Goal: Information Seeking & Learning: Compare options

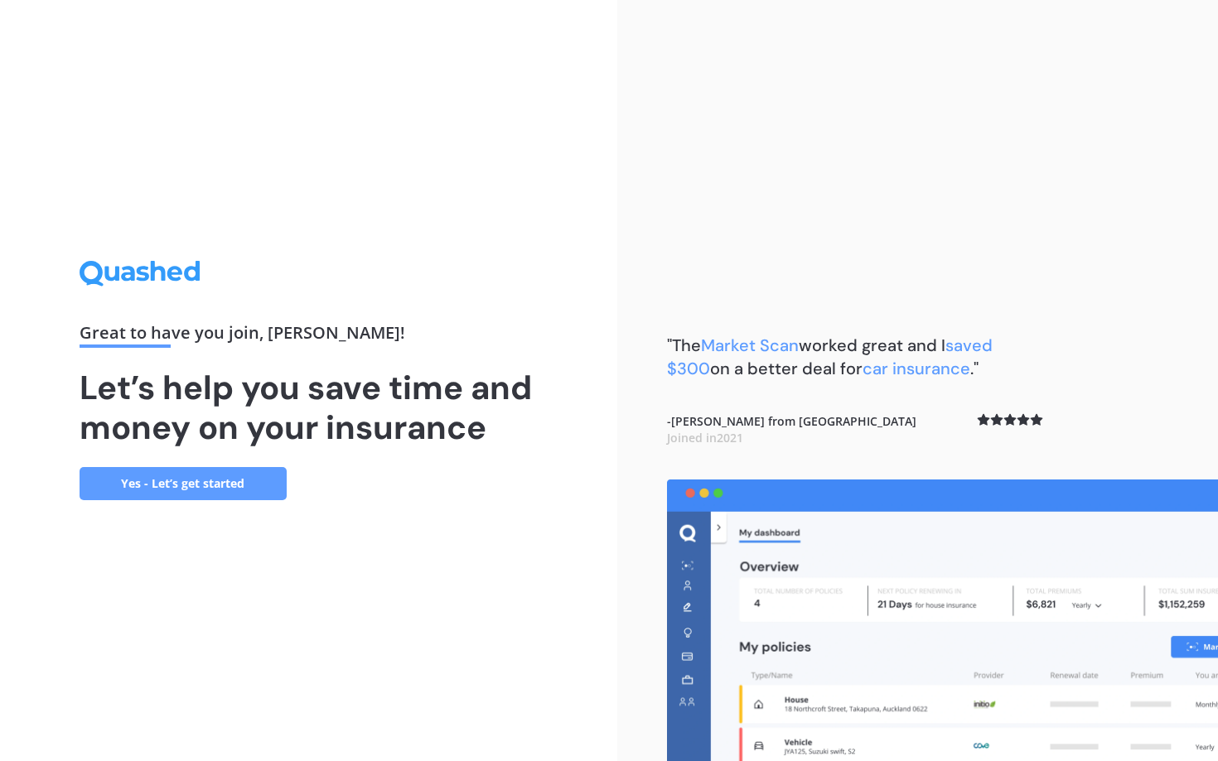
click at [216, 488] on link "Yes - Let’s get started" at bounding box center [183, 483] width 207 height 33
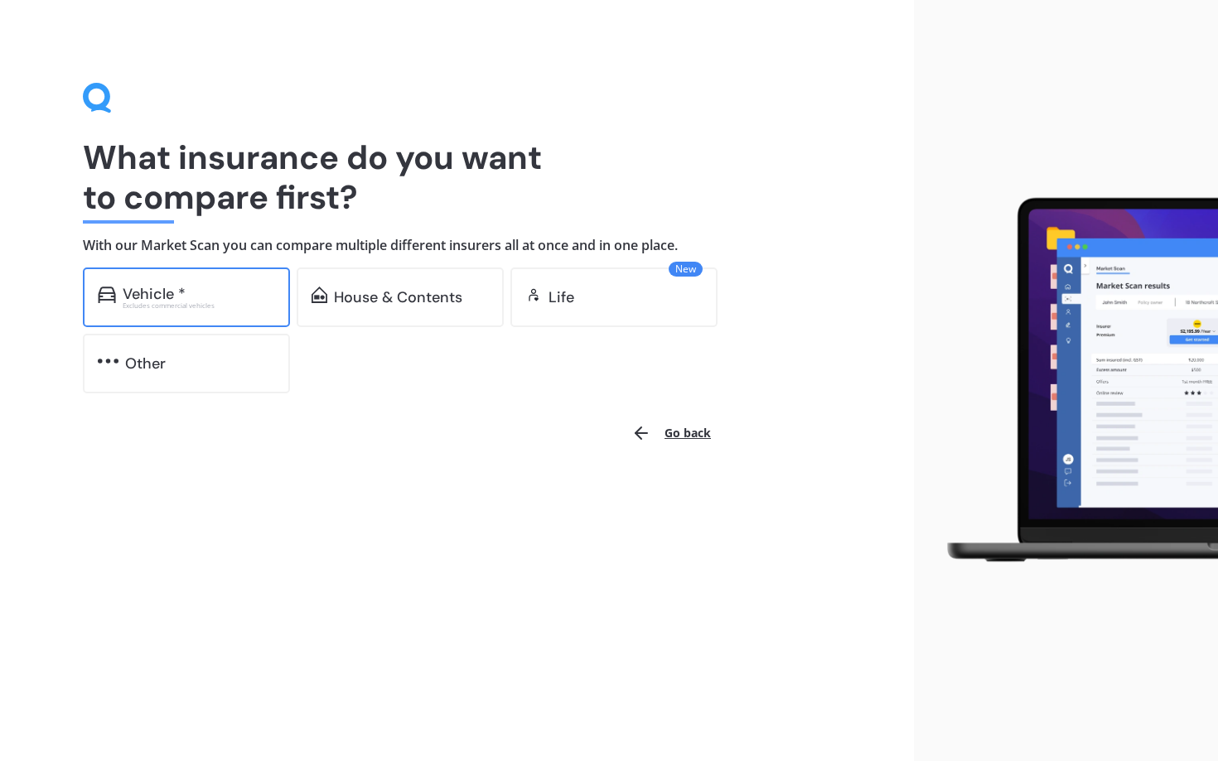
click at [193, 298] on div "Vehicle *" at bounding box center [199, 294] width 152 height 17
click at [215, 302] on div "Excludes commercial vehicles" at bounding box center [199, 305] width 152 height 7
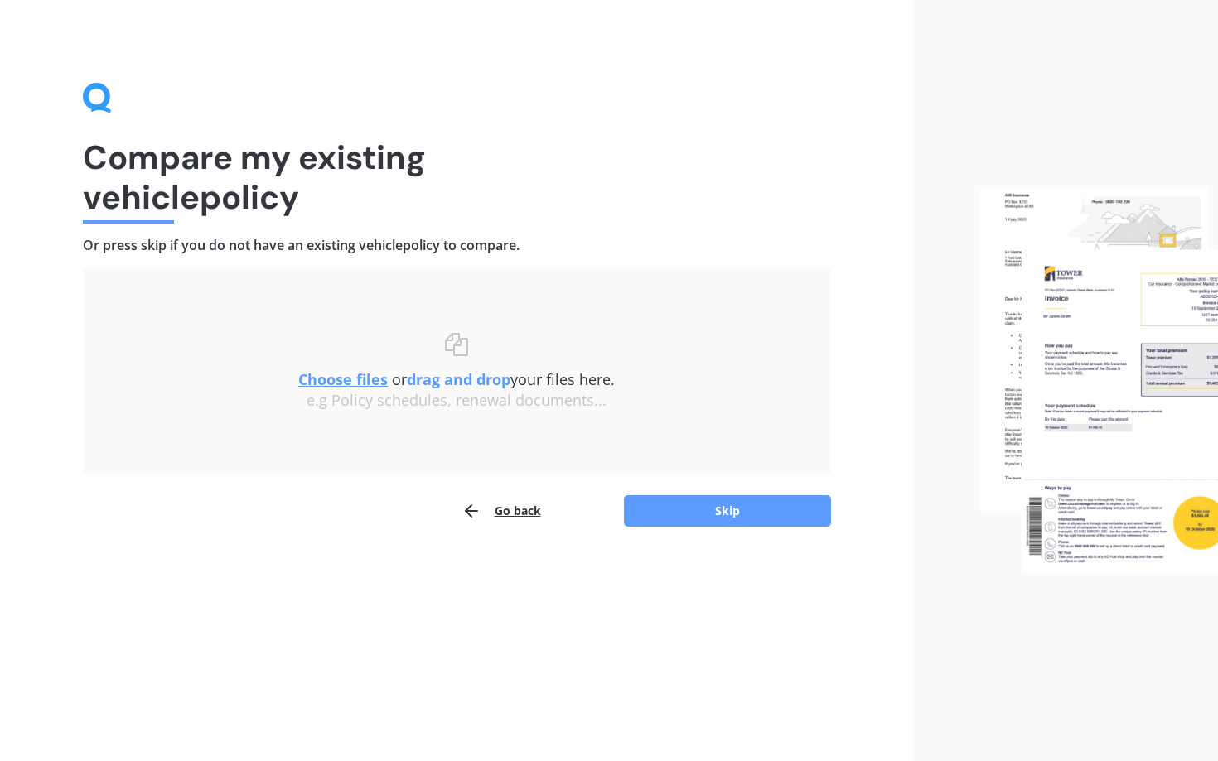
click at [344, 379] on u "Choose files" at bounding box center [342, 380] width 89 height 20
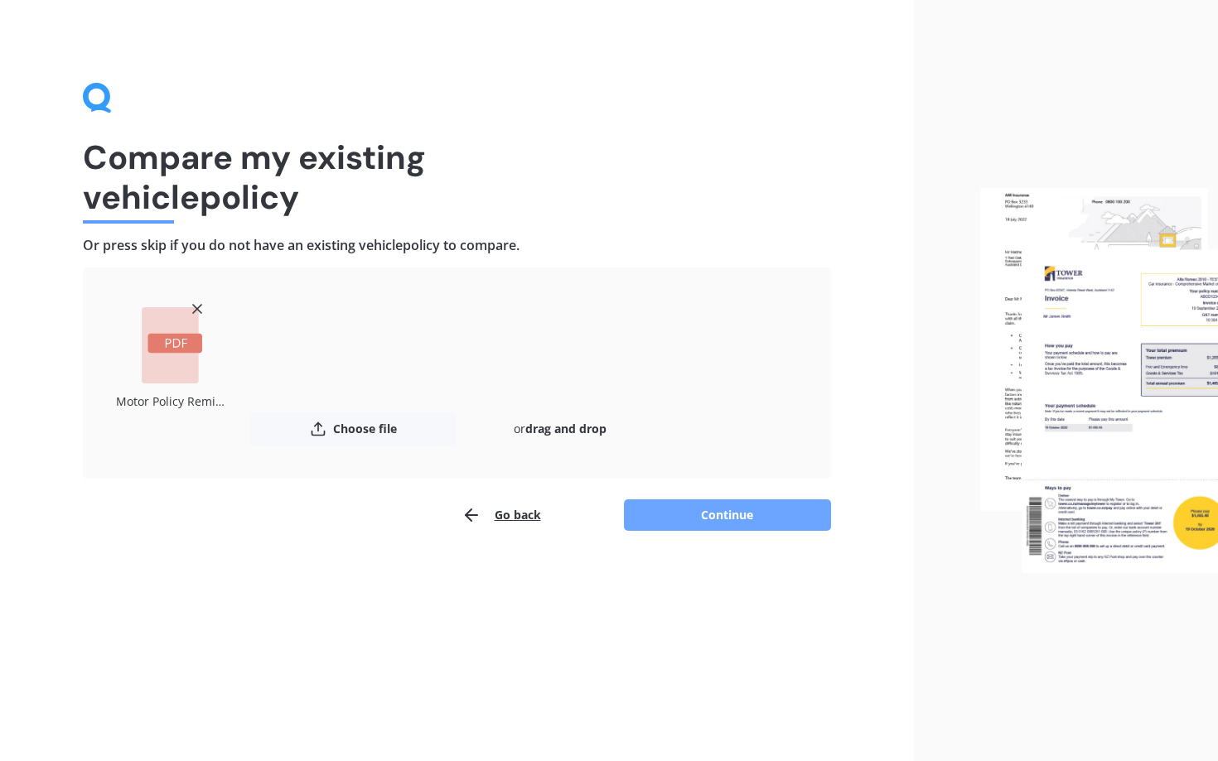
click at [726, 514] on button "Continue" at bounding box center [727, 515] width 207 height 31
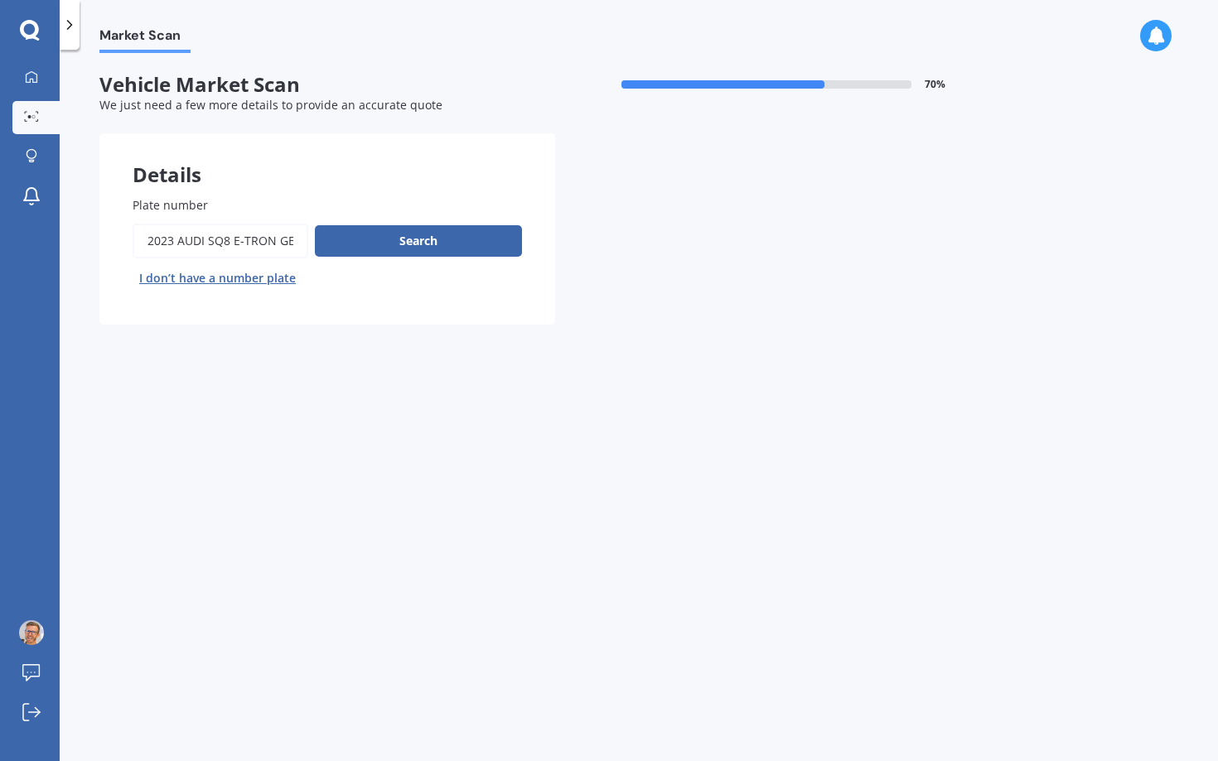
drag, startPoint x: 397, startPoint y: 246, endPoint x: 280, endPoint y: 228, distance: 118.2
click at [280, 228] on div "Search I don’t have a number plate" at bounding box center [327, 258] width 389 height 68
click at [249, 236] on input "Plate number" at bounding box center [221, 241] width 176 height 35
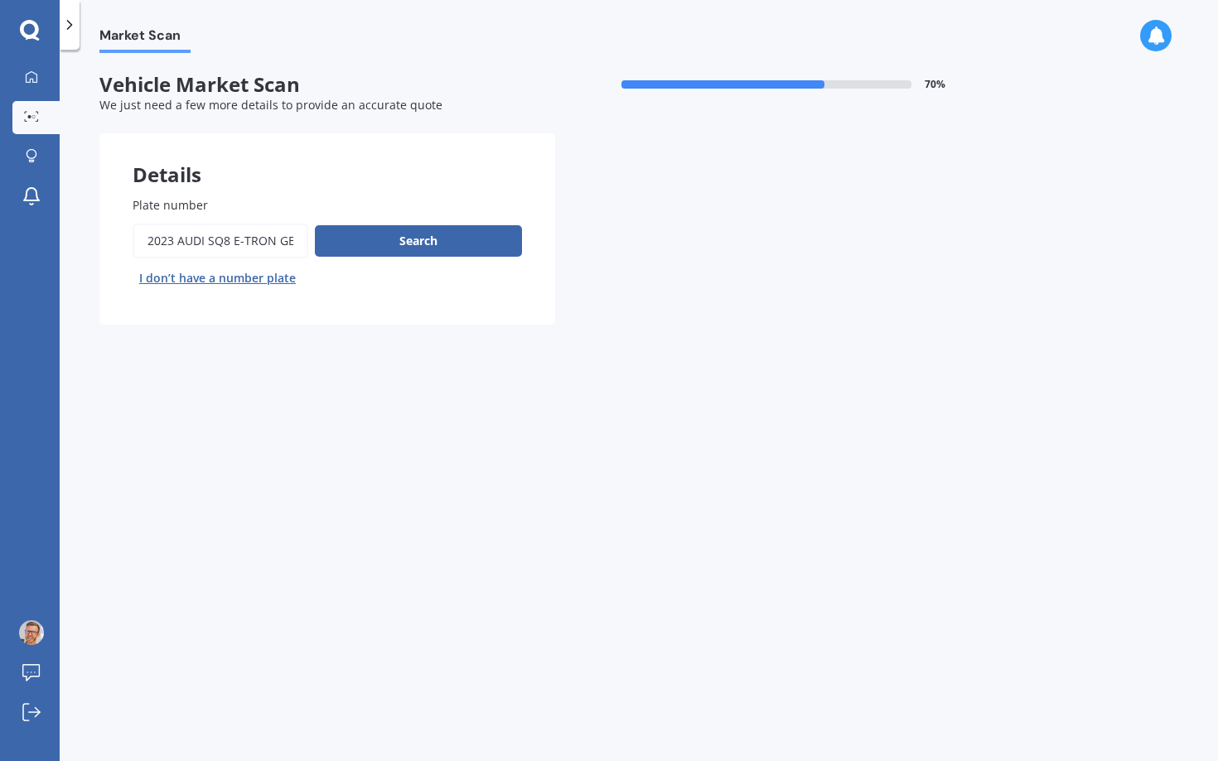
type input "\"
type input "E"
type input "PUR455"
click at [455, 250] on button "Search" at bounding box center [418, 240] width 207 height 31
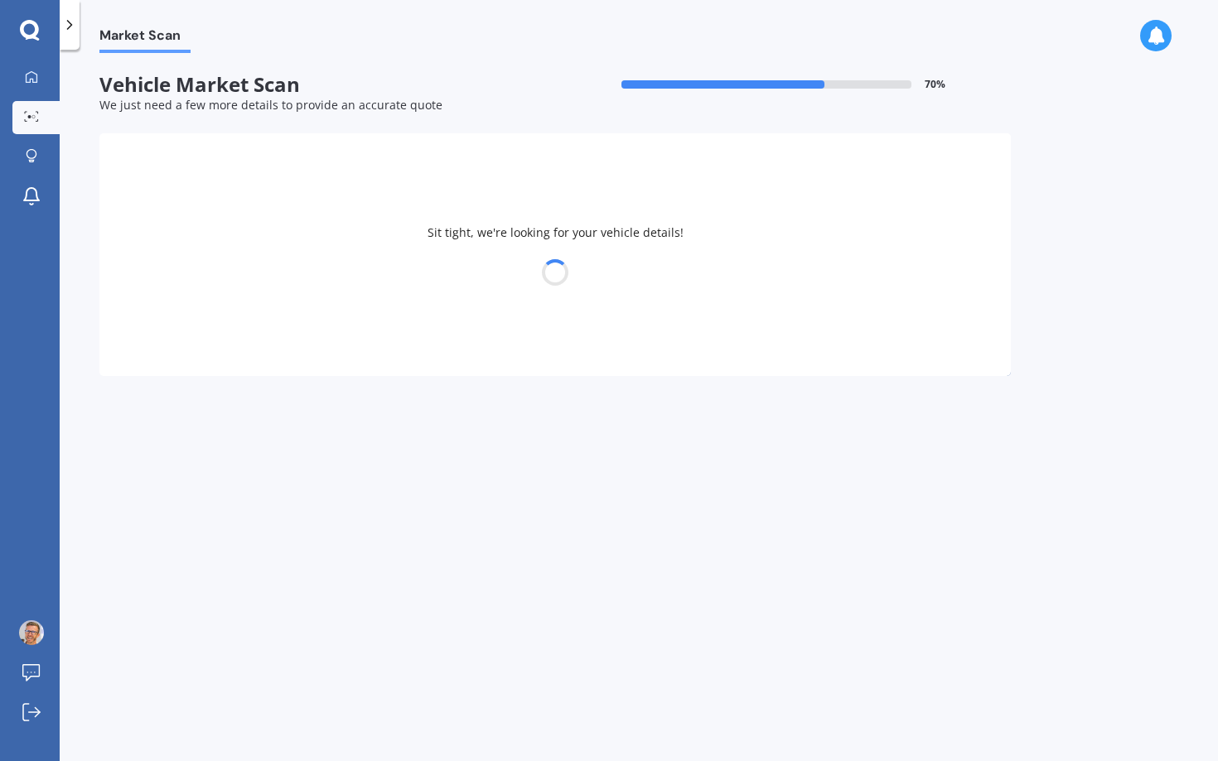
select select "AUDI"
select select "E-TRON"
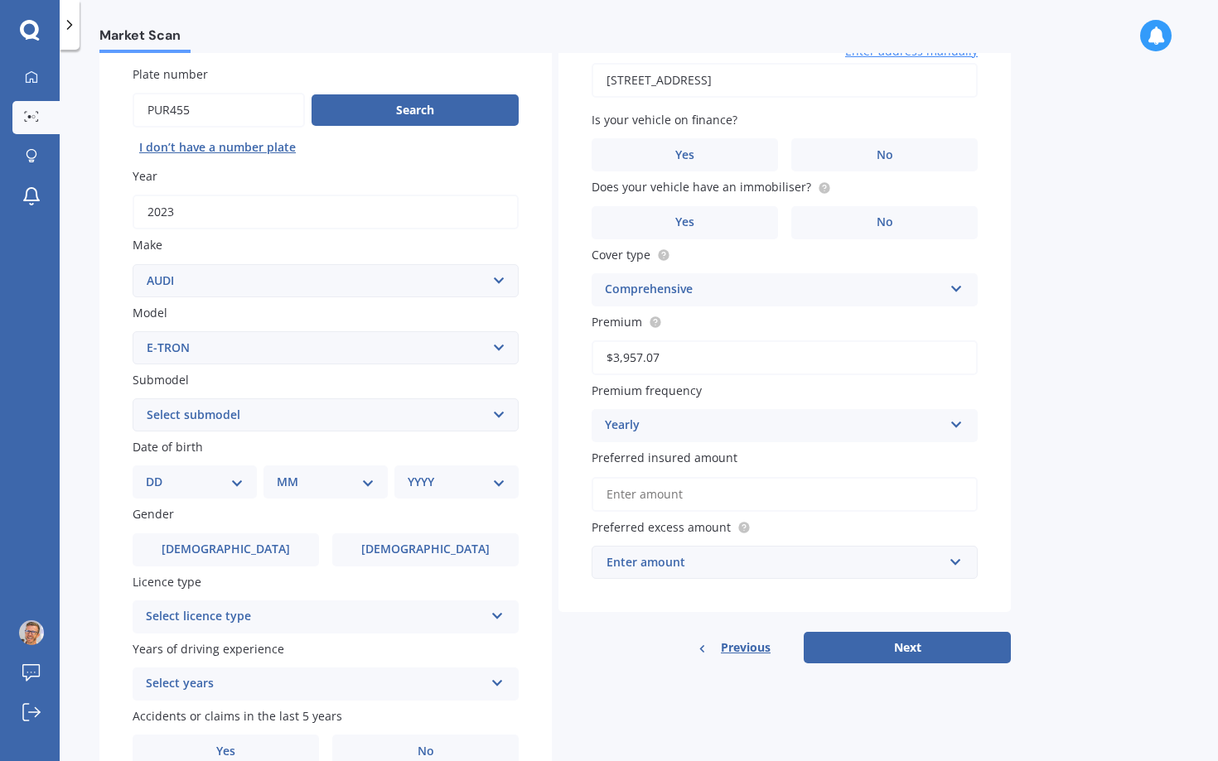
scroll to position [153, 0]
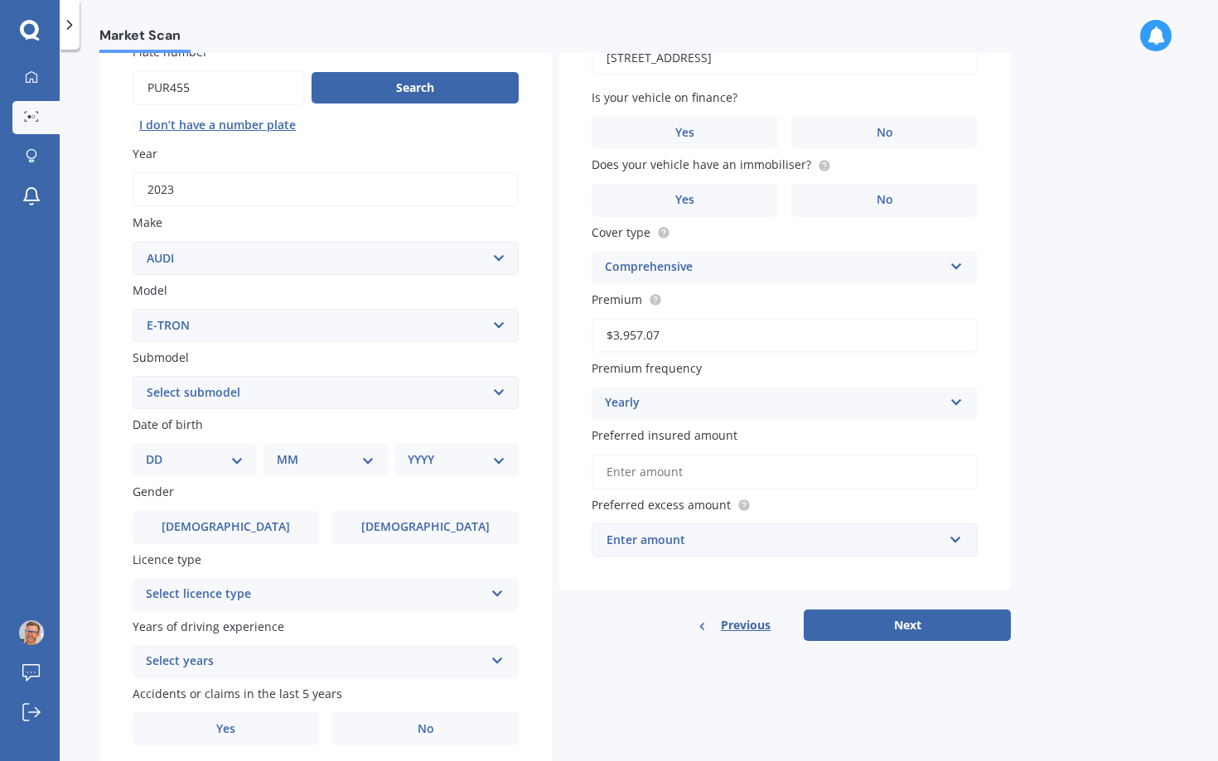
click at [356, 393] on select "Select submodel" at bounding box center [326, 392] width 386 height 33
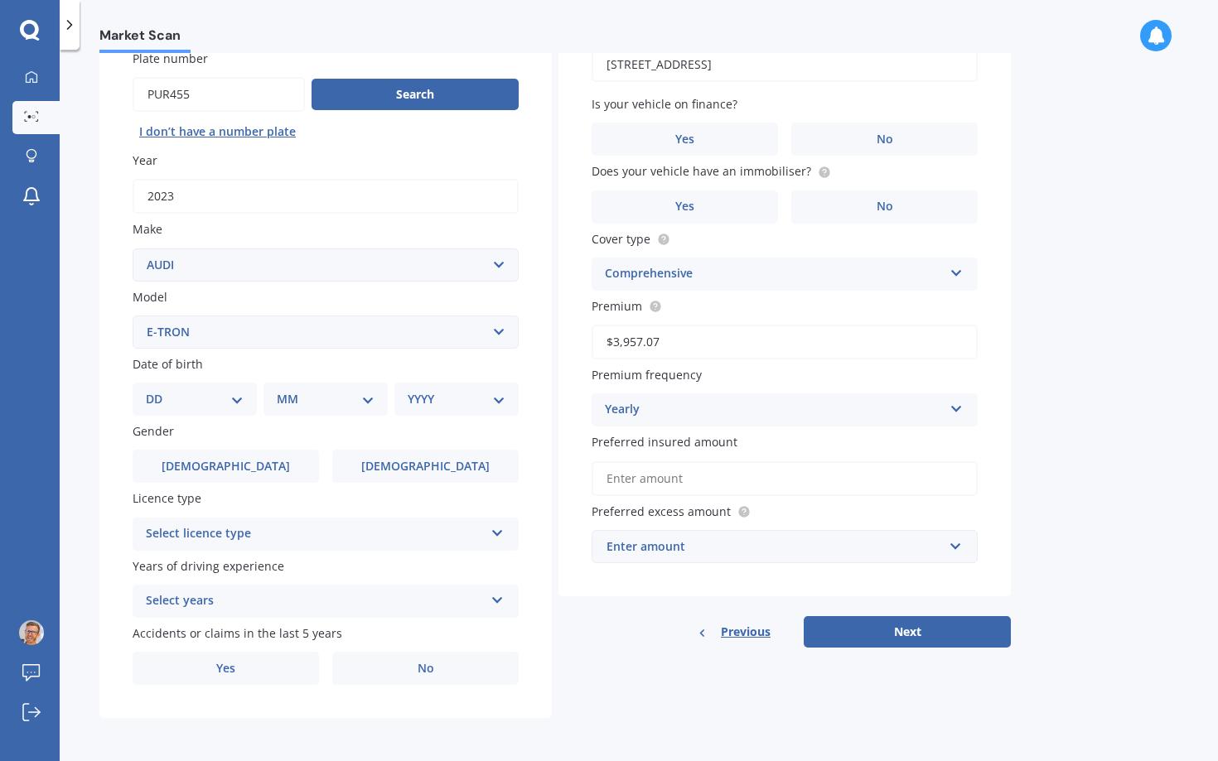
scroll to position [150, 0]
click at [225, 413] on div "DD 01 02 03 04 05 06 07 08 09 10 11 12 13 14 15 16 17 18 19 20 21 22 23 24 25 2…" at bounding box center [195, 399] width 124 height 33
click at [226, 392] on select "DD 01 02 03 04 05 06 07 08 09 10 11 12 13 14 15 16 17 18 19 20 21 22 23 24 25 2…" at bounding box center [195, 399] width 98 height 18
select select "10"
click at [159, 390] on select "DD 01 02 03 04 05 06 07 08 09 10 11 12 13 14 15 16 17 18 19 20 21 22 23 24 25 2…" at bounding box center [195, 399] width 98 height 18
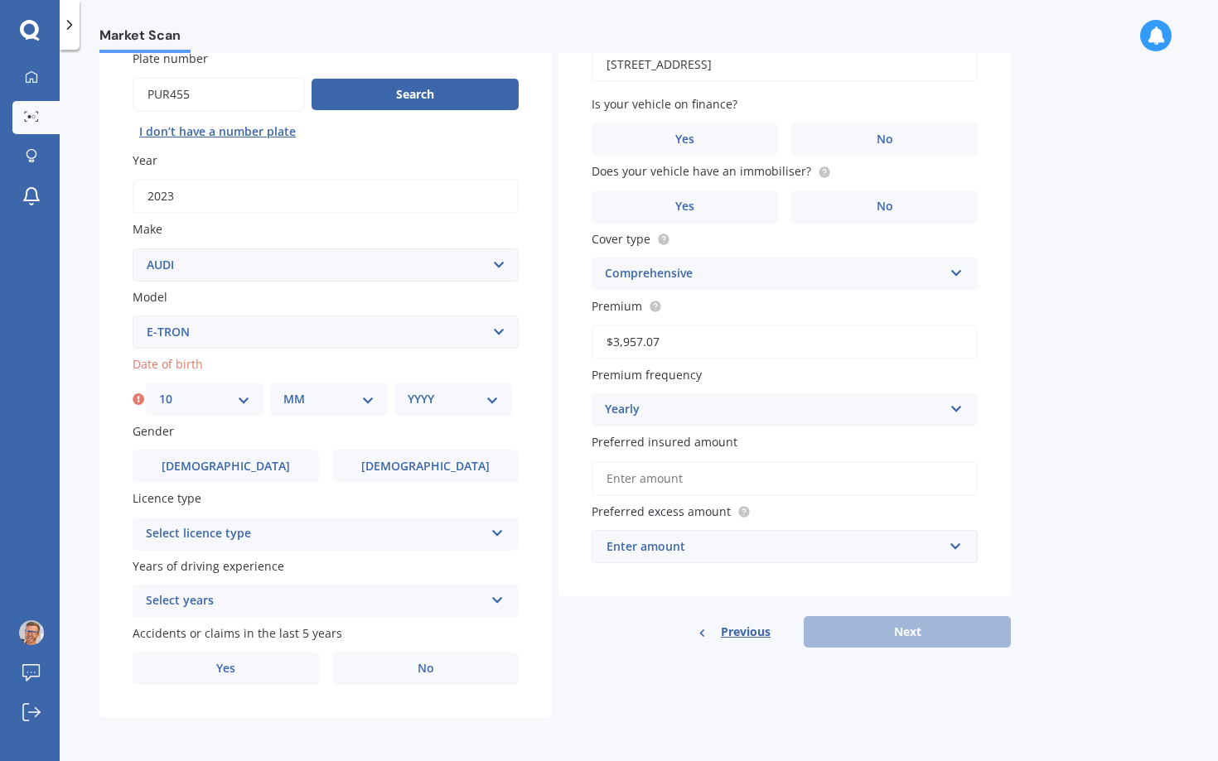
click at [327, 397] on select "MM 01 02 03 04 05 06 07 08 09 10 11 12" at bounding box center [328, 399] width 91 height 18
select select "03"
click at [283, 390] on select "MM 01 02 03 04 05 06 07 08 09 10 11 12" at bounding box center [328, 399] width 91 height 18
click at [463, 399] on select "YYYY 2025 2024 2023 2022 2021 2020 2019 2018 2017 2016 2015 2014 2013 2012 2011…" at bounding box center [453, 399] width 91 height 18
select select "1983"
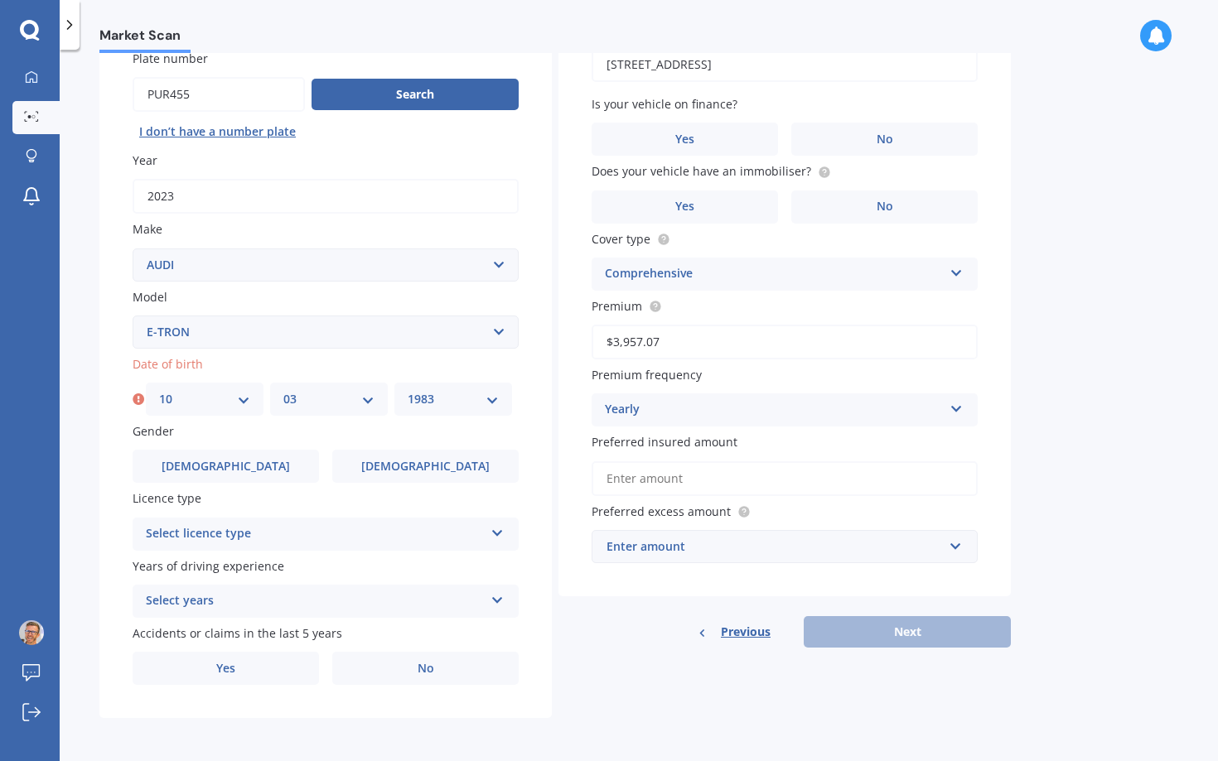
click at [408, 390] on select "YYYY 2025 2024 2023 2022 2021 2020 2019 2018 2017 2016 2015 2014 2013 2012 2011…" at bounding box center [453, 399] width 91 height 18
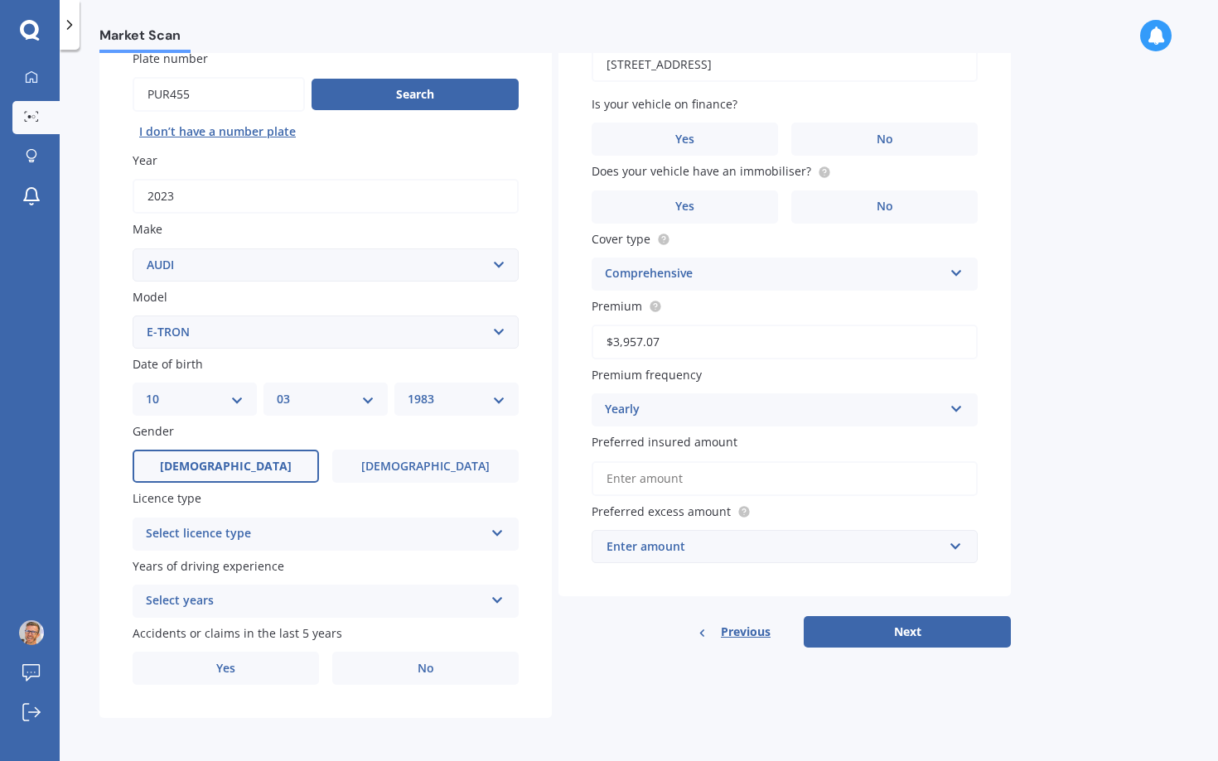
click at [262, 452] on label "[DEMOGRAPHIC_DATA]" at bounding box center [226, 466] width 186 height 33
click at [0, 0] on input "[DEMOGRAPHIC_DATA]" at bounding box center [0, 0] width 0 height 0
click at [297, 542] on div "Select licence type" at bounding box center [315, 534] width 338 height 20
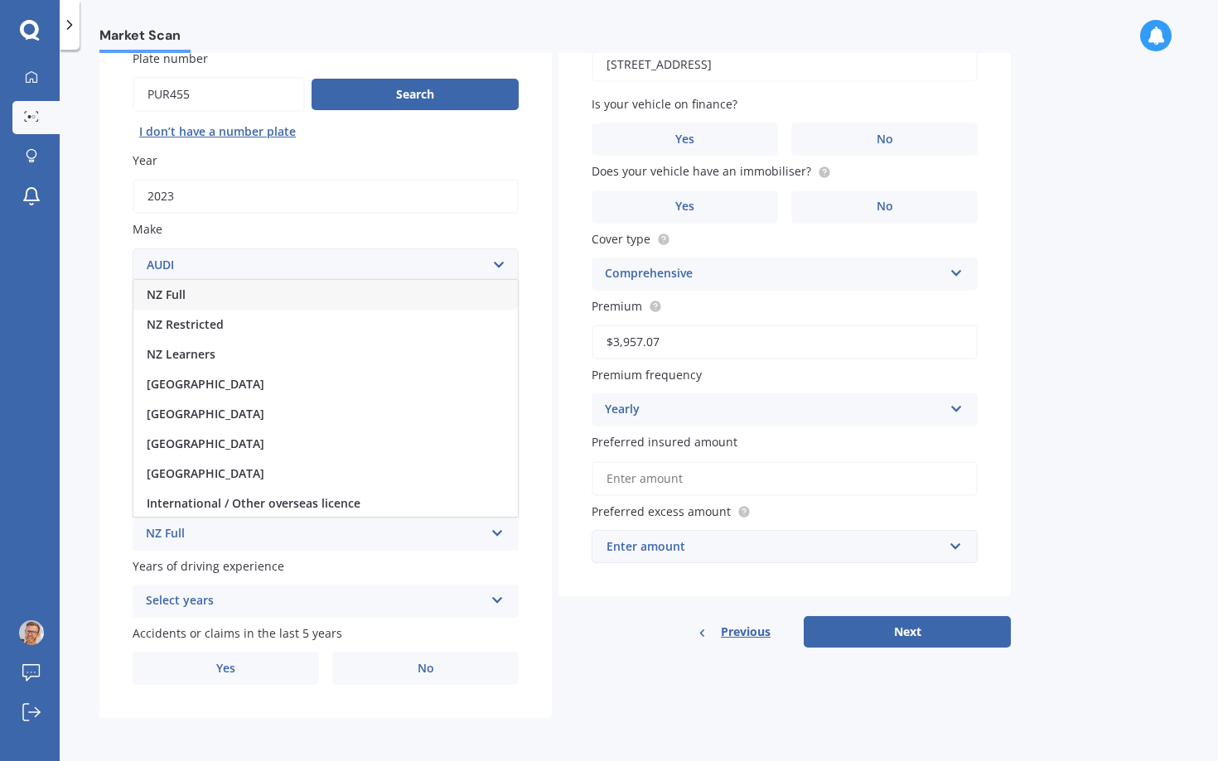
click at [220, 291] on div "NZ Full" at bounding box center [325, 295] width 384 height 30
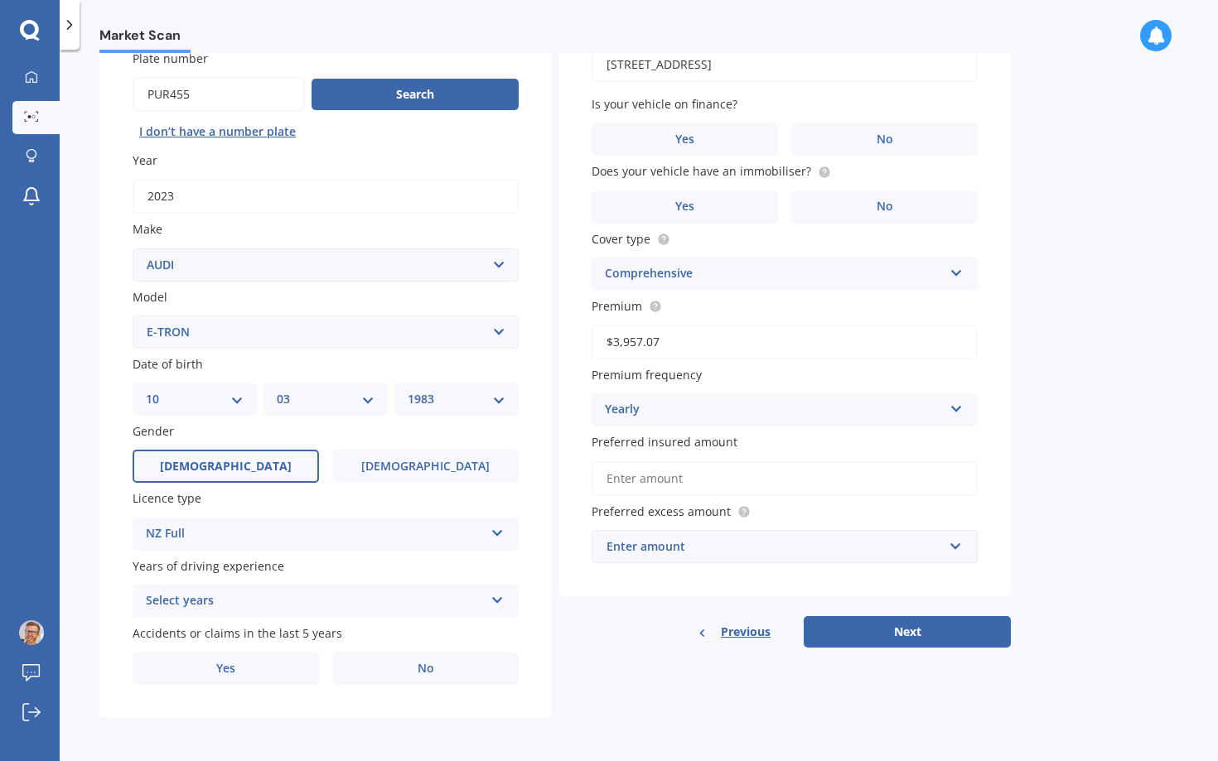
click at [268, 594] on div "Select years" at bounding box center [315, 602] width 338 height 20
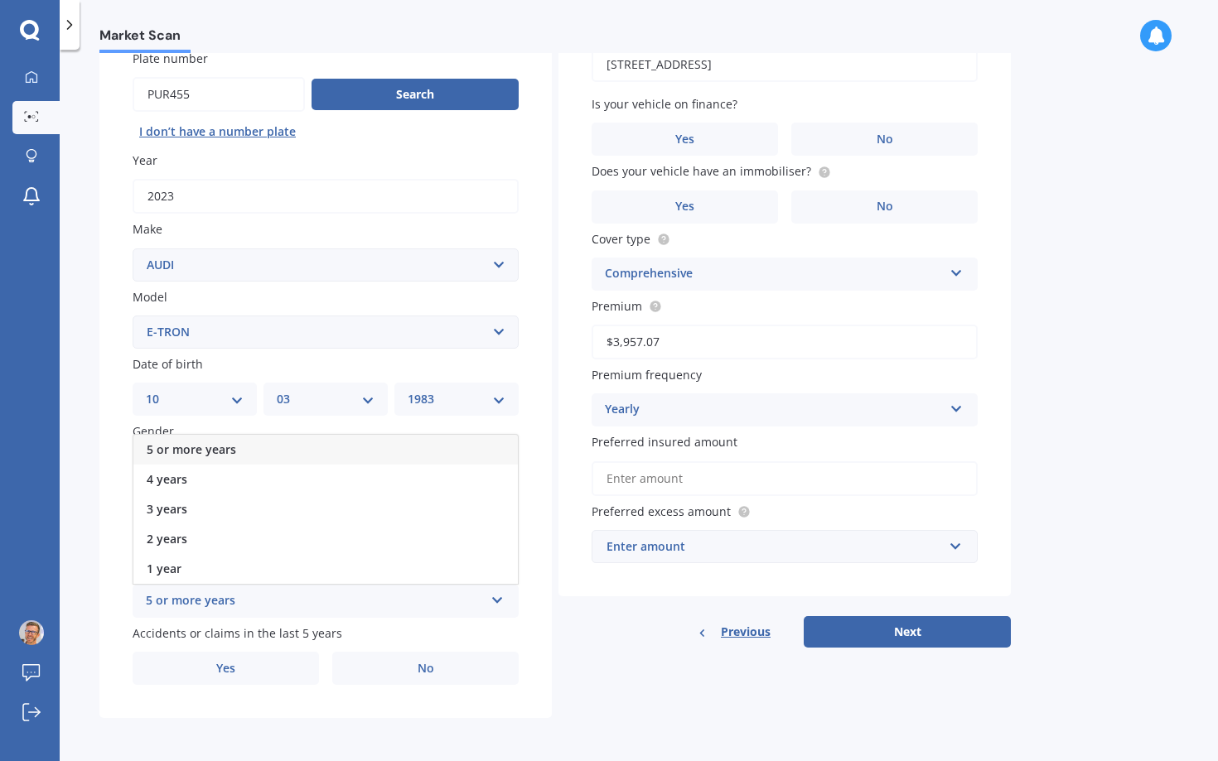
click at [225, 448] on span "5 or more years" at bounding box center [191, 450] width 89 height 16
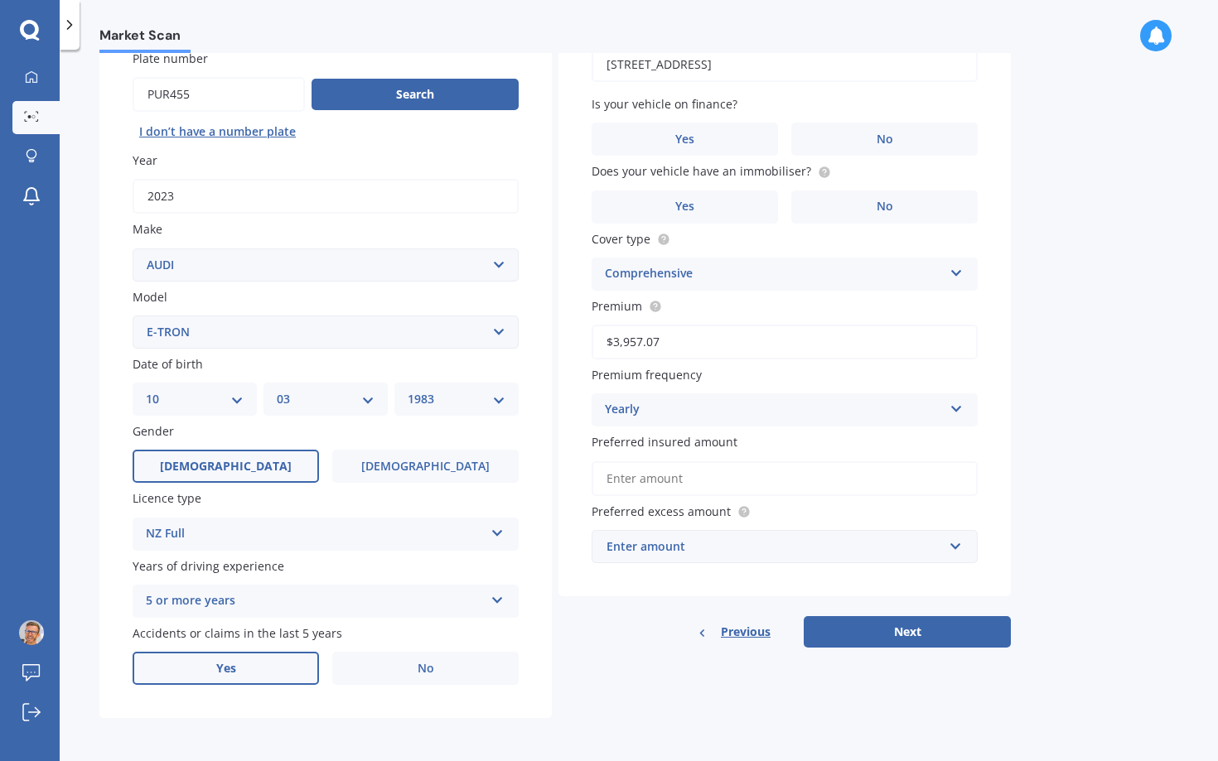
click at [288, 660] on label "Yes" at bounding box center [226, 668] width 186 height 33
click at [0, 0] on input "Yes" at bounding box center [0, 0] width 0 height 0
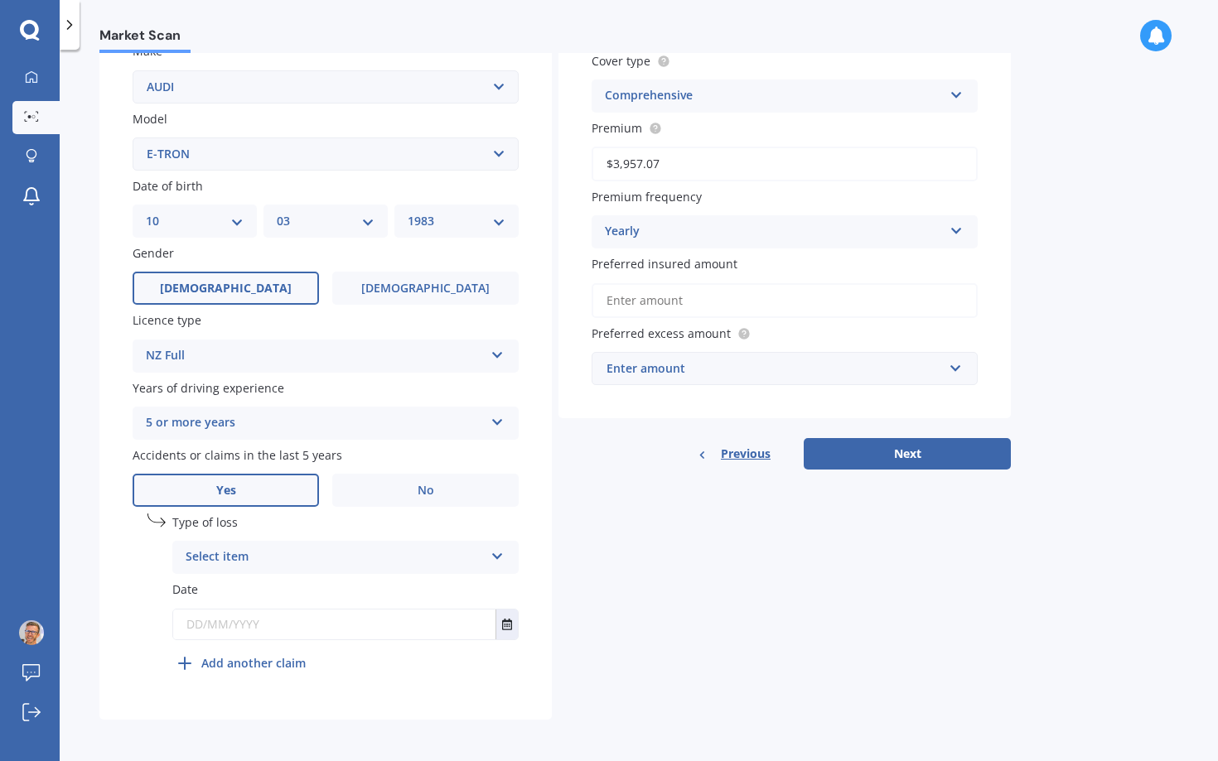
scroll to position [331, 0]
click at [255, 579] on label "Date" at bounding box center [345, 587] width 346 height 17
click at [255, 556] on div "Select item" at bounding box center [335, 556] width 298 height 20
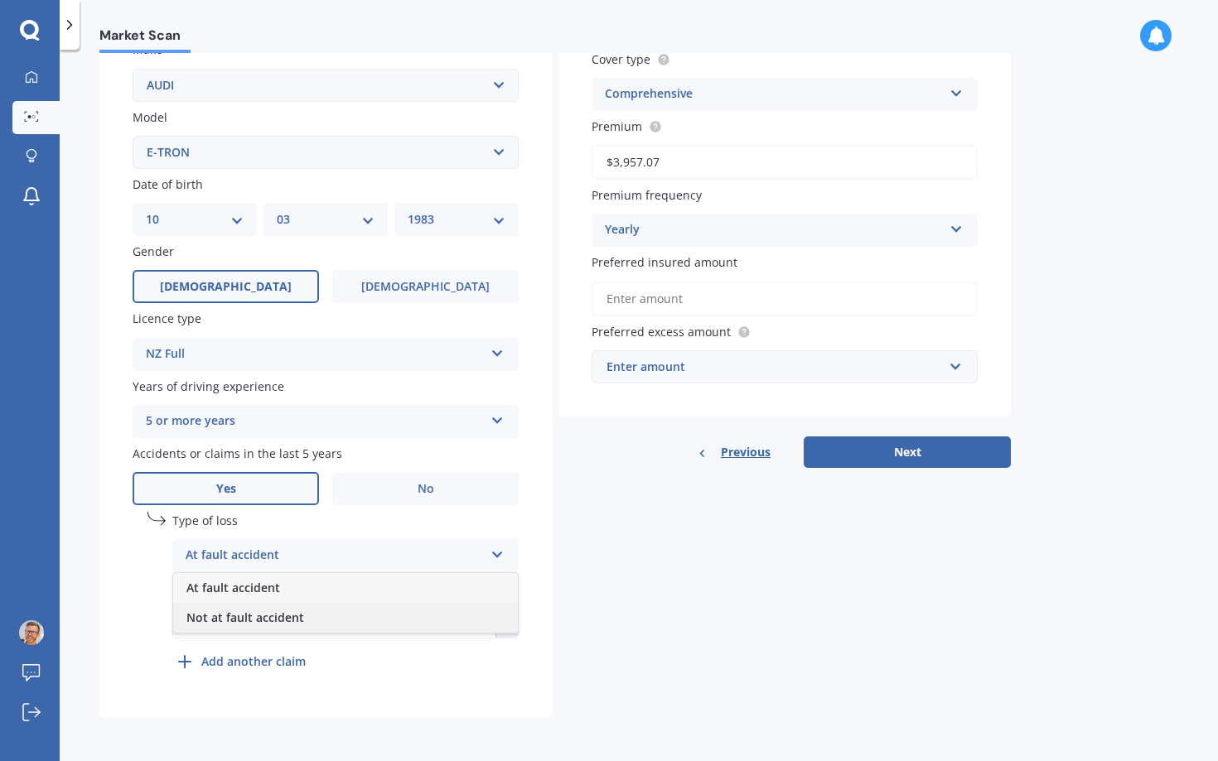
click at [250, 621] on span "Not at fault accident" at bounding box center [245, 618] width 118 height 16
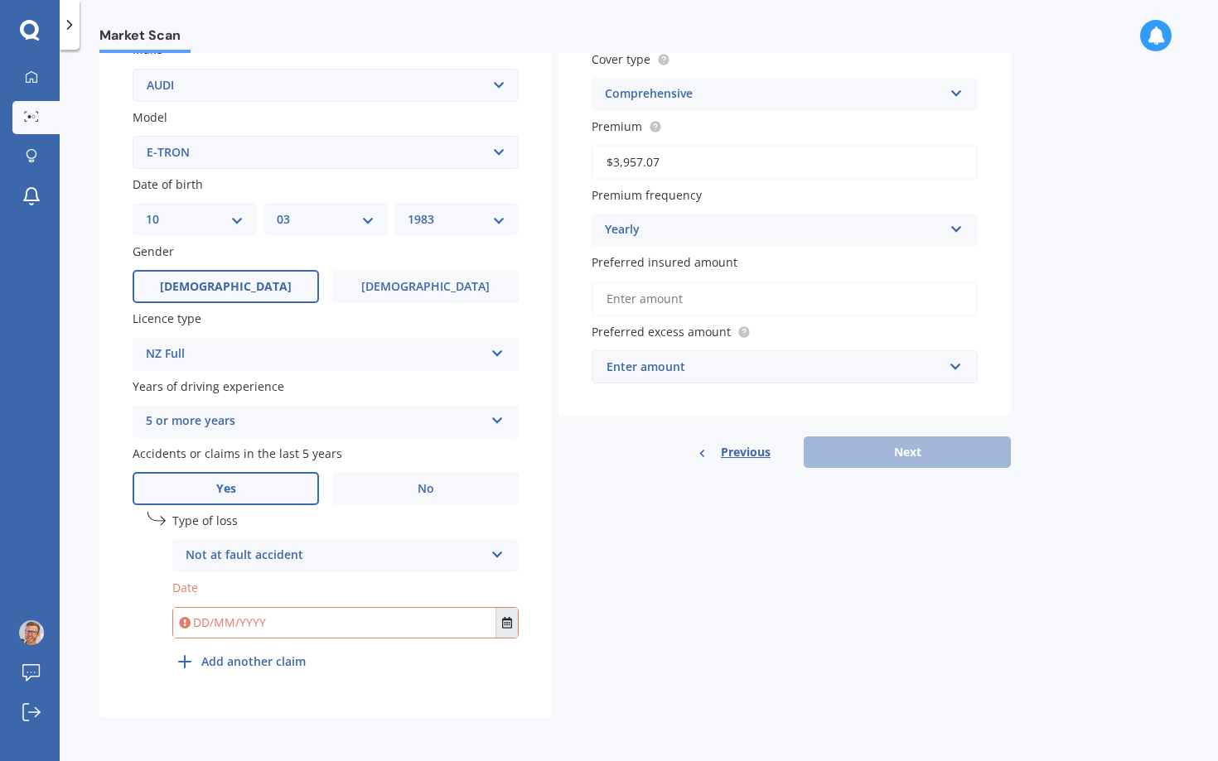
click at [501, 623] on button "Select date" at bounding box center [506, 623] width 22 height 30
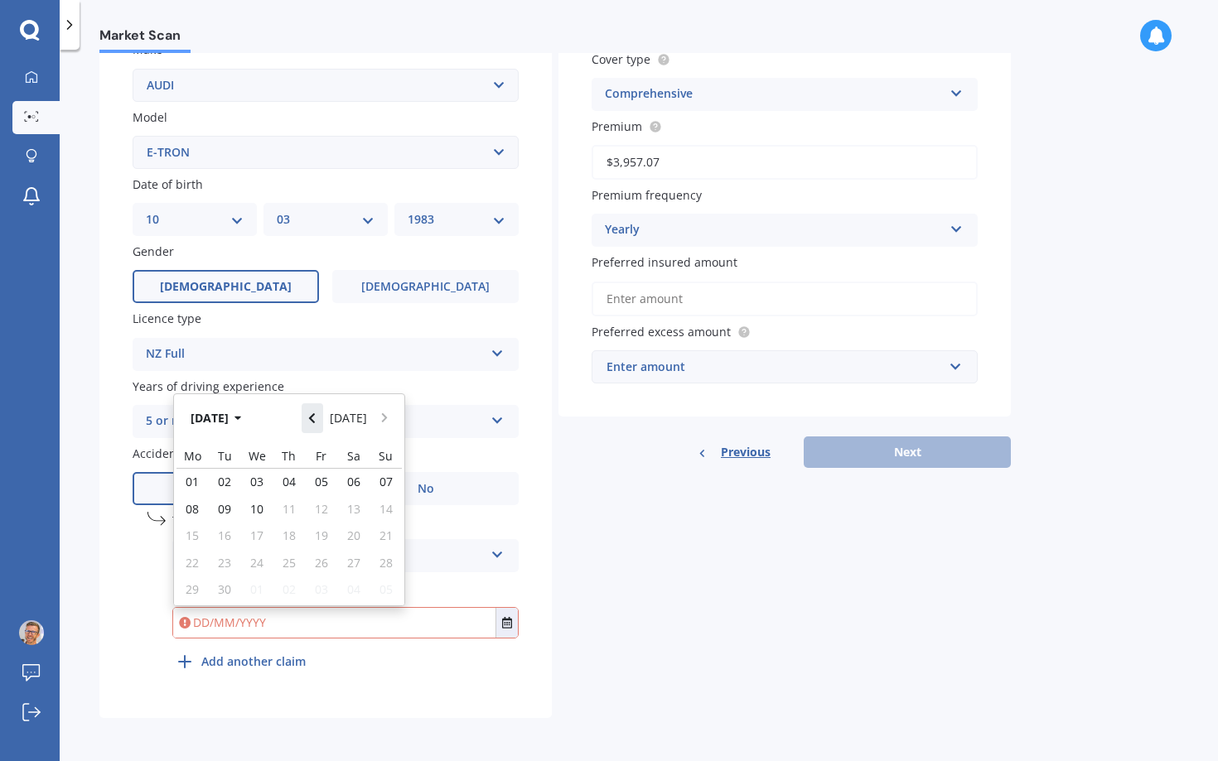
click at [316, 419] on icon "Navigate back" at bounding box center [311, 419] width 7 height 12
click at [320, 419] on button "Navigate back" at bounding box center [313, 414] width 22 height 30
click at [316, 419] on icon "Navigate back" at bounding box center [311, 419] width 7 height 12
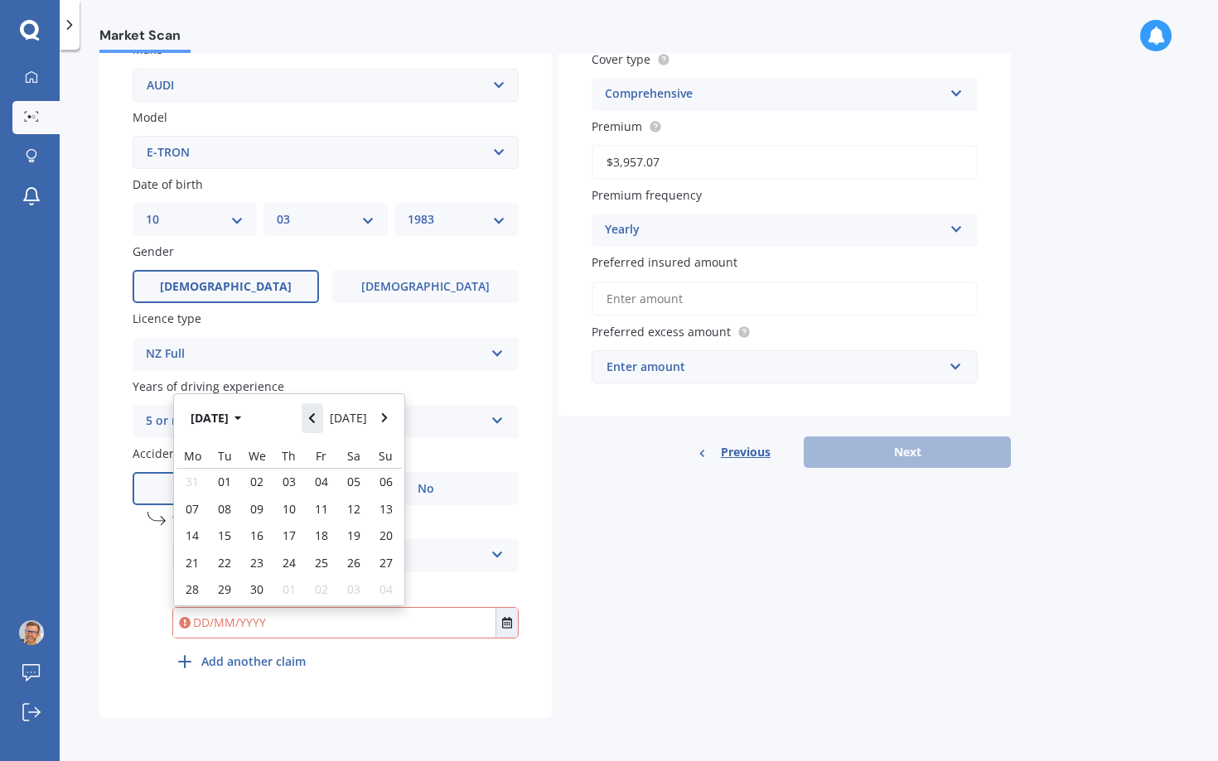
click at [316, 419] on icon "Navigate back" at bounding box center [311, 419] width 7 height 12
click at [320, 419] on button "Navigate back" at bounding box center [313, 414] width 22 height 30
click at [316, 419] on icon "Navigate back" at bounding box center [311, 419] width 7 height 12
click at [320, 419] on button "Navigate back" at bounding box center [313, 414] width 22 height 30
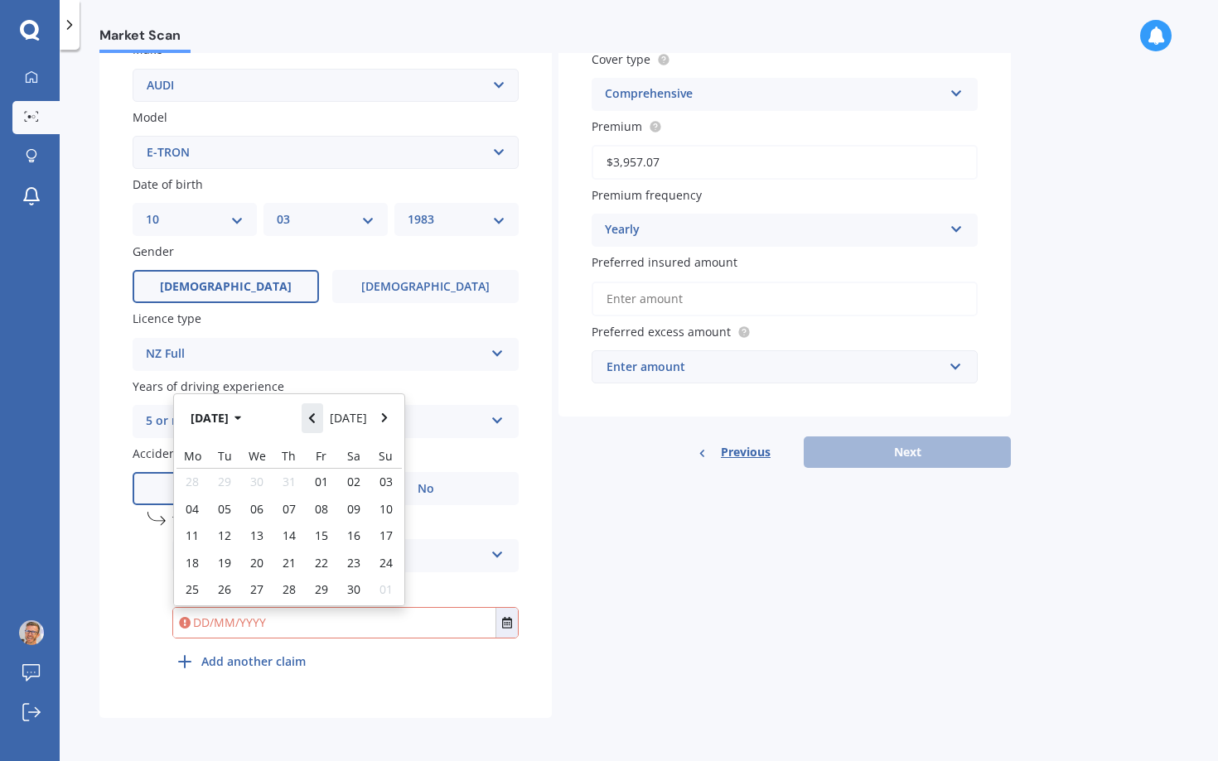
click at [316, 419] on icon "Navigate back" at bounding box center [311, 419] width 7 height 12
click at [320, 419] on button "Navigate back" at bounding box center [313, 414] width 22 height 30
click at [316, 419] on icon "Navigate back" at bounding box center [311, 419] width 7 height 12
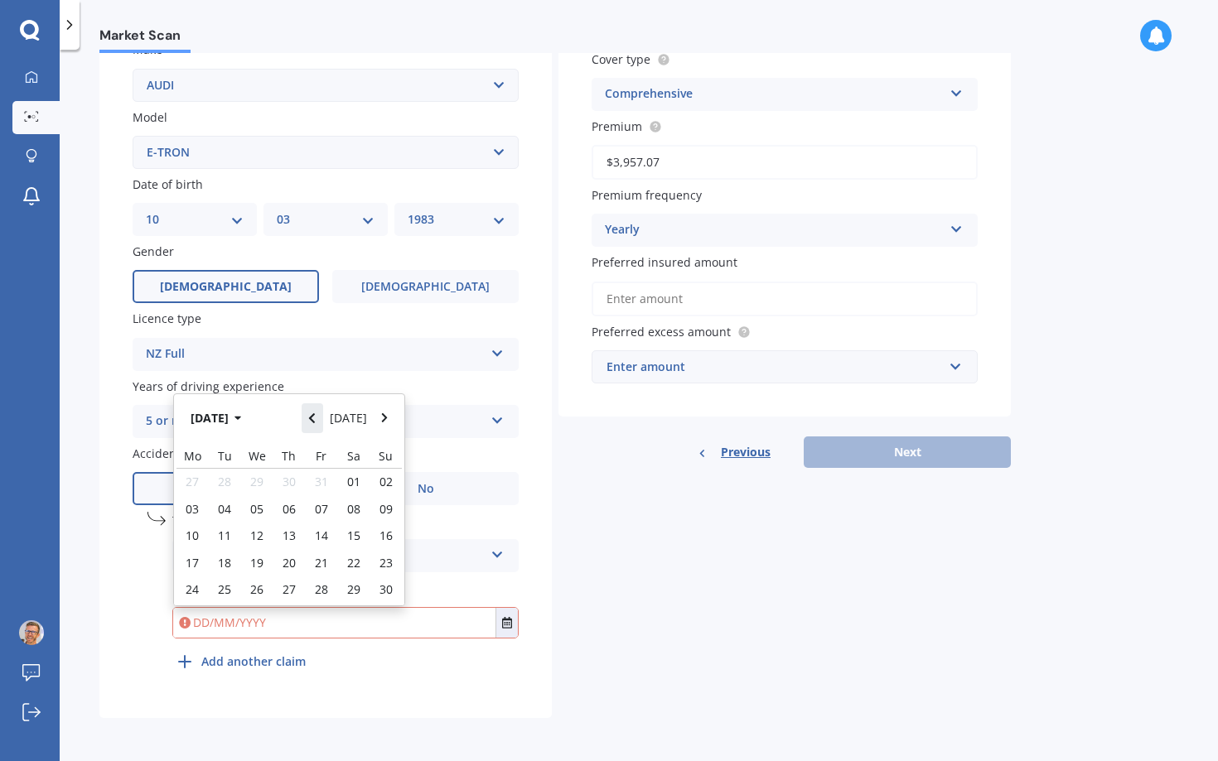
click at [316, 419] on icon "Navigate back" at bounding box center [311, 419] width 7 height 12
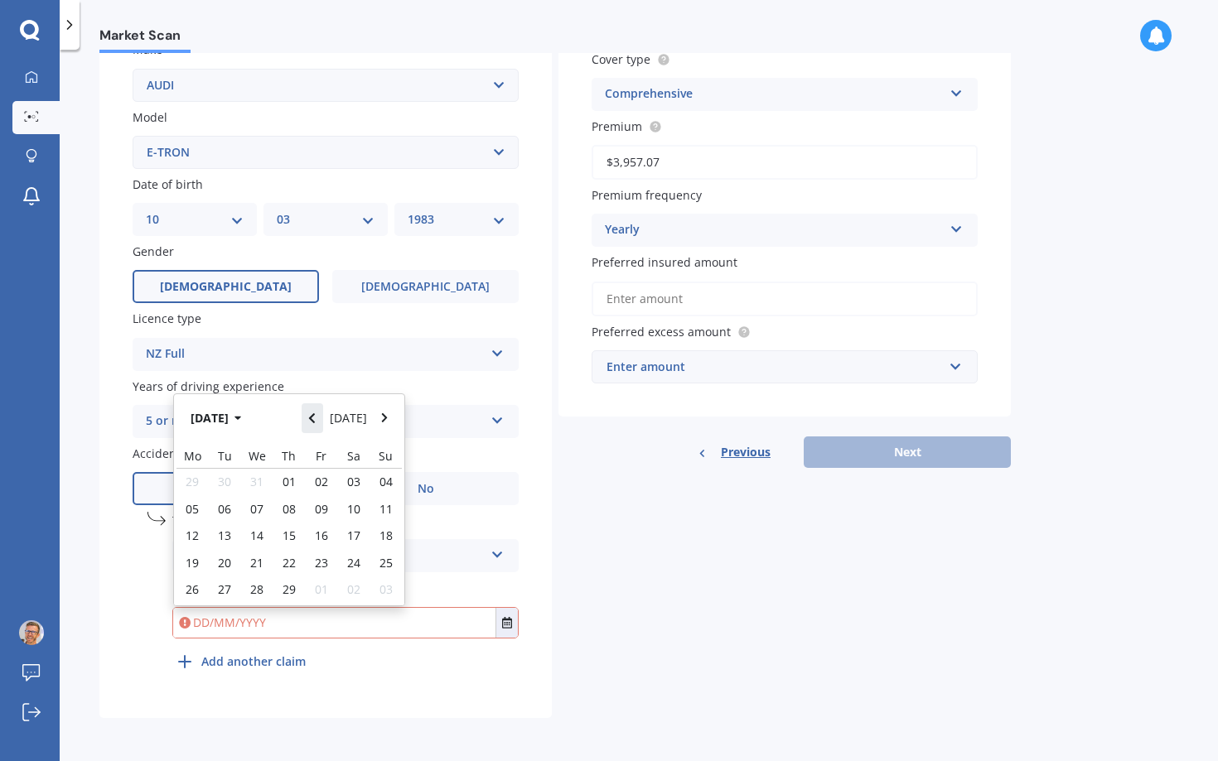
click at [316, 419] on icon "Navigate back" at bounding box center [311, 419] width 7 height 12
click at [644, 609] on div "Details Plate number Search I don’t have a number plate Year [DATE] Make Select…" at bounding box center [554, 262] width 911 height 911
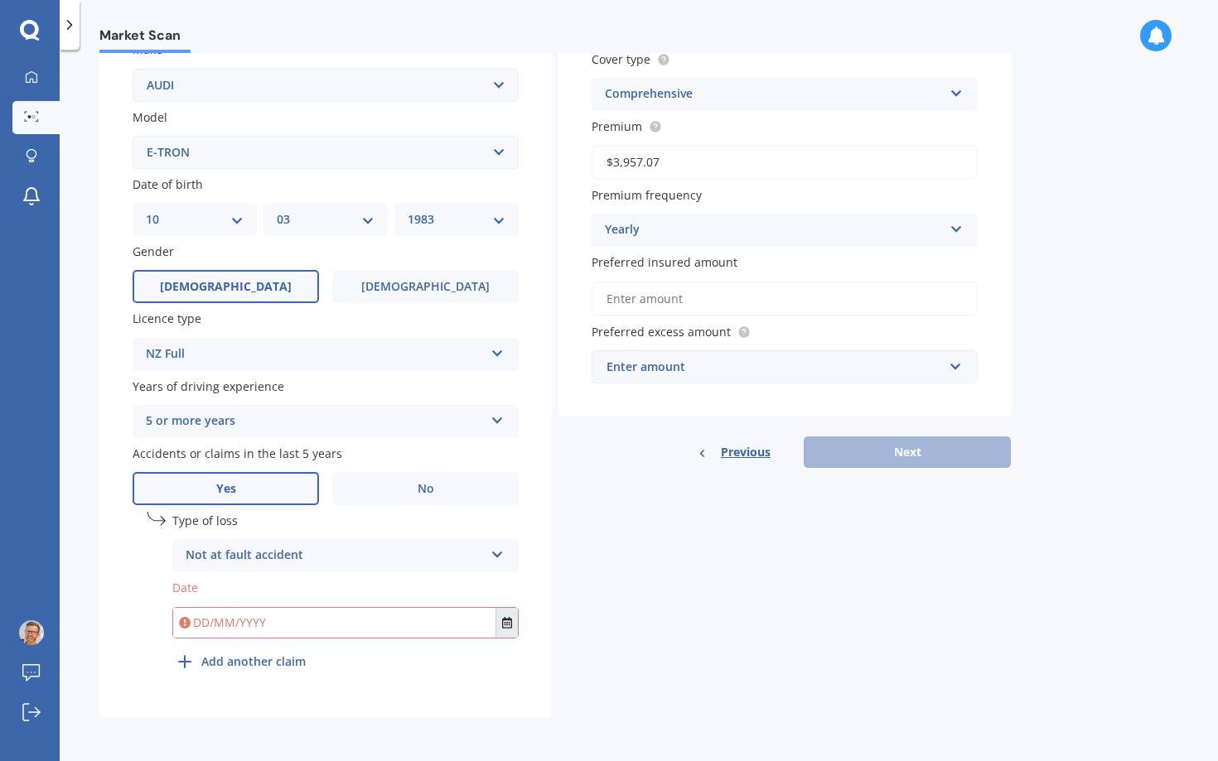
click at [511, 626] on icon "Select date" at bounding box center [507, 623] width 10 height 12
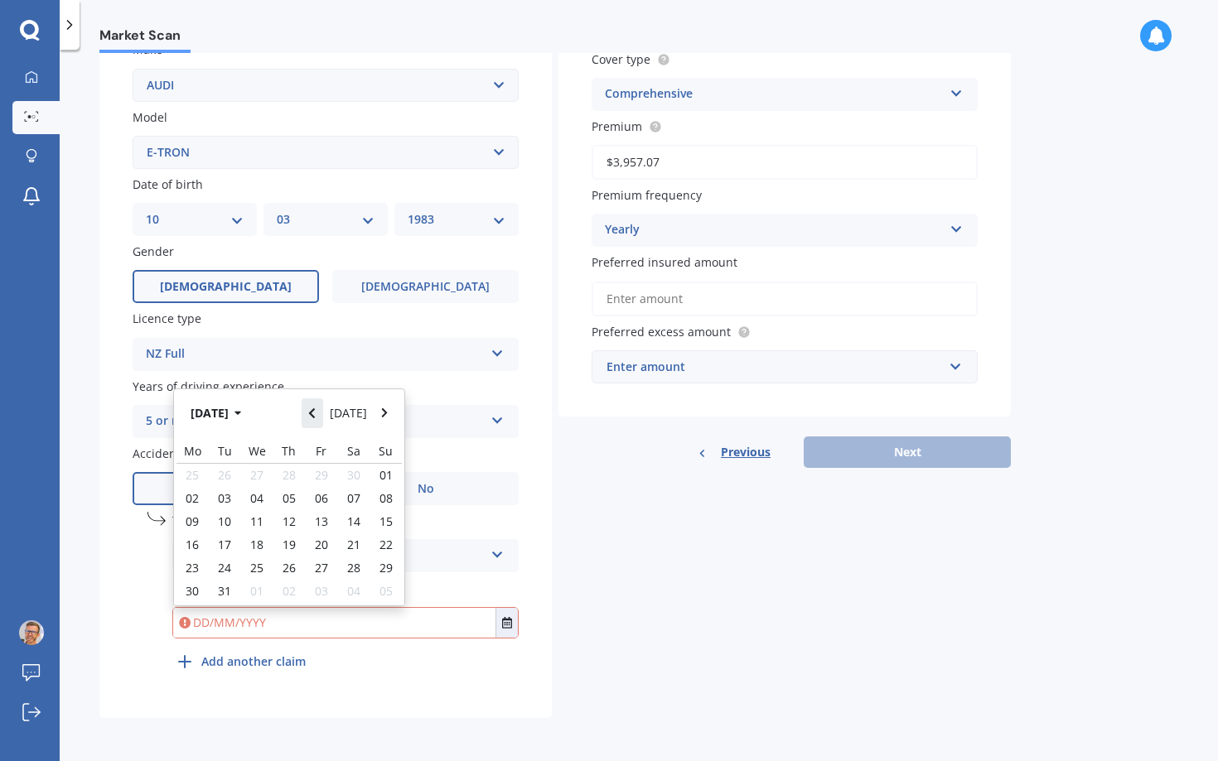
click at [321, 416] on button "Navigate back" at bounding box center [313, 414] width 22 height 30
click at [241, 417] on button "[DATE]" at bounding box center [218, 418] width 71 height 30
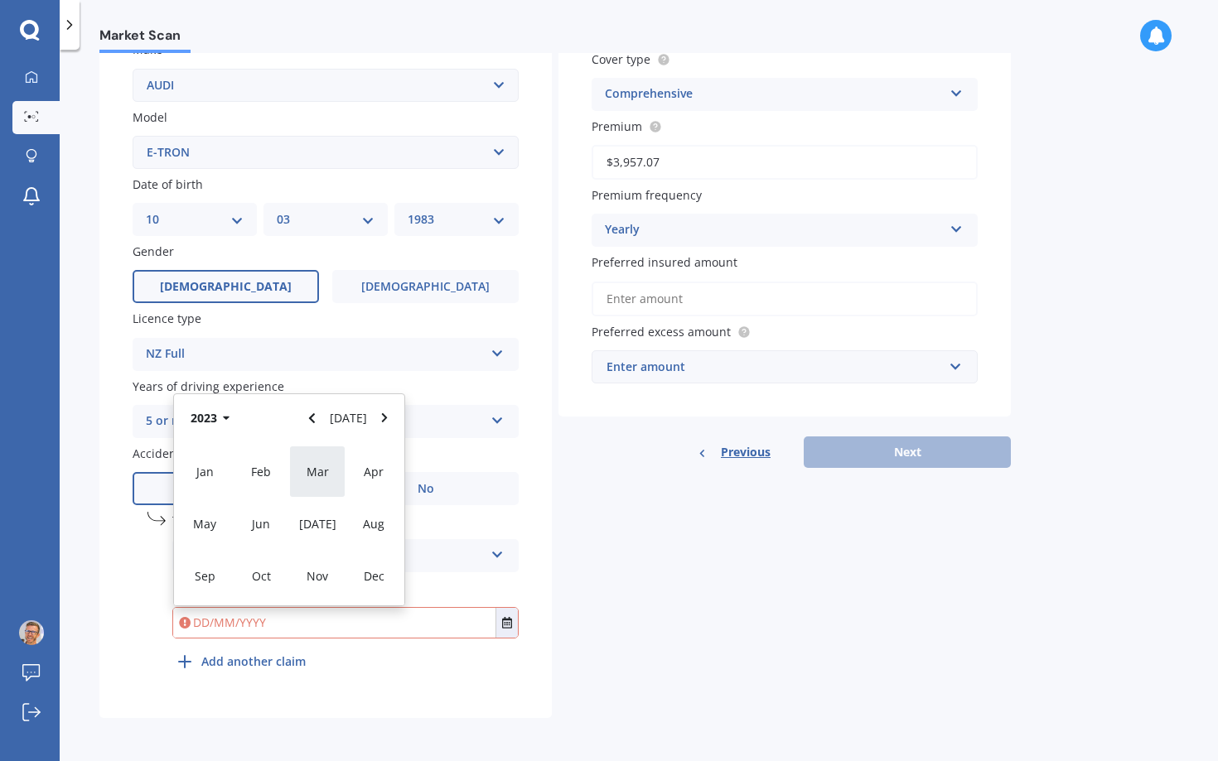
click at [316, 477] on span "Mar" at bounding box center [318, 472] width 22 height 16
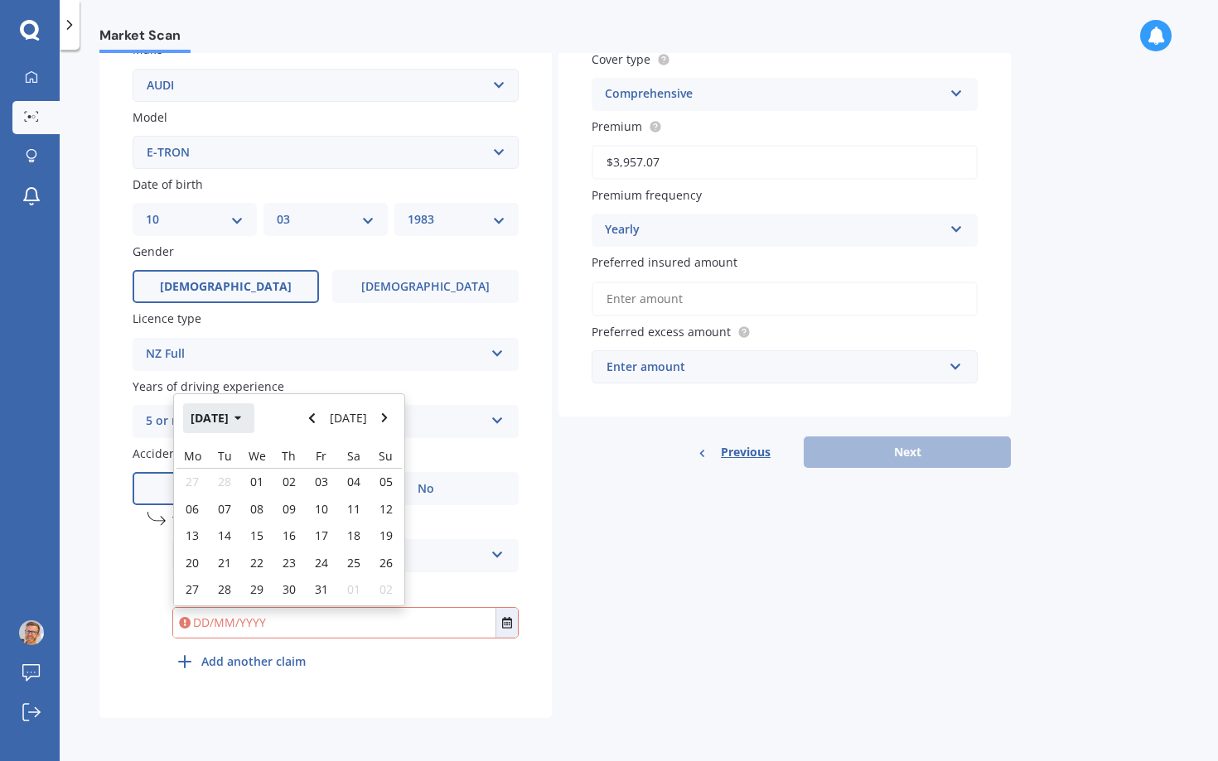
click at [242, 413] on icon "button" at bounding box center [237, 419] width 7 height 12
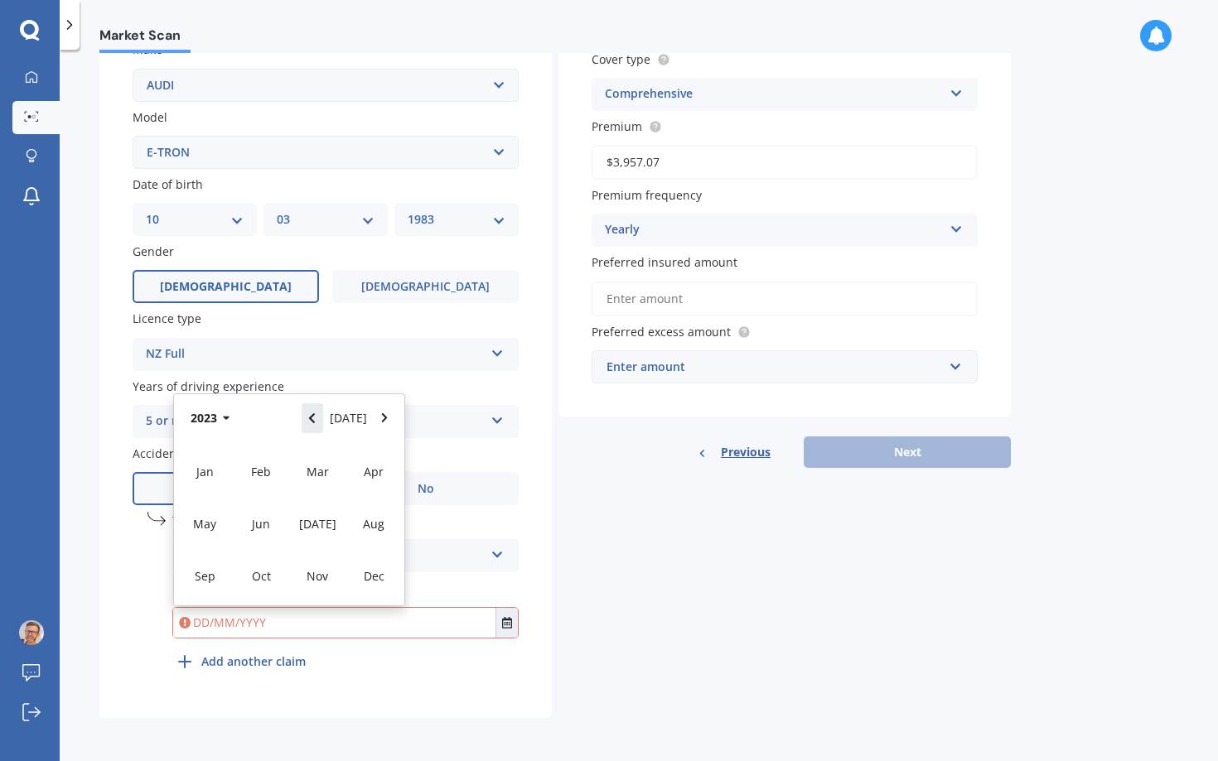
click at [323, 417] on button "Navigate back" at bounding box center [313, 418] width 22 height 30
click at [325, 480] on span "Mar" at bounding box center [318, 472] width 22 height 16
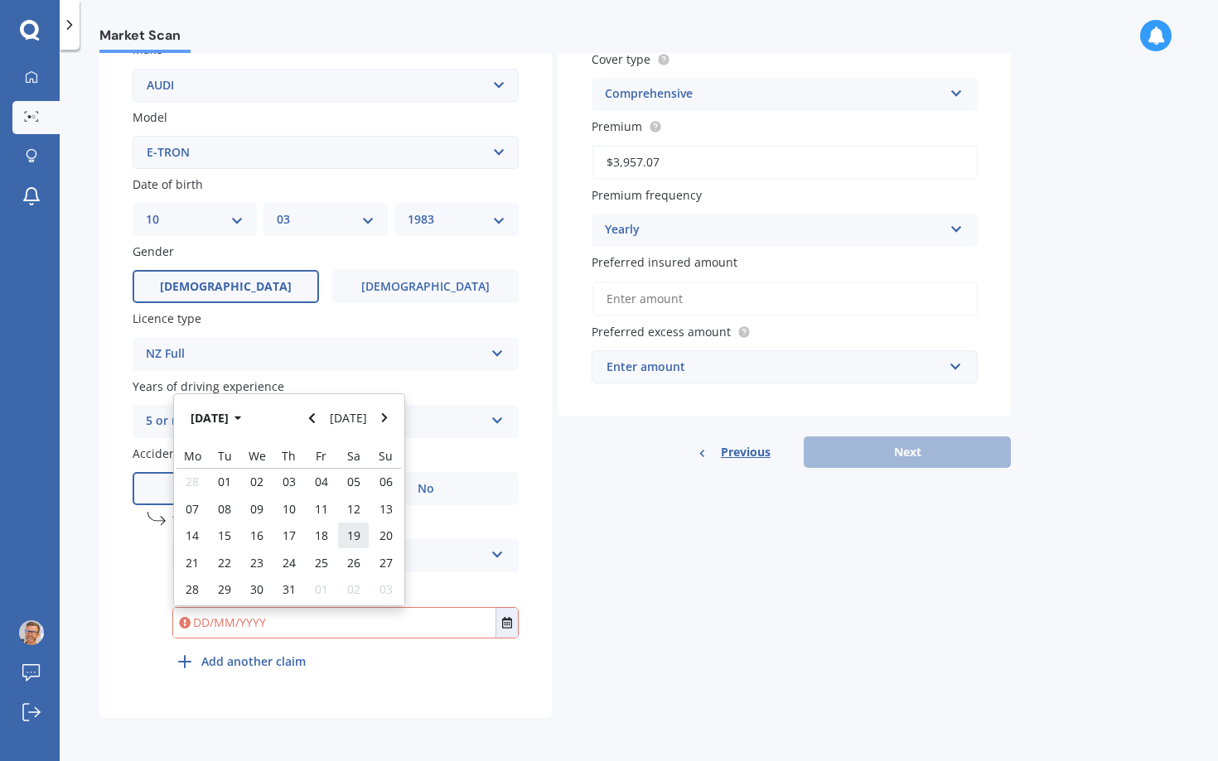
click at [353, 543] on span "19" at bounding box center [353, 536] width 13 height 16
type input "[DATE]"
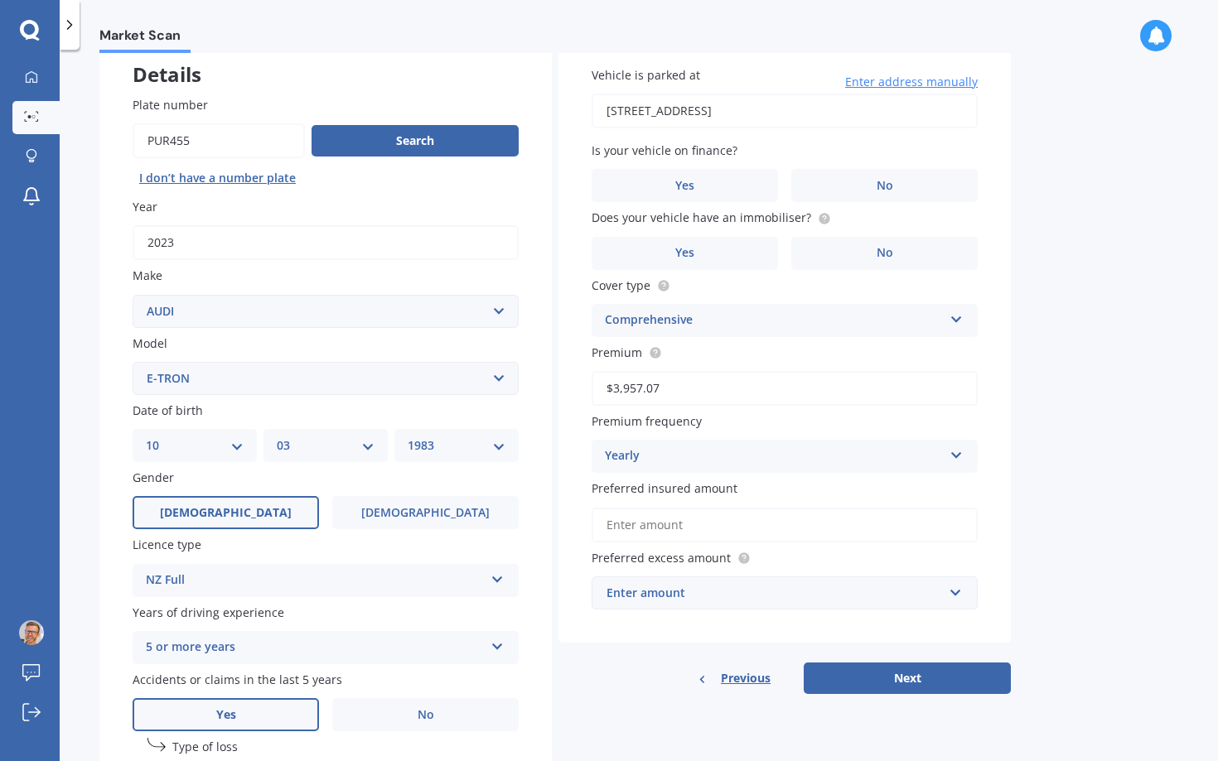
scroll to position [0, 0]
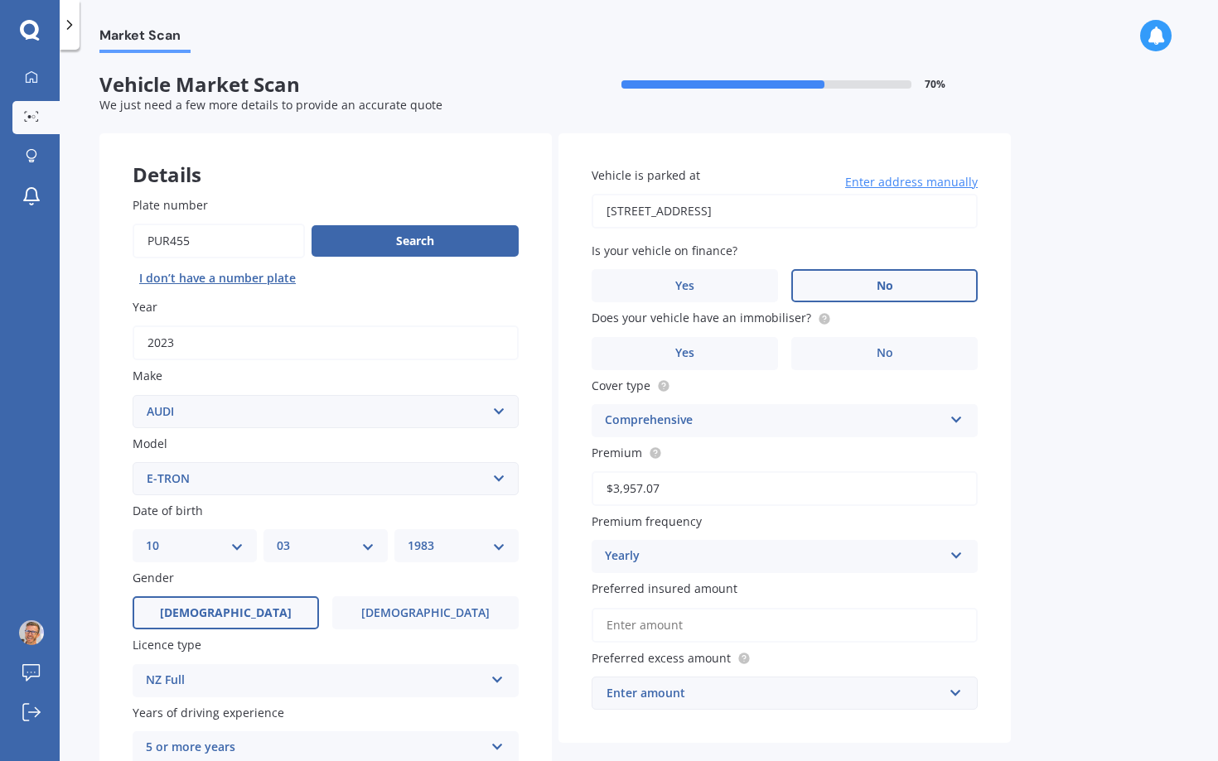
click at [873, 279] on label "No" at bounding box center [884, 285] width 186 height 33
click at [0, 0] on input "No" at bounding box center [0, 0] width 0 height 0
click at [823, 317] on icon at bounding box center [824, 317] width 3 height 3
click at [751, 336] on div "Does your vehicle have an immobiliser? Yes No" at bounding box center [785, 339] width 386 height 60
click at [740, 343] on label "Yes" at bounding box center [685, 353] width 186 height 33
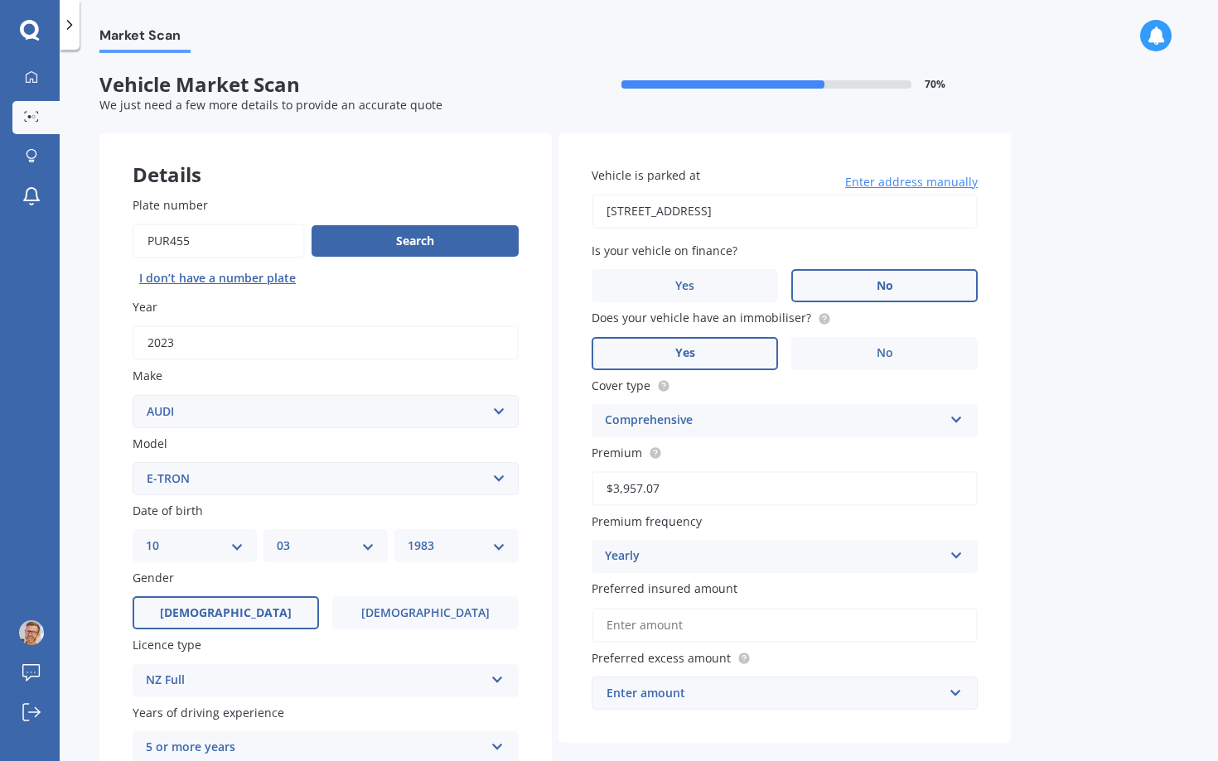
click at [0, 0] on input "Yes" at bounding box center [0, 0] width 0 height 0
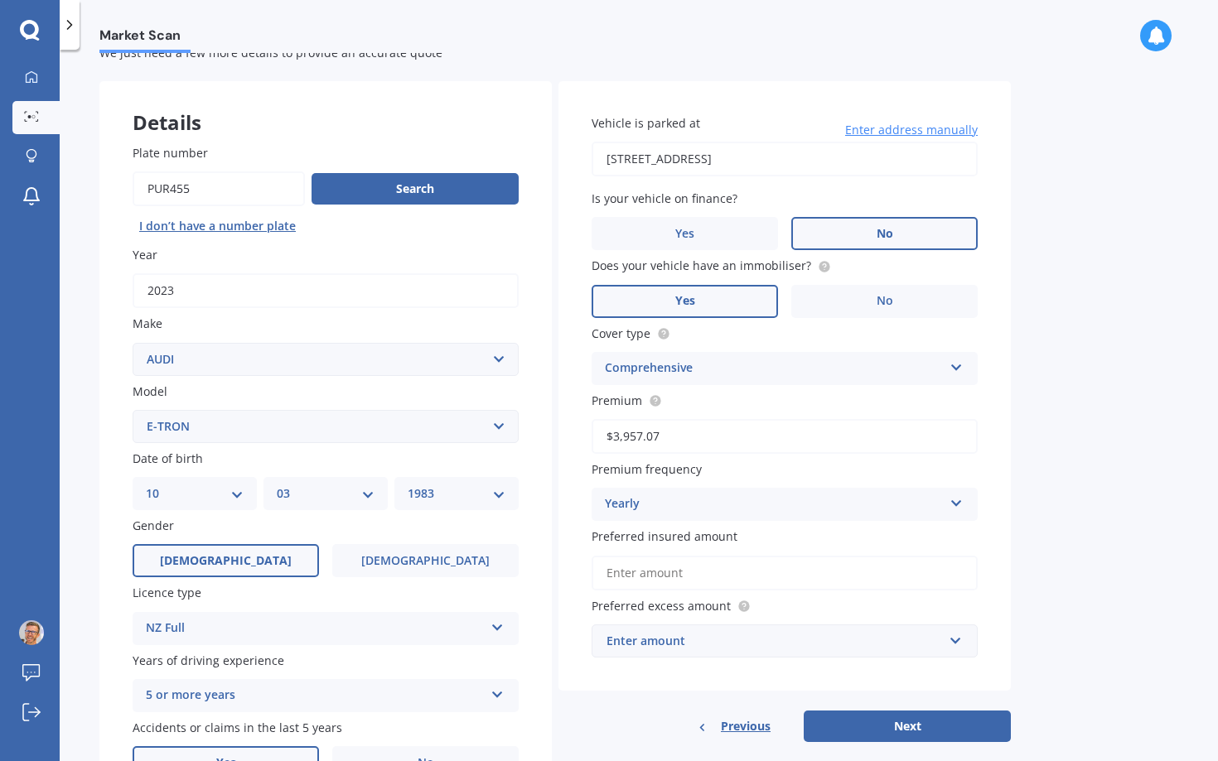
click at [656, 454] on div "$3,957.07" at bounding box center [785, 436] width 386 height 35
click at [650, 406] on circle at bounding box center [655, 400] width 11 height 11
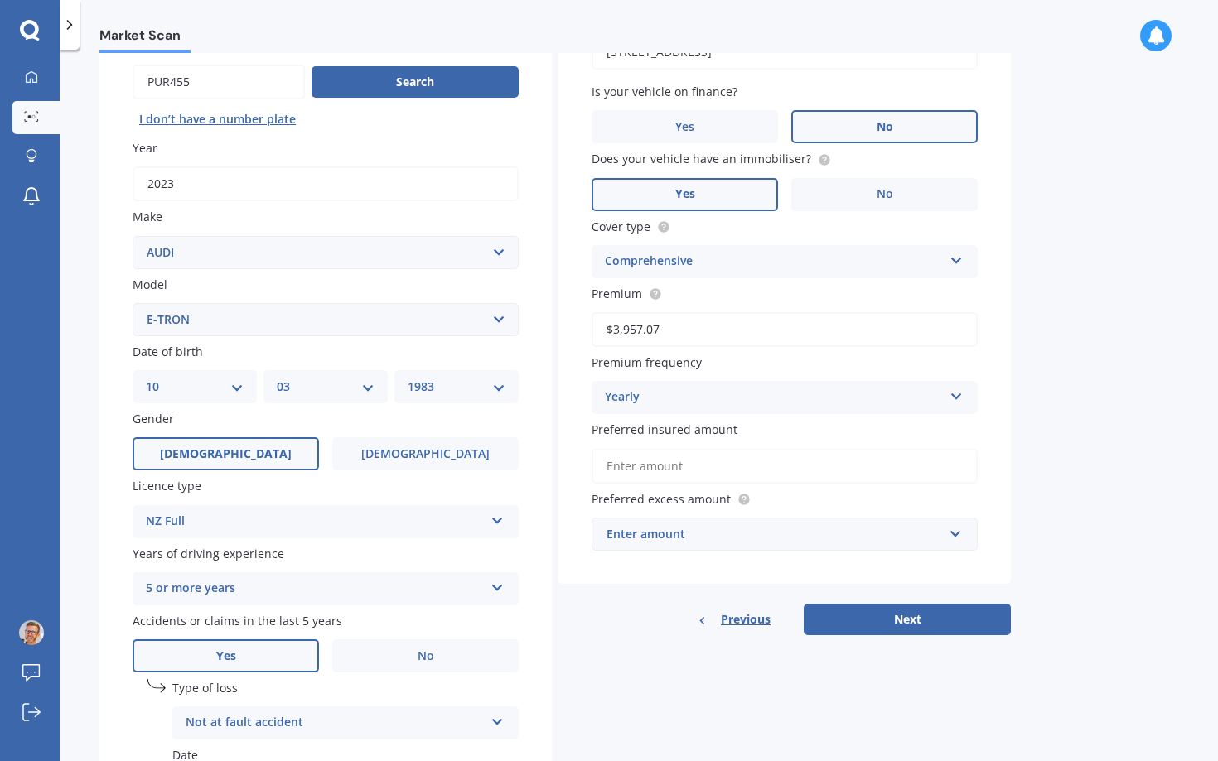
scroll to position [161, 0]
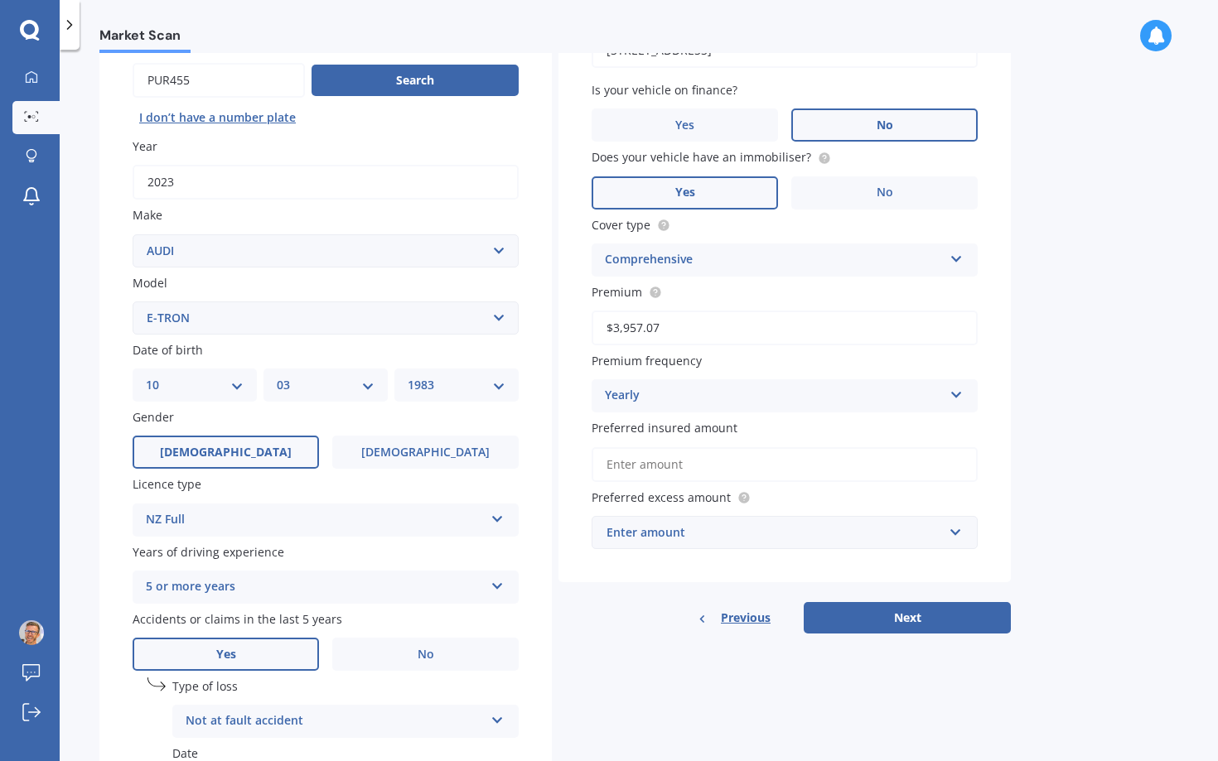
click at [677, 471] on input "Preferred insured amount" at bounding box center [785, 464] width 386 height 35
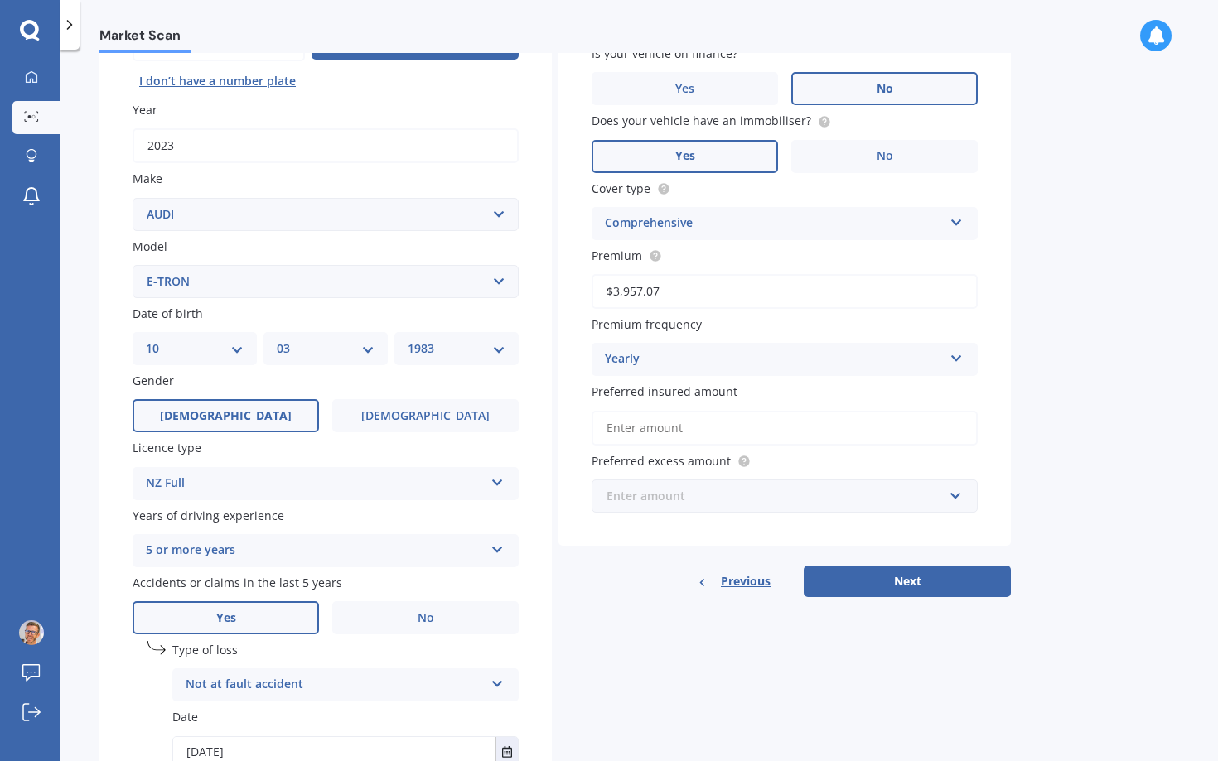
click at [732, 510] on input "text" at bounding box center [778, 496] width 371 height 31
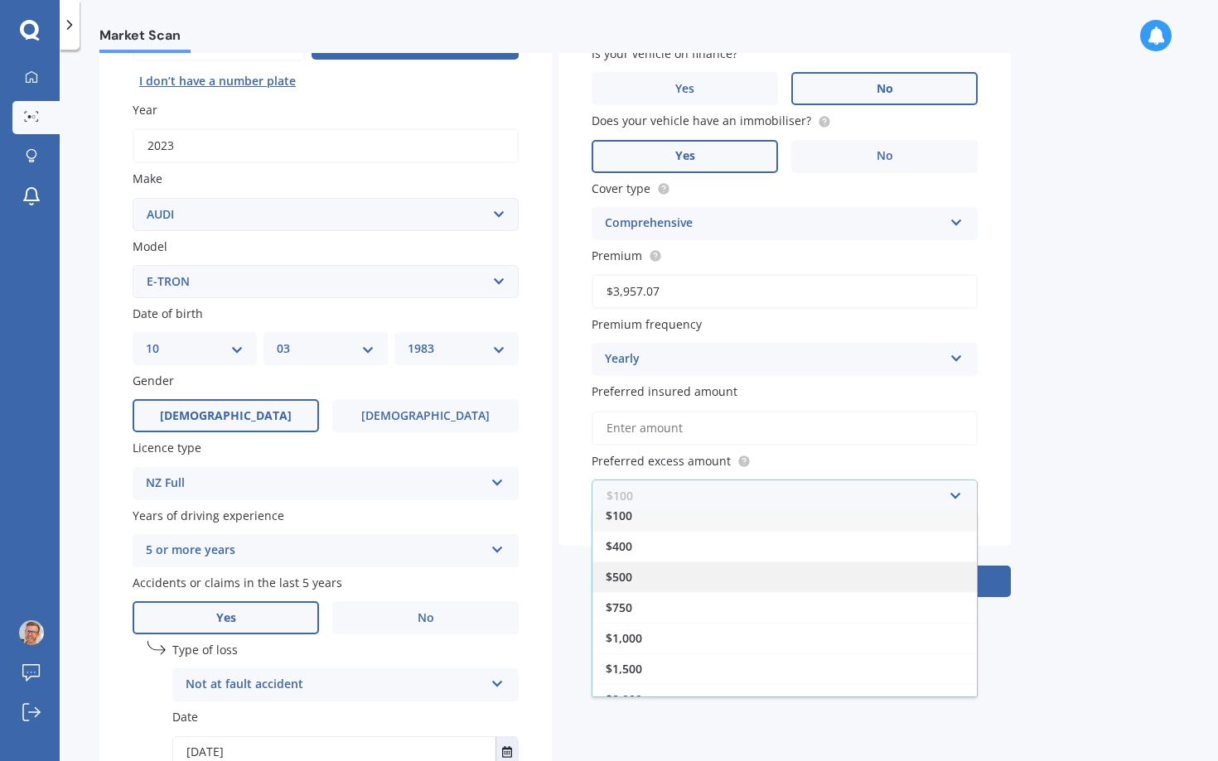
scroll to position [13, 0]
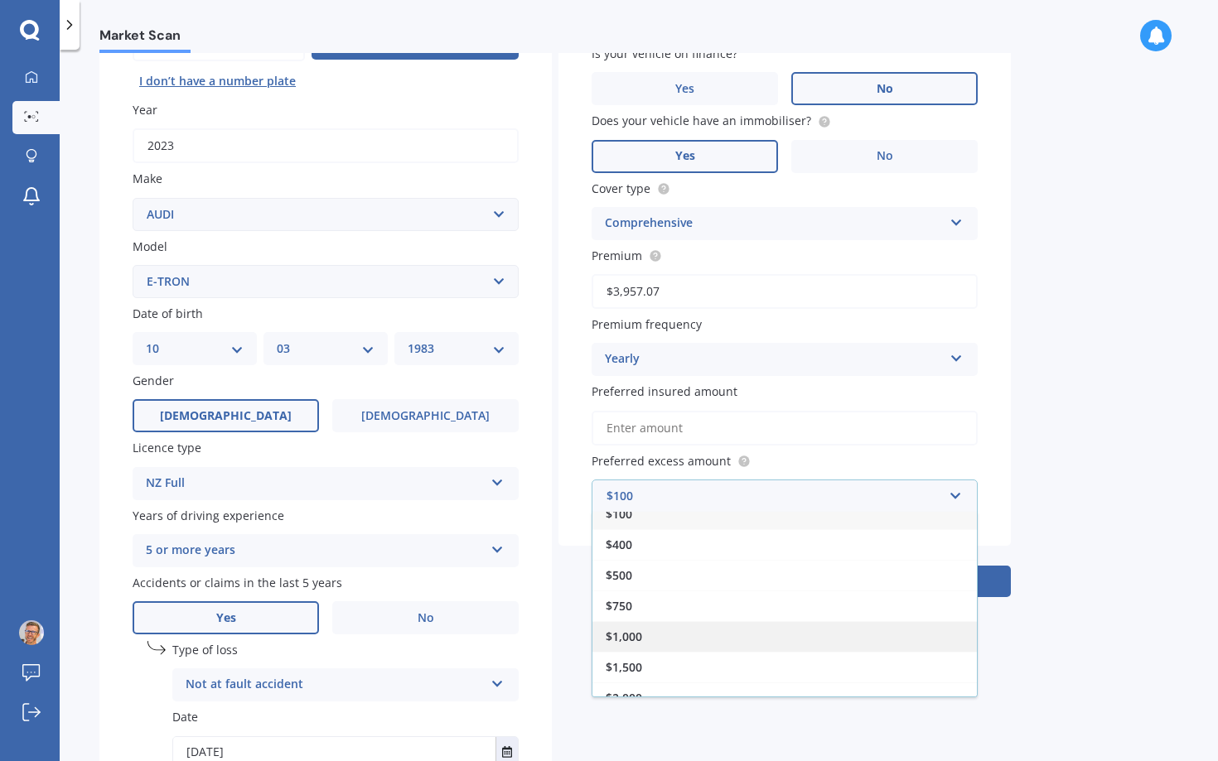
click at [645, 636] on div "$1,000" at bounding box center [784, 636] width 384 height 31
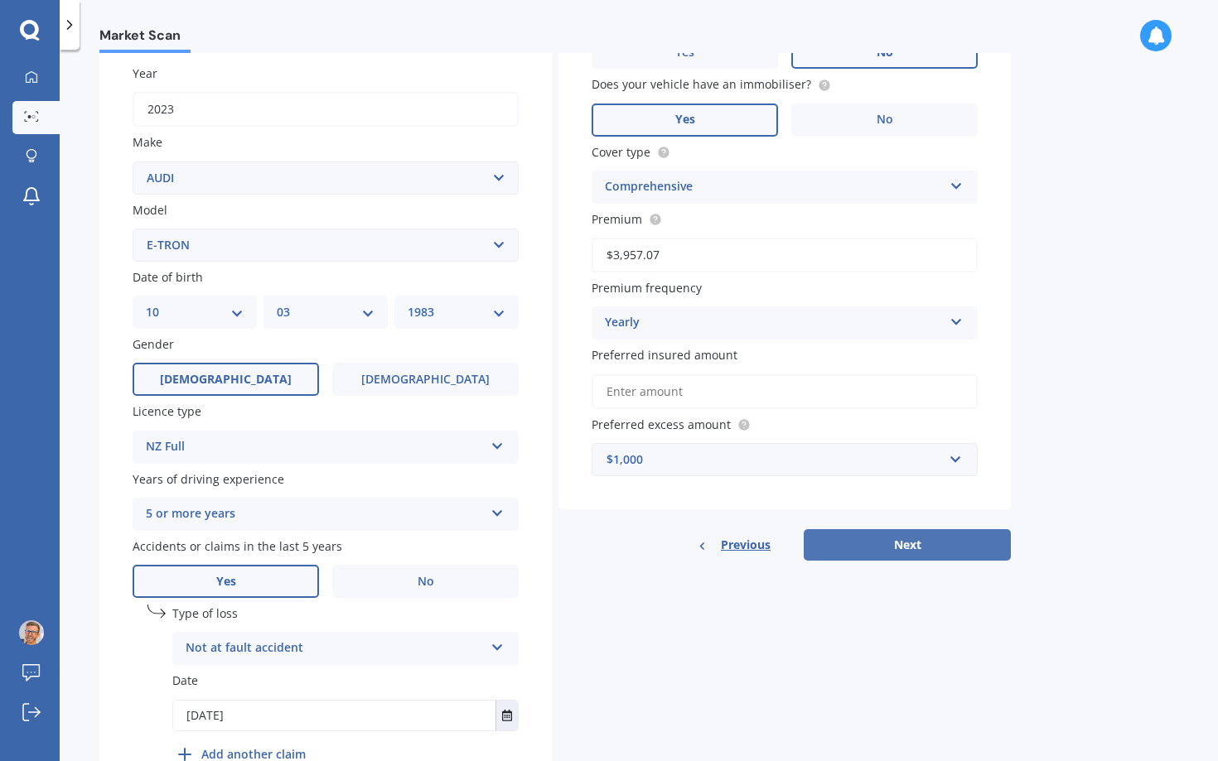
click at [886, 553] on button "Next" at bounding box center [907, 544] width 207 height 31
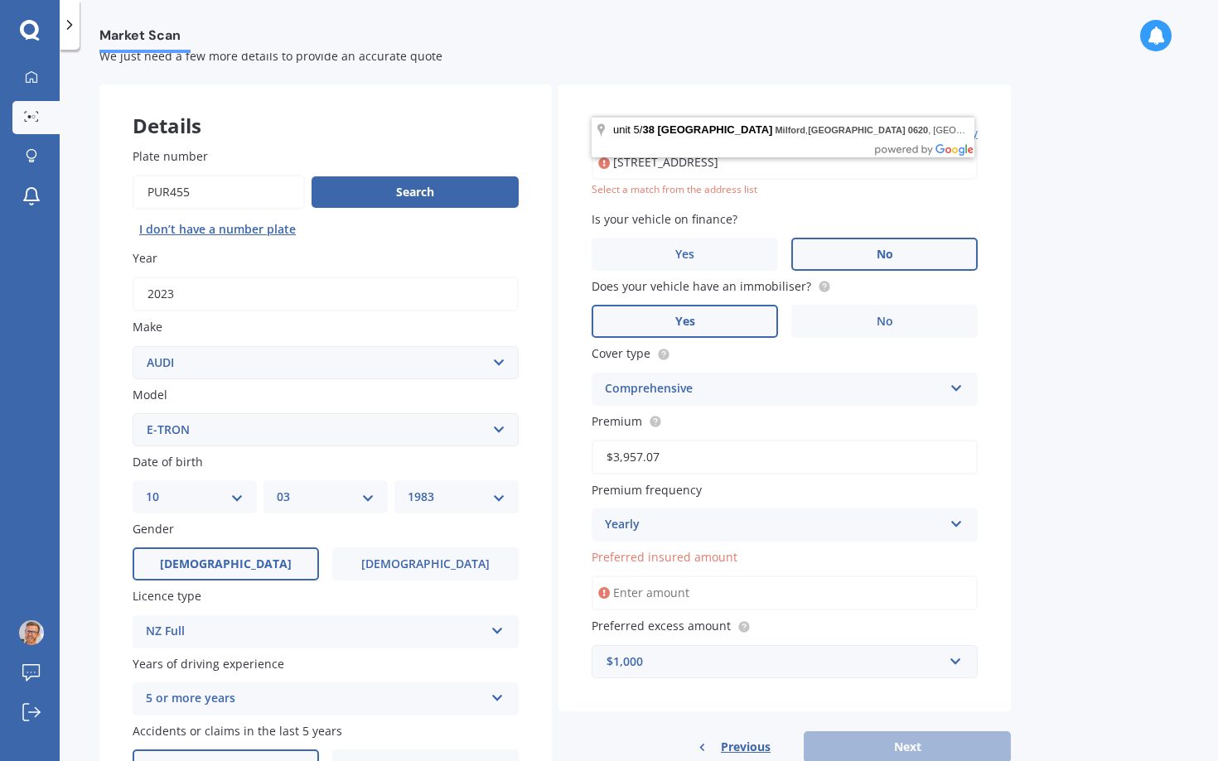
scroll to position [4, 0]
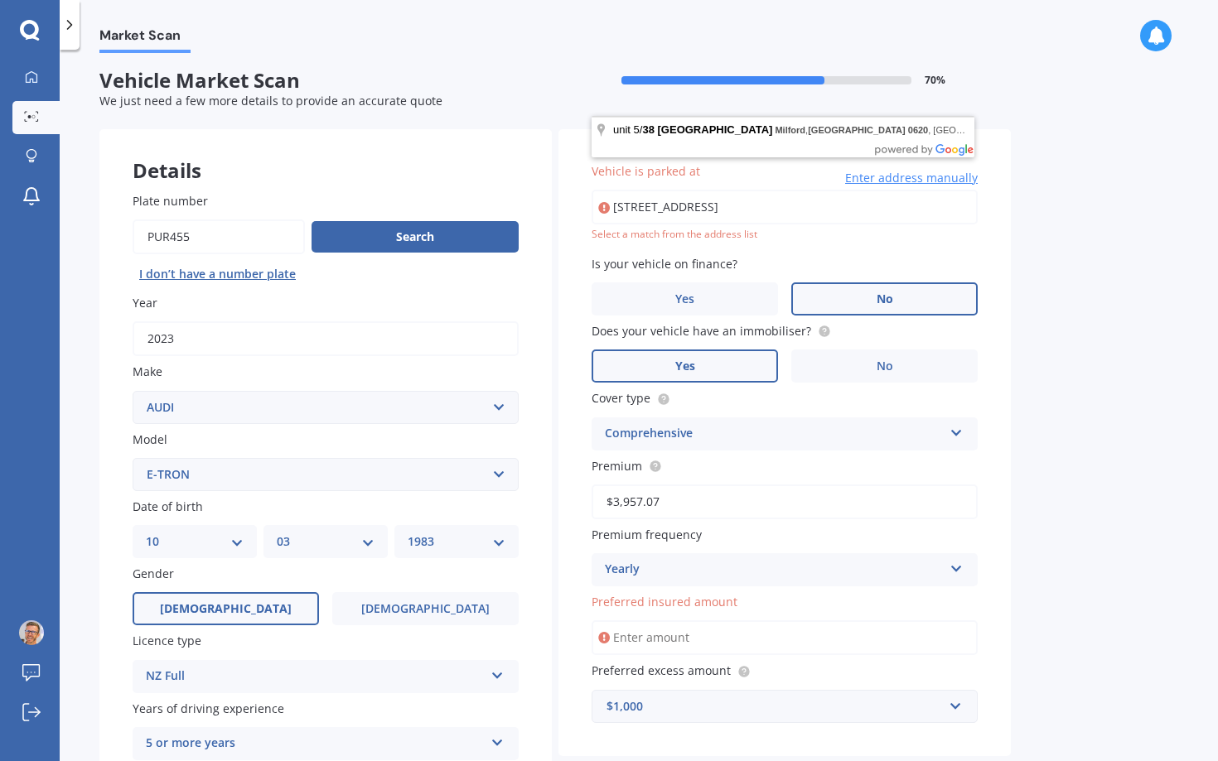
click at [656, 208] on input "[STREET_ADDRESS]" at bounding box center [785, 207] width 386 height 35
click at [635, 207] on input "[STREET_ADDRESS]" at bounding box center [785, 207] width 386 height 35
click at [652, 207] on input "[STREET_ADDRESS]" at bounding box center [785, 207] width 386 height 35
drag, startPoint x: 650, startPoint y: 207, endPoint x: 601, endPoint y: 206, distance: 48.9
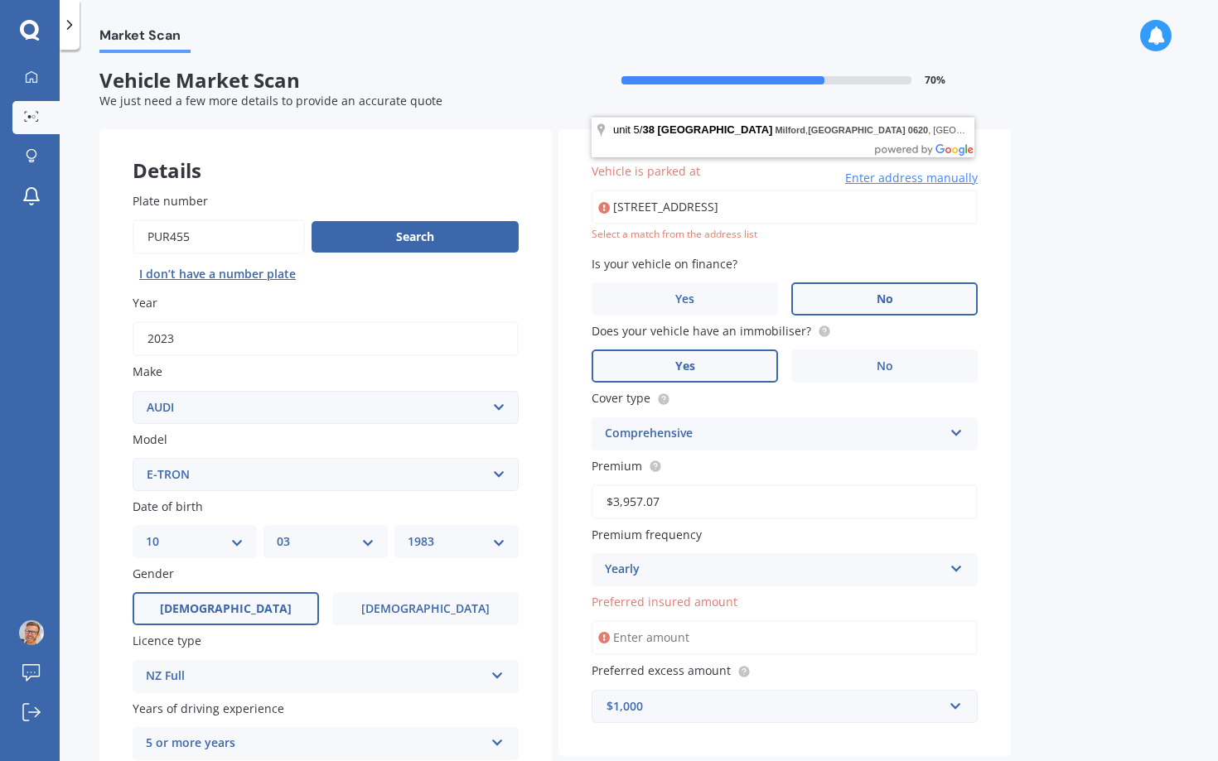
click at [601, 206] on div "[STREET_ADDRESS] Enter address manually" at bounding box center [785, 207] width 386 height 35
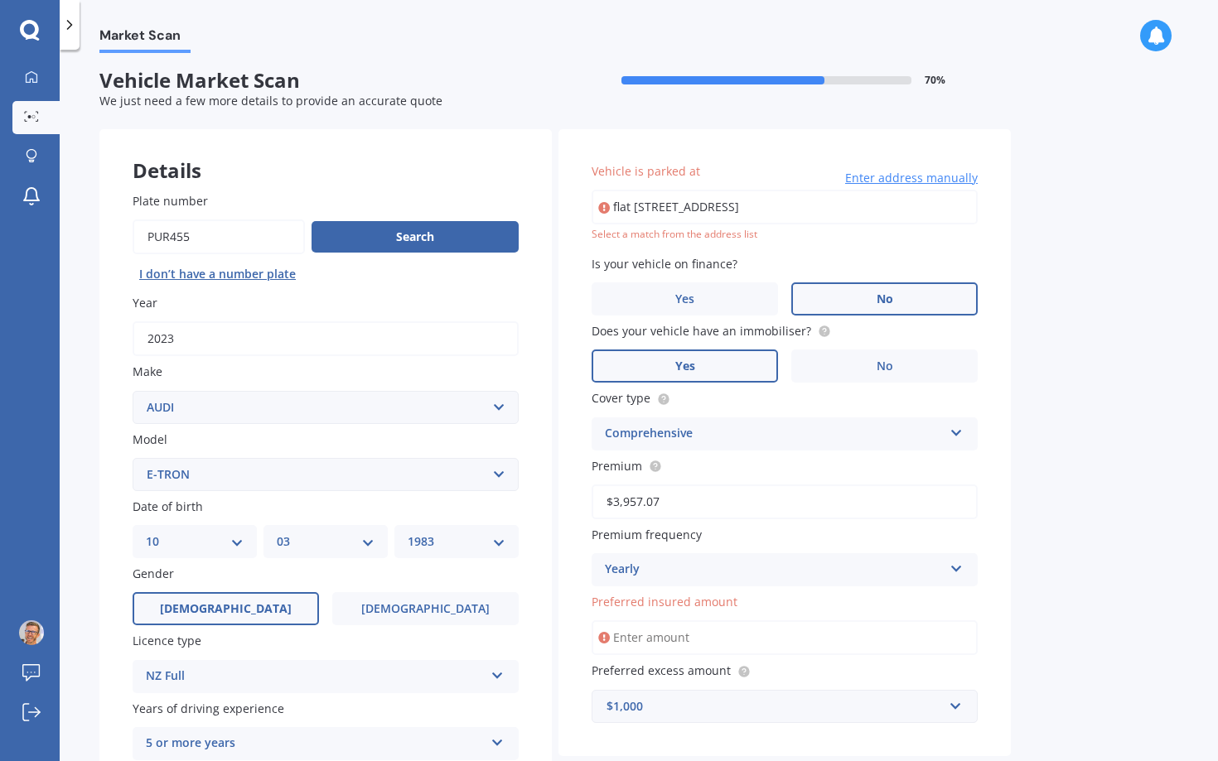
type input "flat [STREET_ADDRESS]"
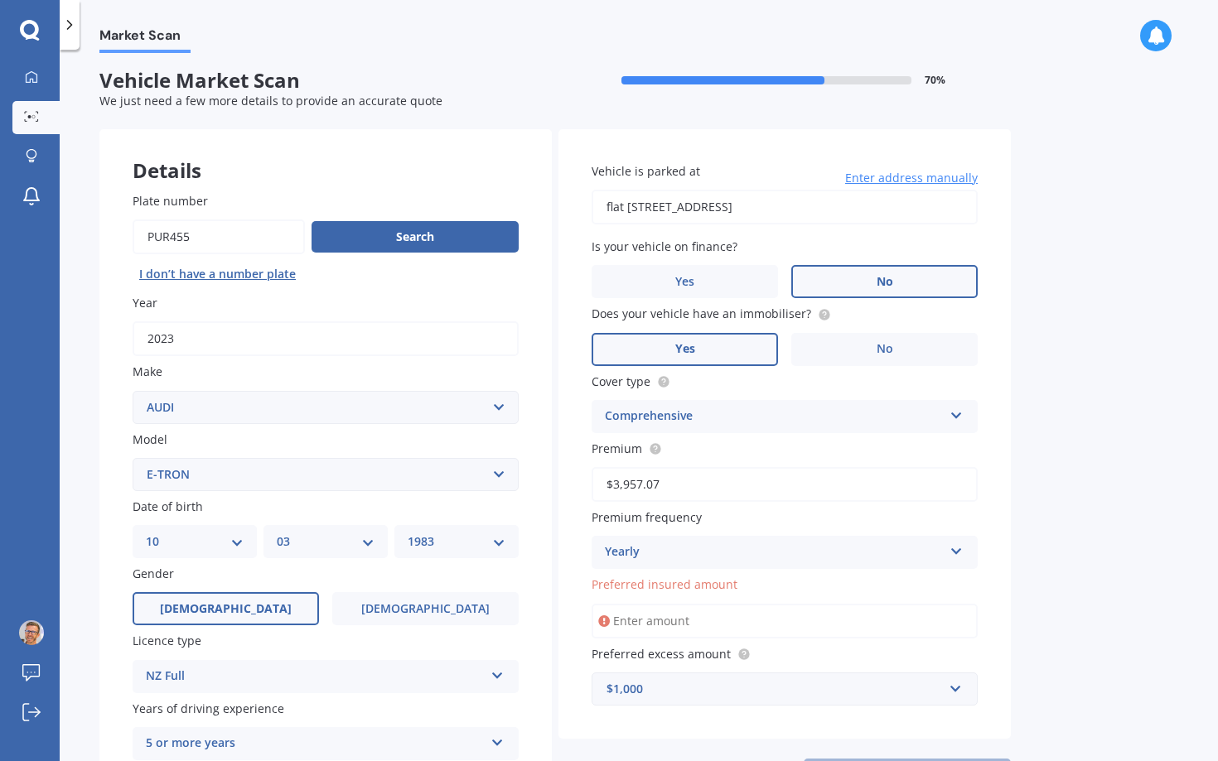
click at [631, 203] on input "flat [STREET_ADDRESS]" at bounding box center [785, 207] width 386 height 35
click at [1114, 295] on div "Market Scan Vehicle Market Scan 70 % We just need a few more details to provide…" at bounding box center [639, 409] width 1158 height 712
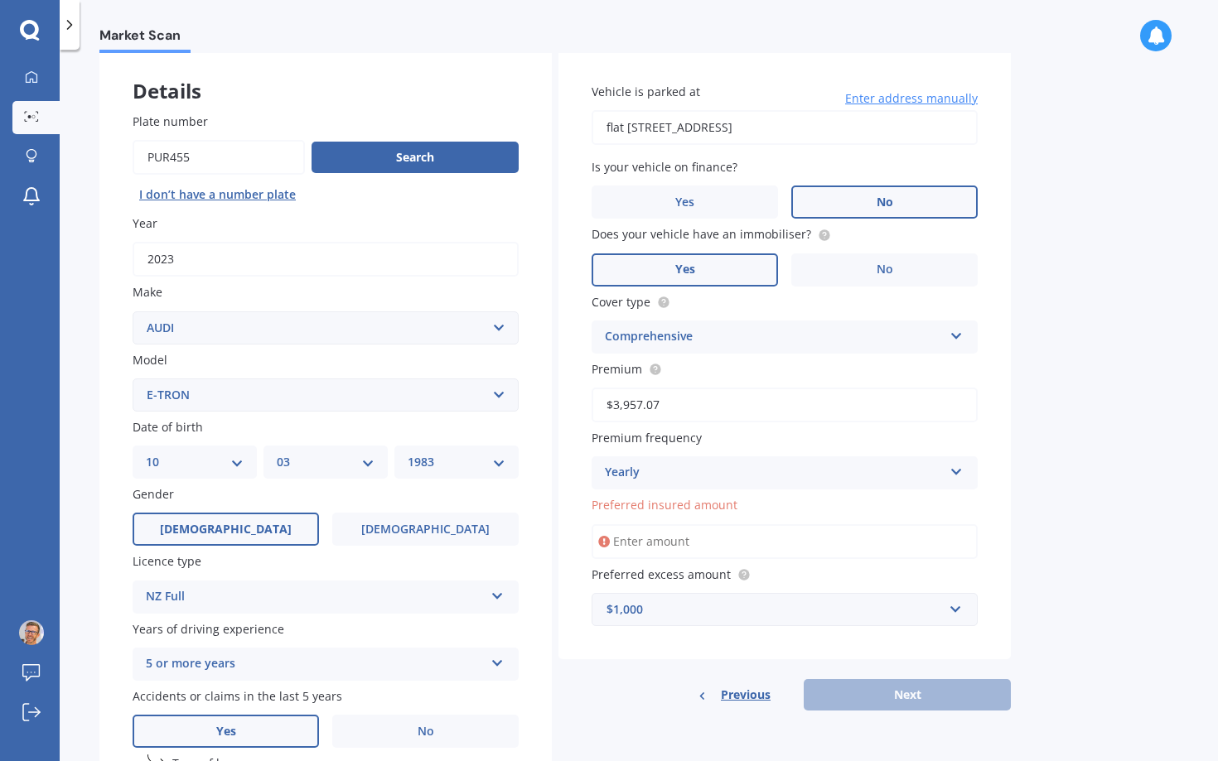
scroll to position [114, 0]
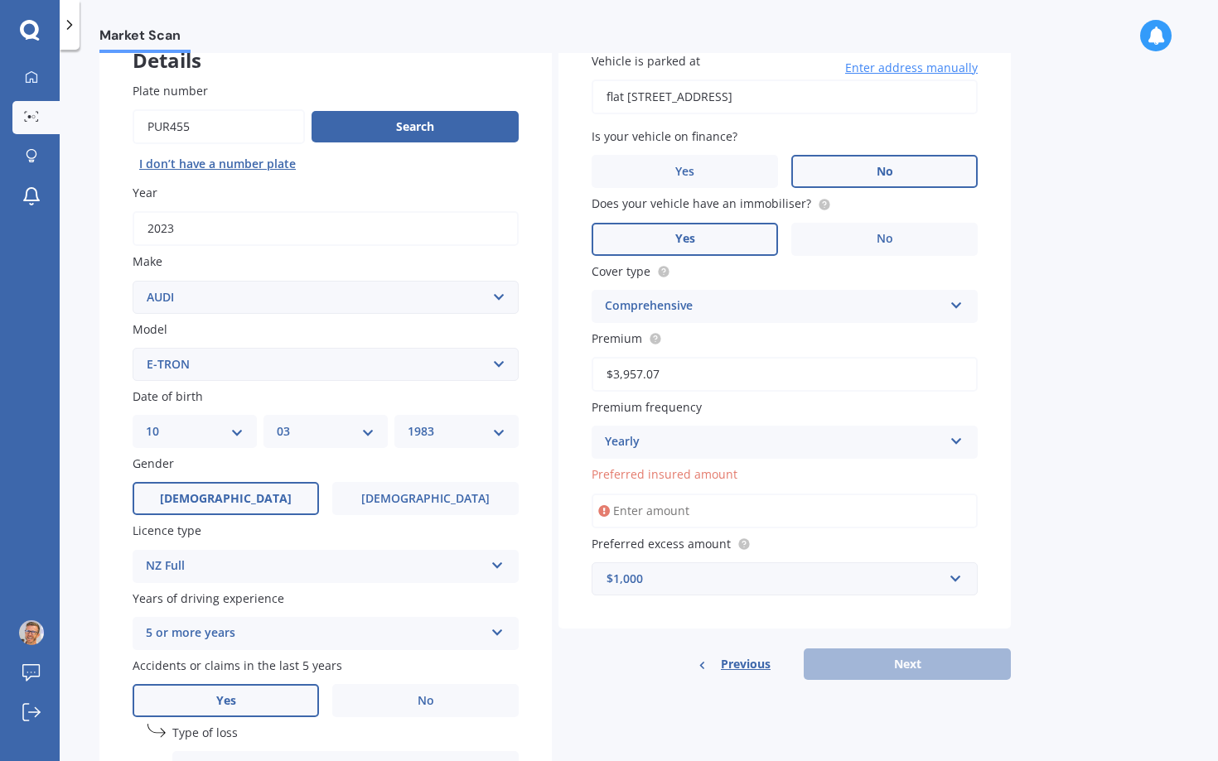
click at [681, 472] on span "Preferred insured amount" at bounding box center [665, 475] width 146 height 16
click at [681, 494] on input "Preferred insured amount" at bounding box center [785, 511] width 386 height 35
drag, startPoint x: 669, startPoint y: 479, endPoint x: 761, endPoint y: 467, distance: 93.5
click at [761, 467] on div "Vehicle is parked at [STREET_ADDRESS] Enter address manually Is your vehicle on…" at bounding box center [784, 324] width 452 height 610
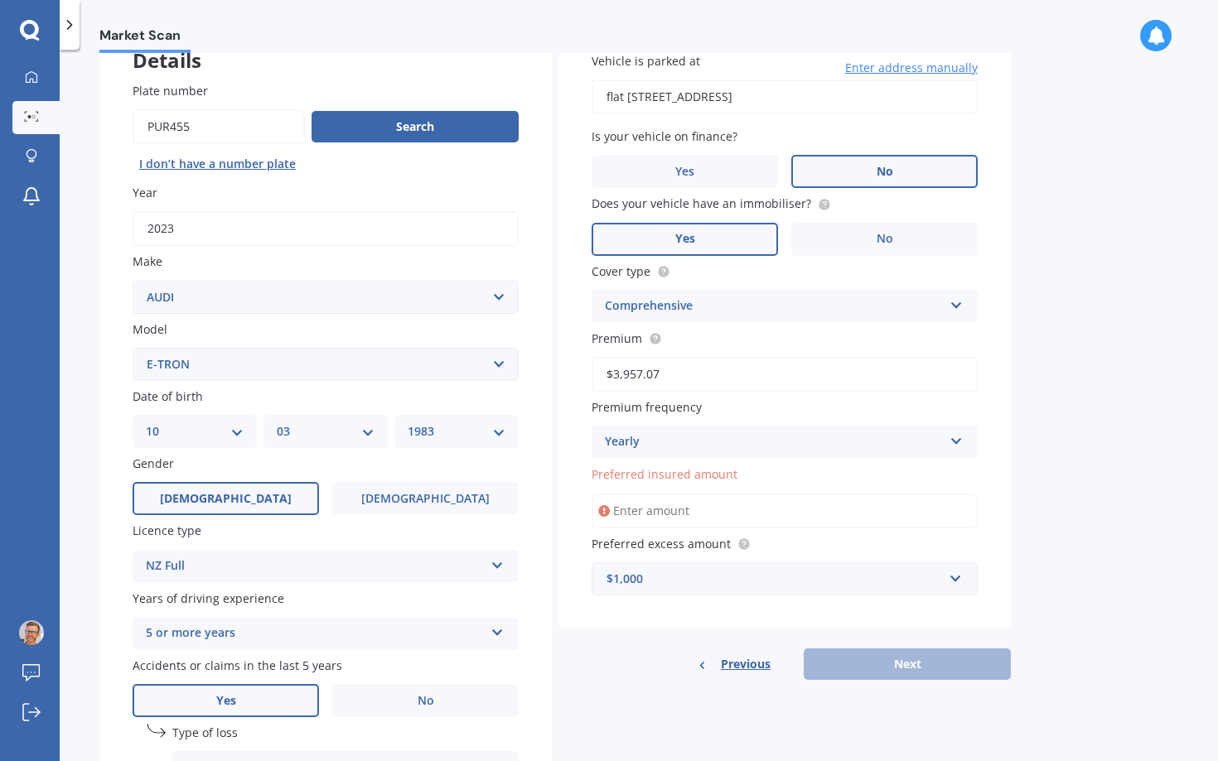
click at [751, 471] on label "Preferred insured amount" at bounding box center [781, 474] width 379 height 17
click at [751, 494] on input "Preferred insured amount" at bounding box center [785, 511] width 386 height 35
click at [697, 525] on input "Preferred insured amount" at bounding box center [785, 511] width 386 height 35
type input "$4"
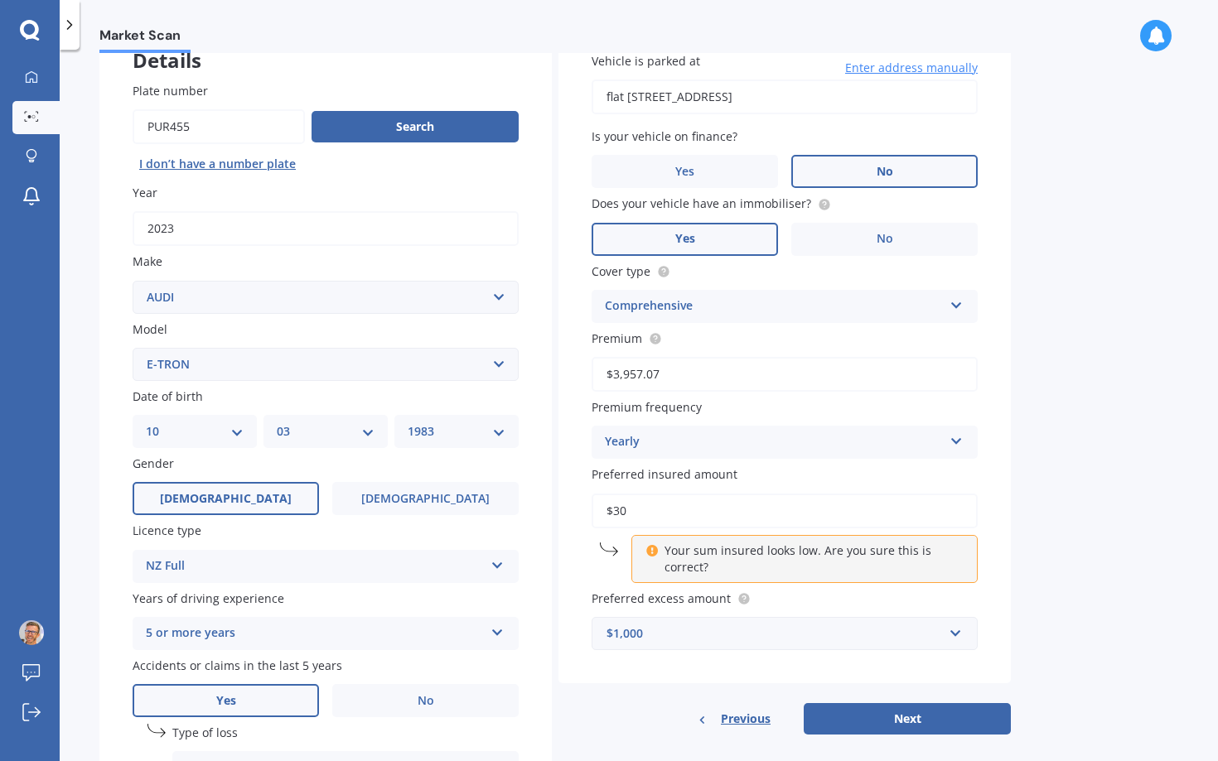
type input "$3"
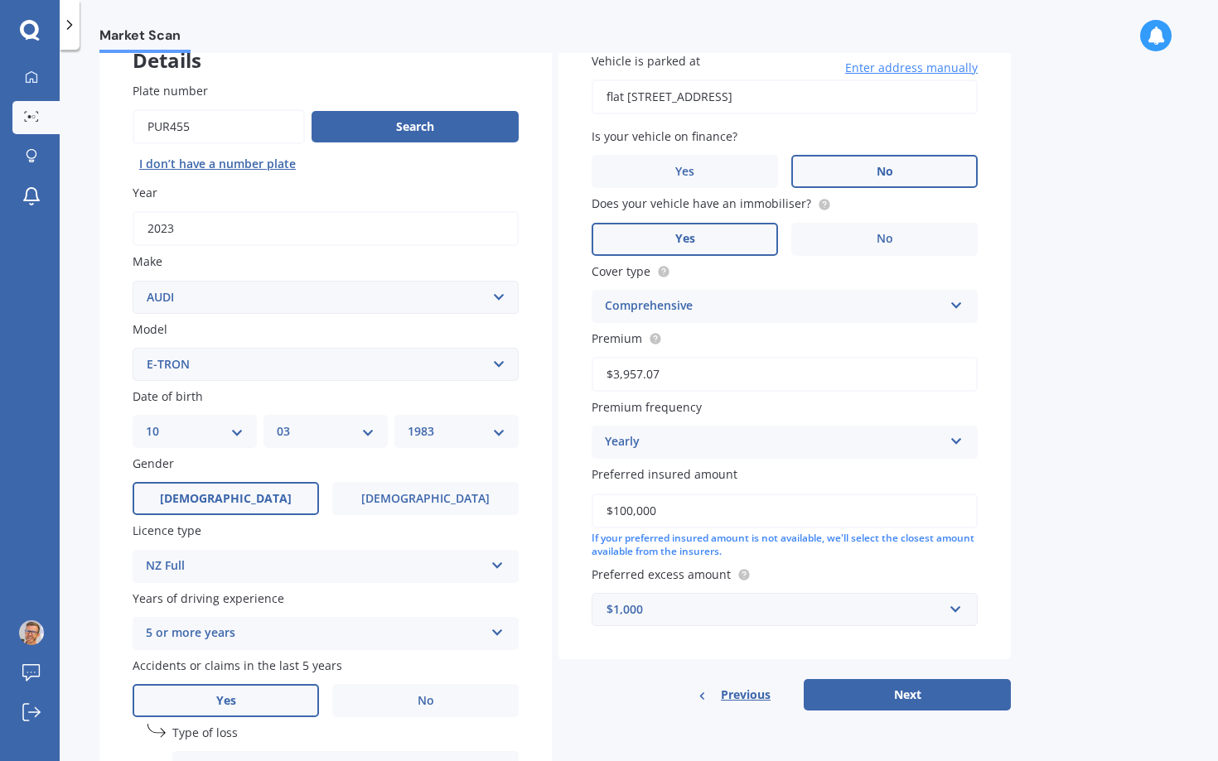
type input "$100,000"
click at [1060, 569] on div "Market Scan Vehicle Market Scan 70 % We just need a few more details to provide…" at bounding box center [639, 409] width 1158 height 712
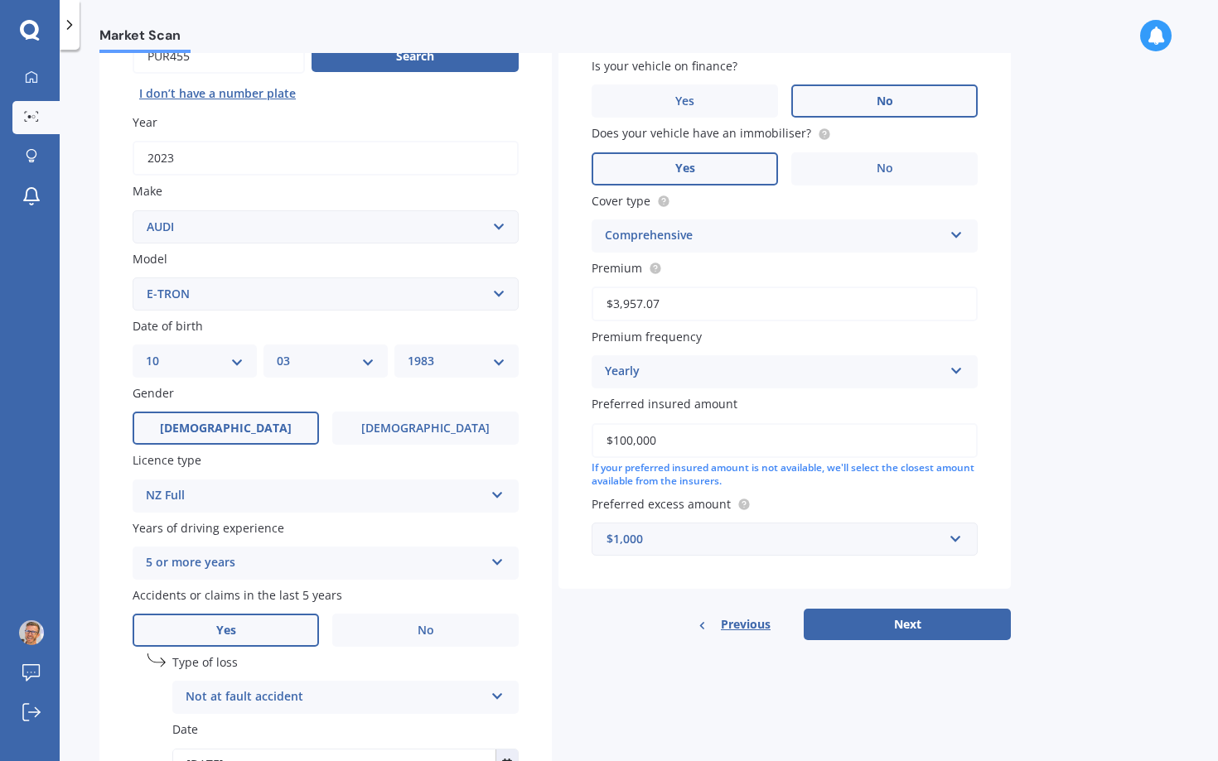
scroll to position [191, 0]
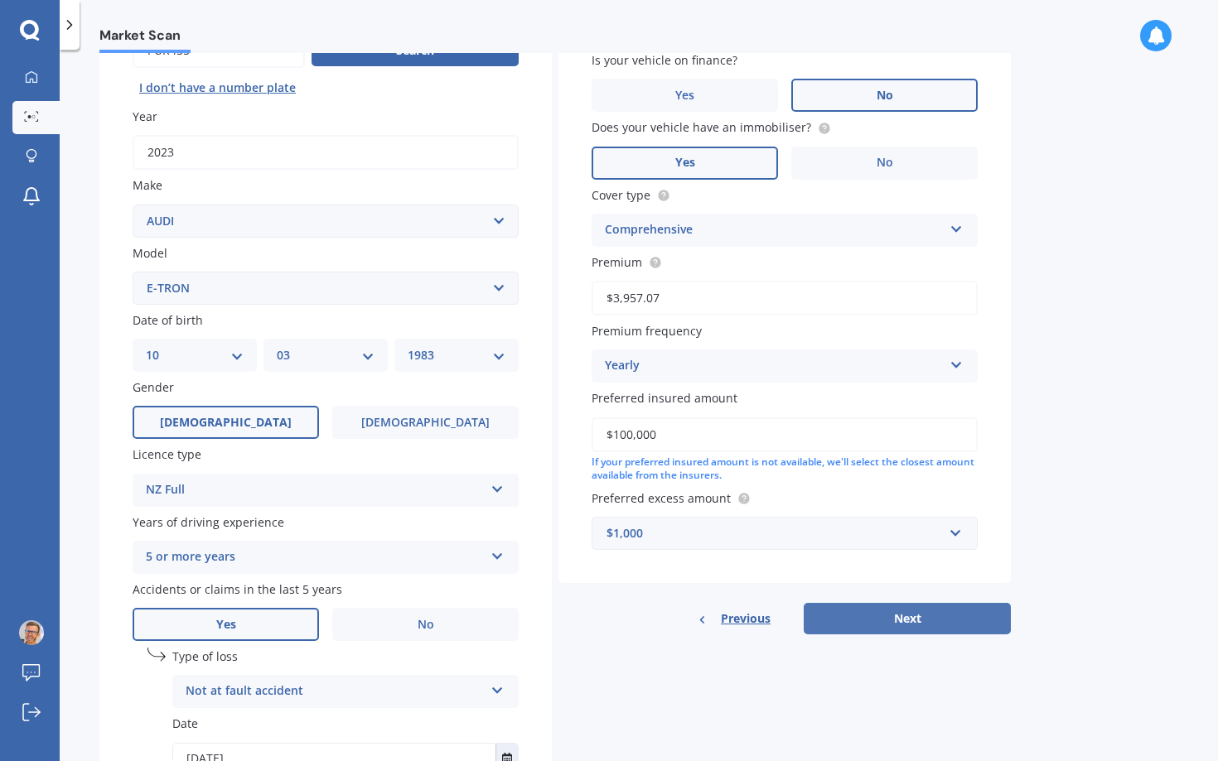
click at [916, 623] on button "Next" at bounding box center [907, 618] width 207 height 31
select select "10"
select select "03"
select select "1983"
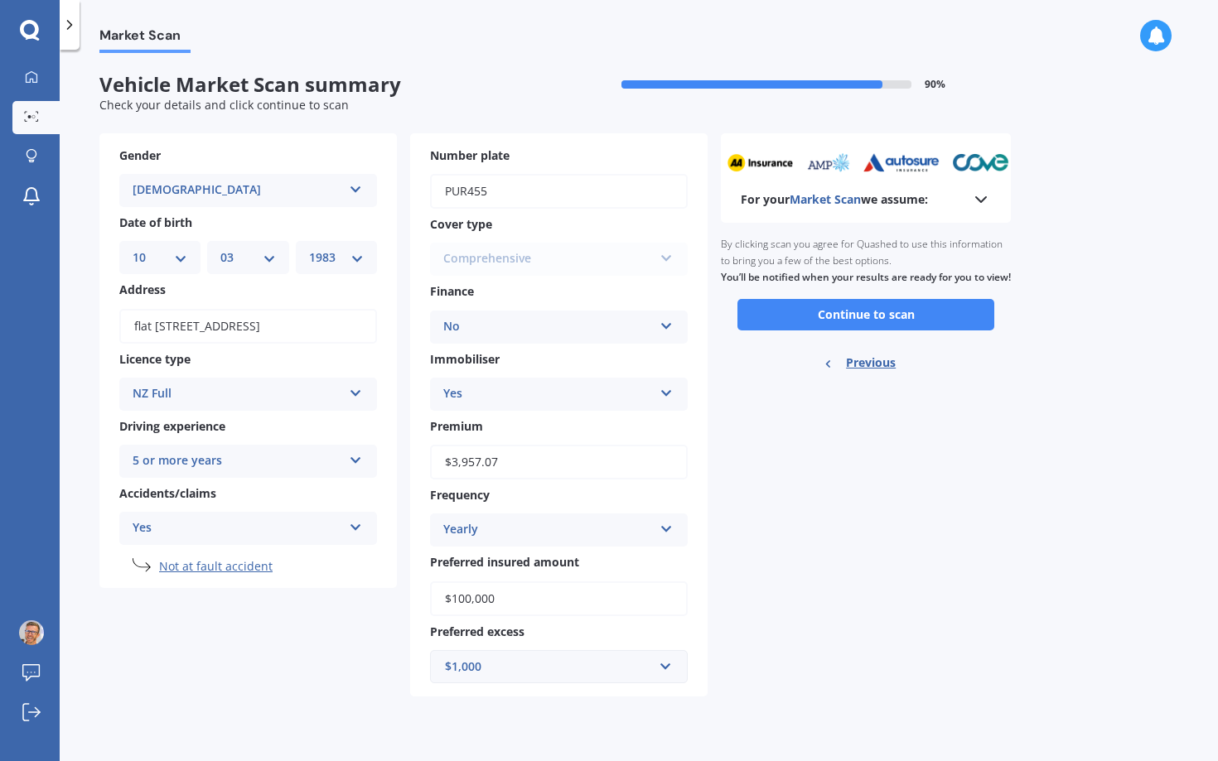
scroll to position [0, 0]
click at [884, 331] on button "Continue to scan" at bounding box center [865, 314] width 257 height 31
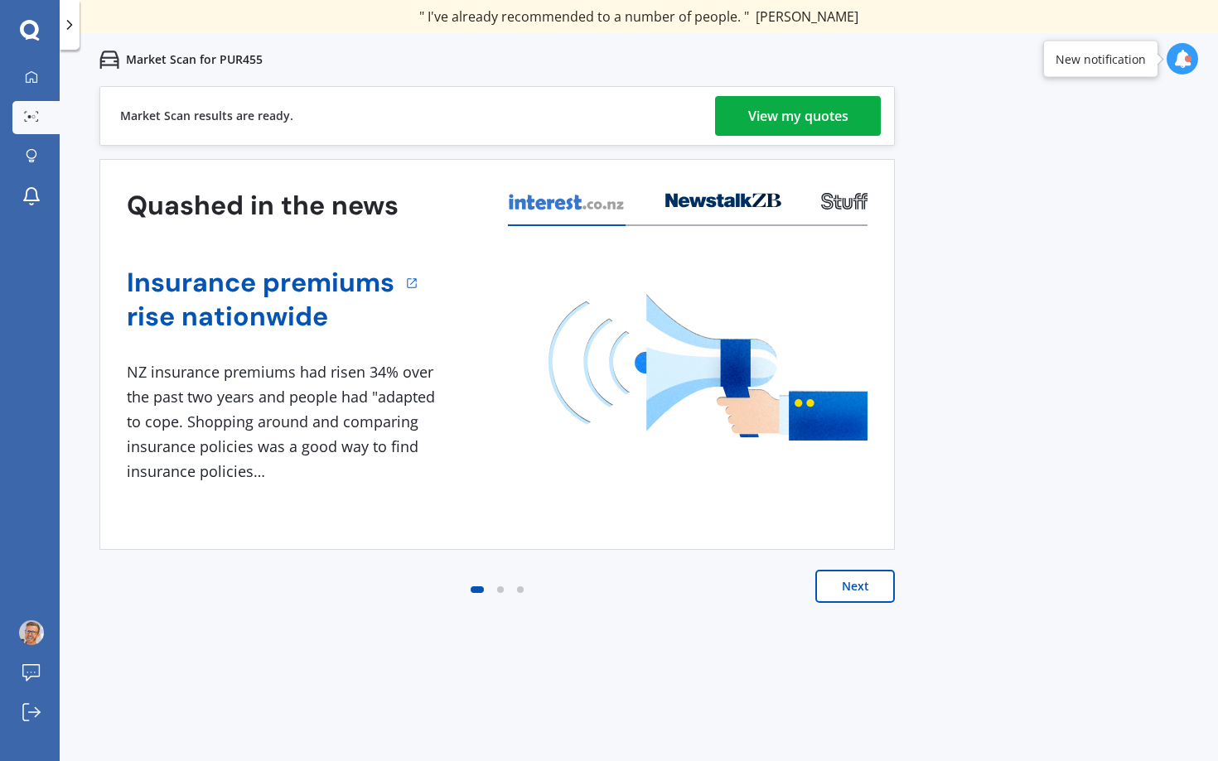
click at [863, 604] on div "Next" at bounding box center [496, 603] width 795 height 66
click at [808, 117] on div "View my quotes" at bounding box center [798, 116] width 100 height 40
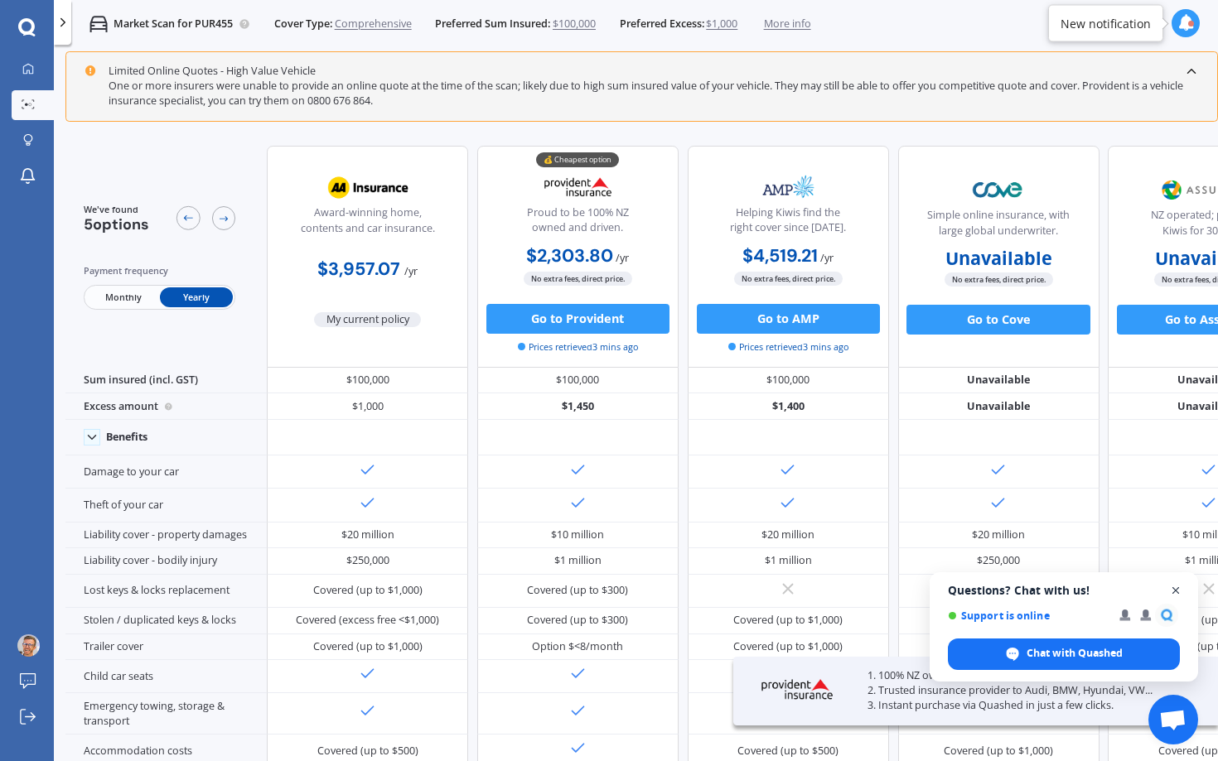
click at [1176, 593] on span "Close chat" at bounding box center [1176, 591] width 21 height 21
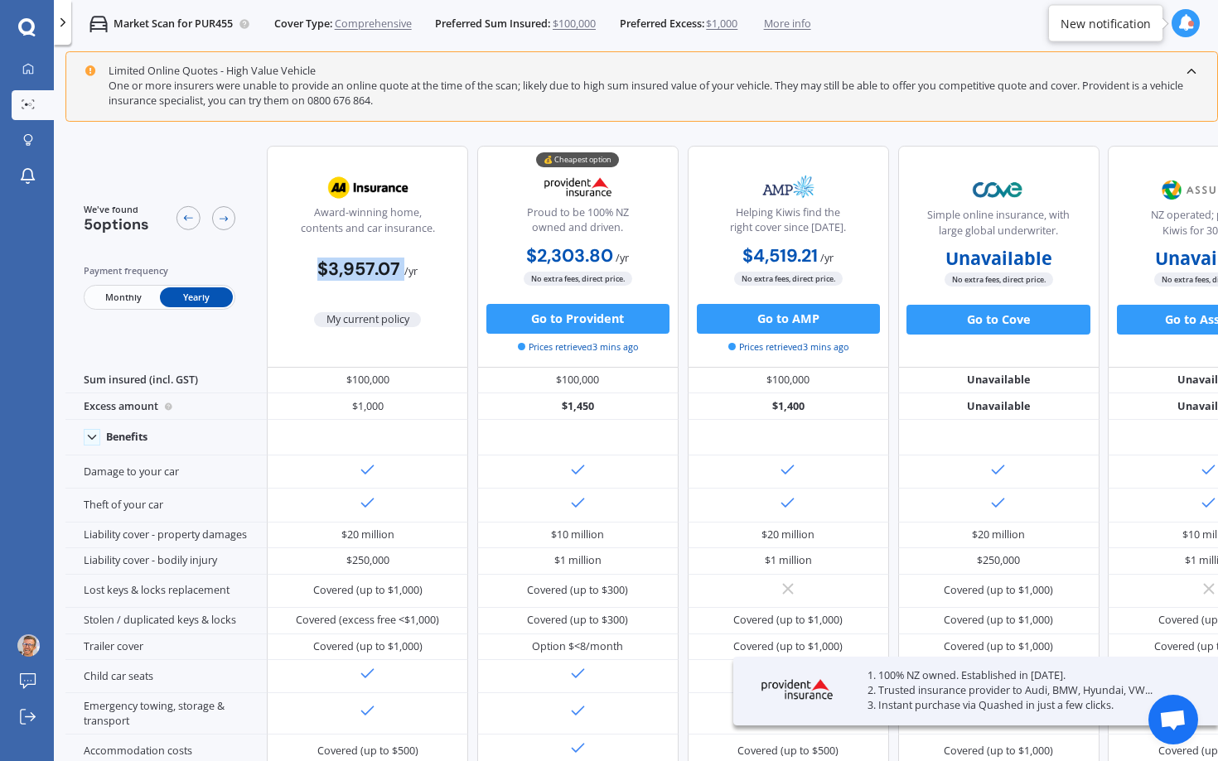
drag, startPoint x: 301, startPoint y: 268, endPoint x: 403, endPoint y: 272, distance: 102.0
click at [403, 272] on div "$3,957.07 / yr" at bounding box center [367, 264] width 201 height 43
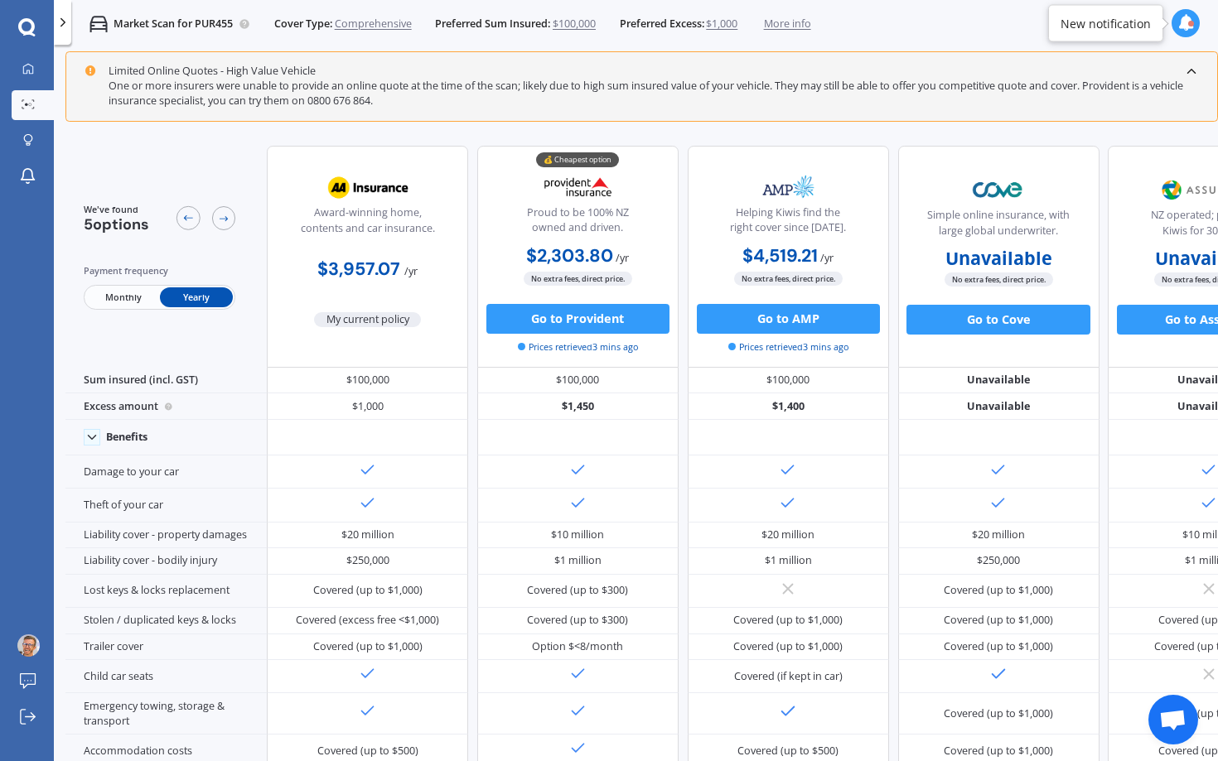
click at [920, 130] on div "Limited Online Quotes - High Value Vehicle One or more insurers were unable to …" at bounding box center [641, 430] width 1152 height 758
drag, startPoint x: 545, startPoint y: 347, endPoint x: 595, endPoint y: 347, distance: 49.7
click at [595, 347] on span "Prices retrieved 3 mins ago" at bounding box center [578, 347] width 120 height 13
click at [596, 347] on span "Prices retrieved 3 mins ago" at bounding box center [578, 347] width 120 height 13
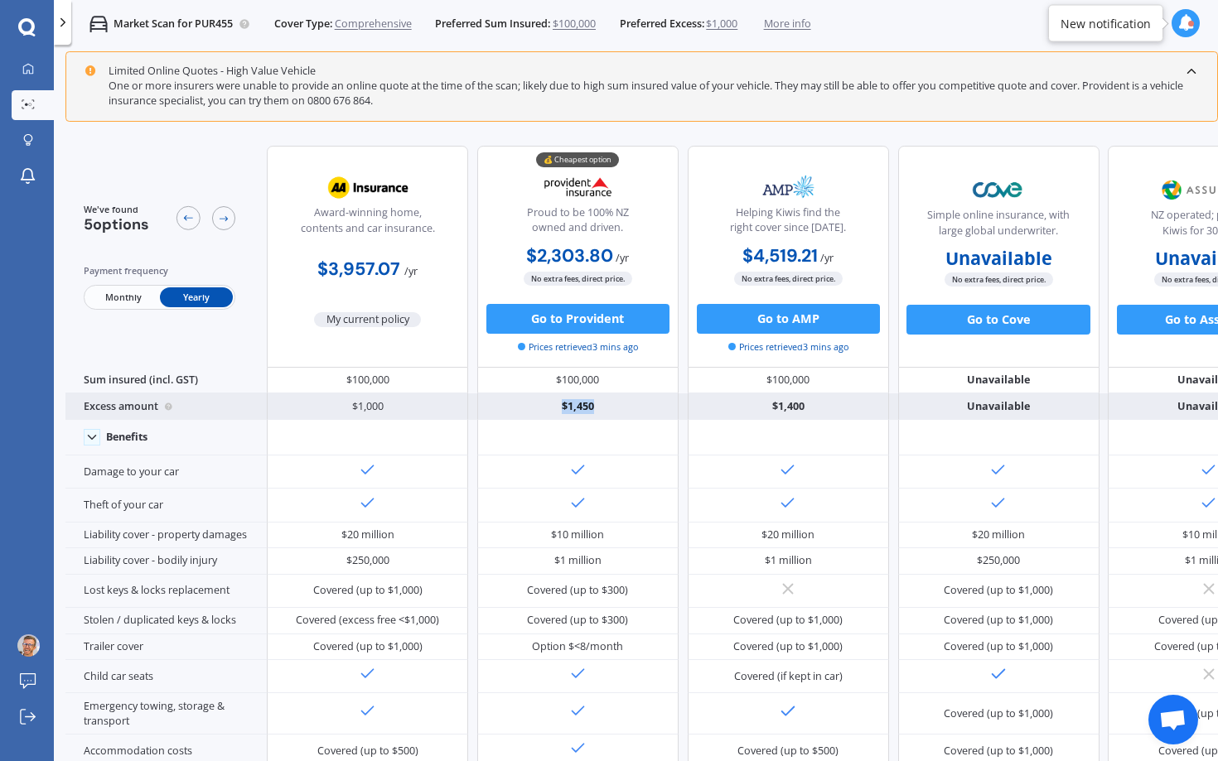
drag, startPoint x: 597, startPoint y: 401, endPoint x: 548, endPoint y: 401, distance: 48.1
click at [548, 401] on div "$1,450" at bounding box center [577, 407] width 201 height 27
click at [568, 413] on div "$1,450" at bounding box center [577, 407] width 201 height 27
drag, startPoint x: 555, startPoint y: 407, endPoint x: 610, endPoint y: 407, distance: 54.7
click at [610, 407] on div "$1,450" at bounding box center [577, 407] width 201 height 27
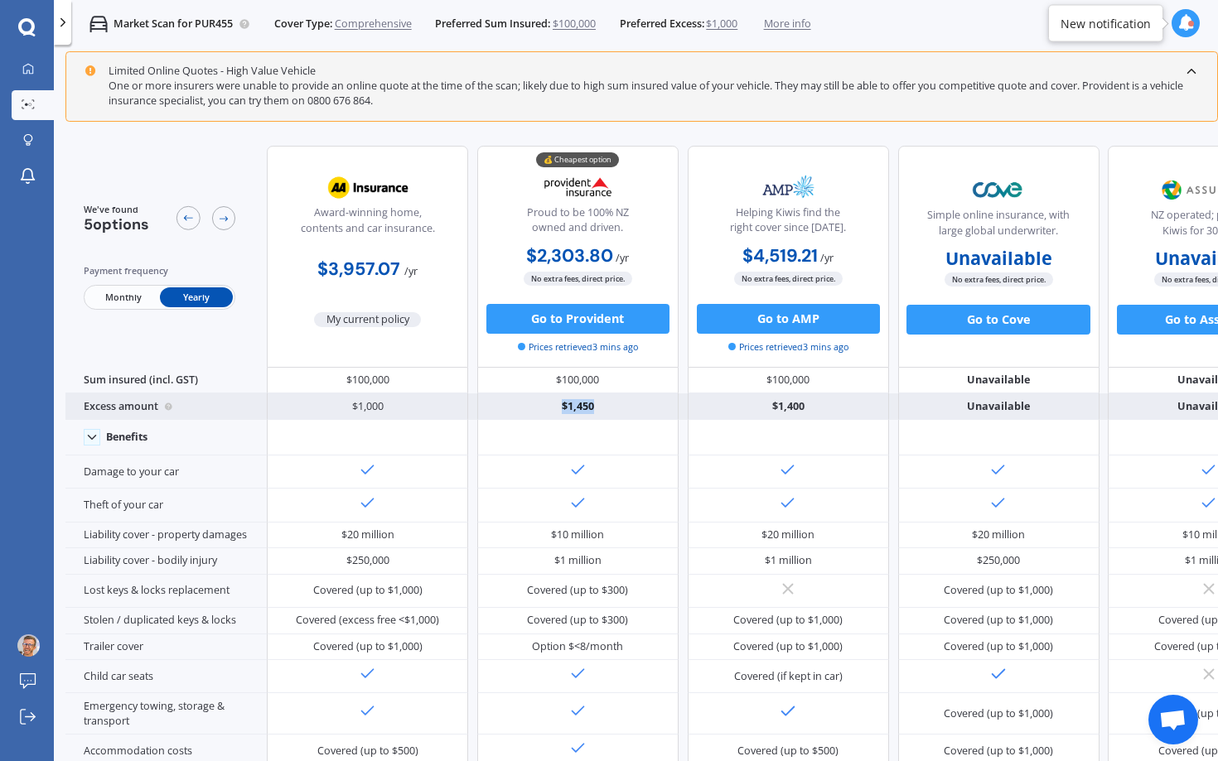
click at [610, 407] on div "$1,450" at bounding box center [577, 407] width 201 height 27
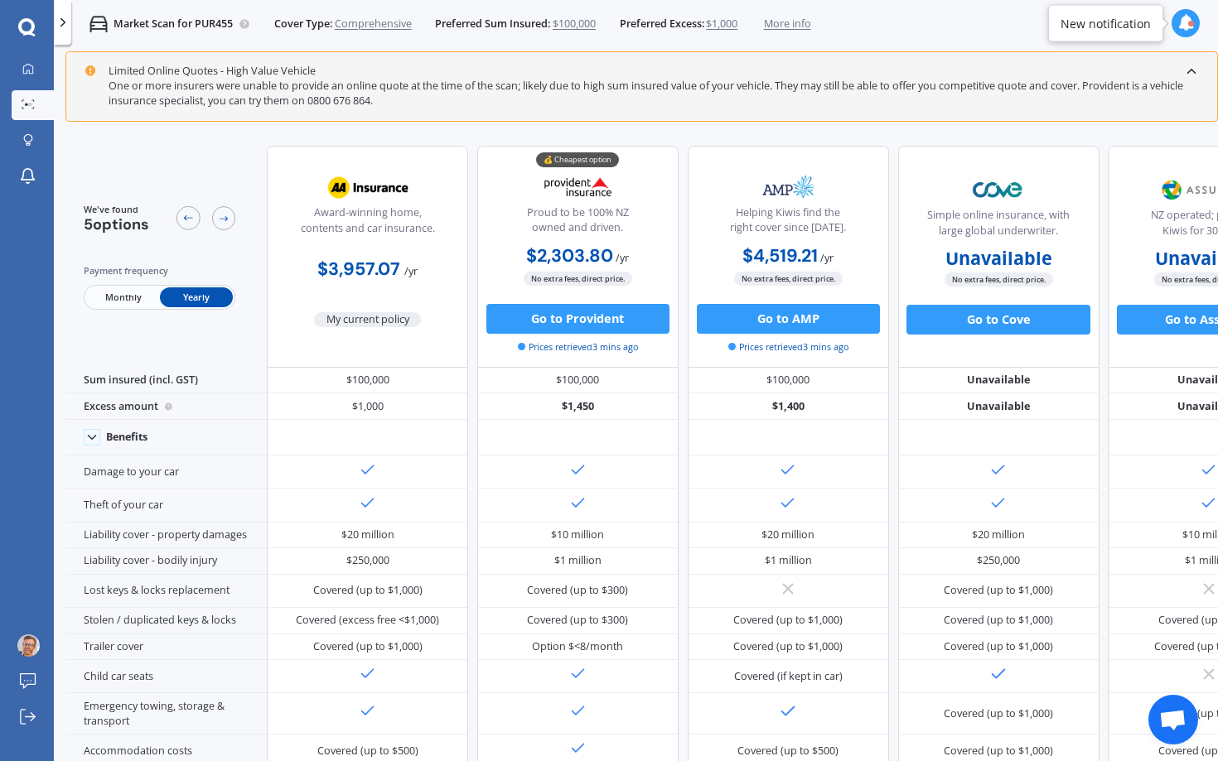
click at [557, 252] on b "$2,303.80" at bounding box center [569, 255] width 87 height 23
click at [566, 254] on b "$2,303.80" at bounding box center [569, 255] width 87 height 23
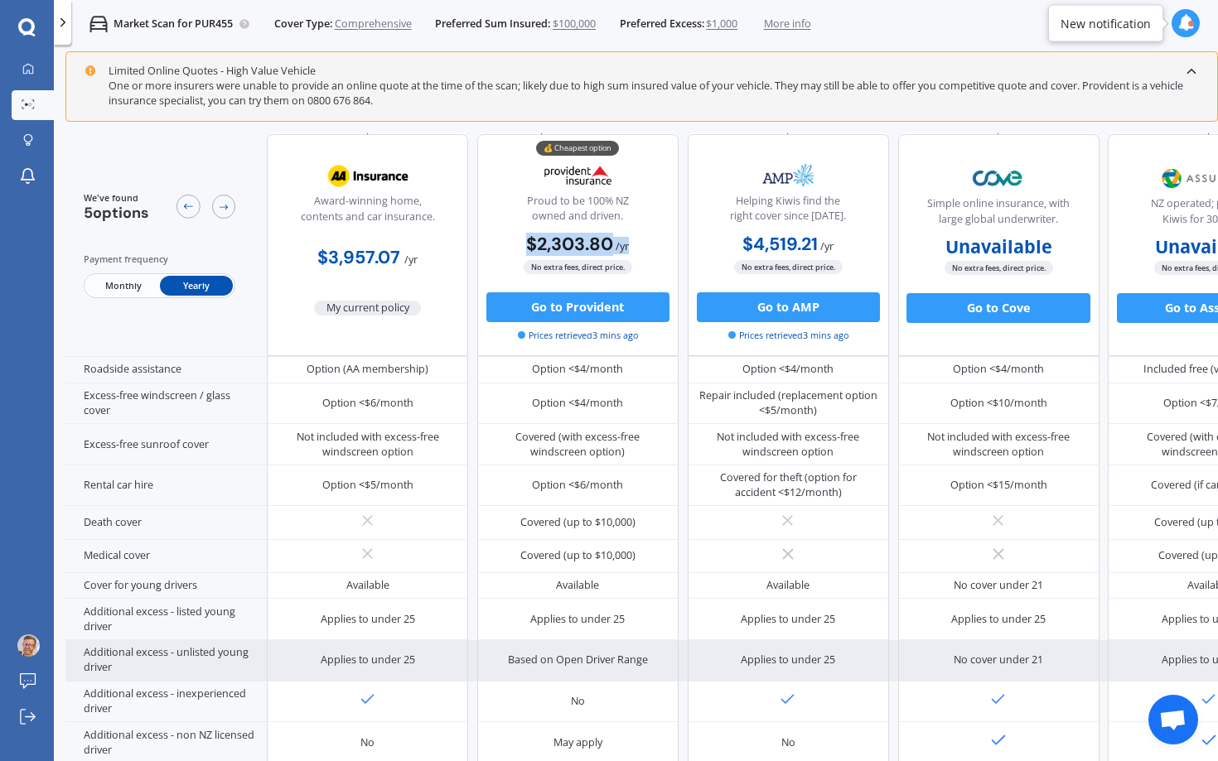
scroll to position [567, 0]
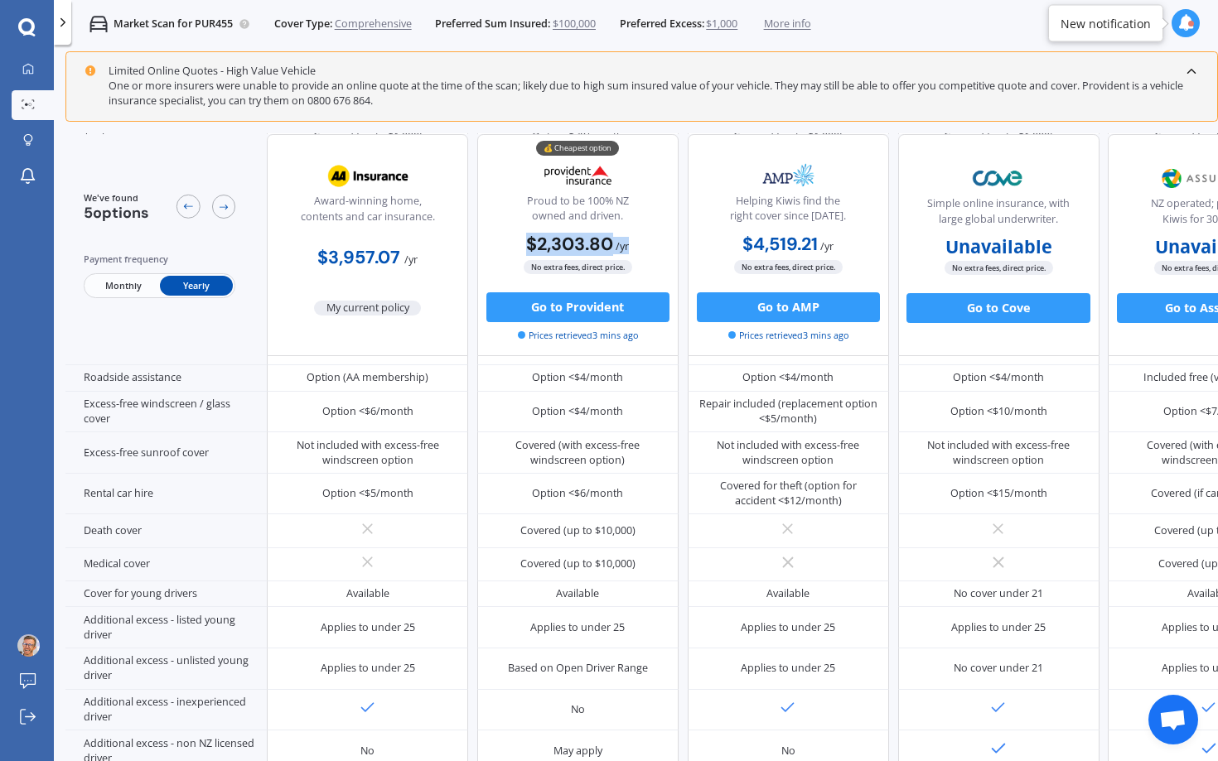
click at [584, 177] on img at bounding box center [578, 175] width 99 height 37
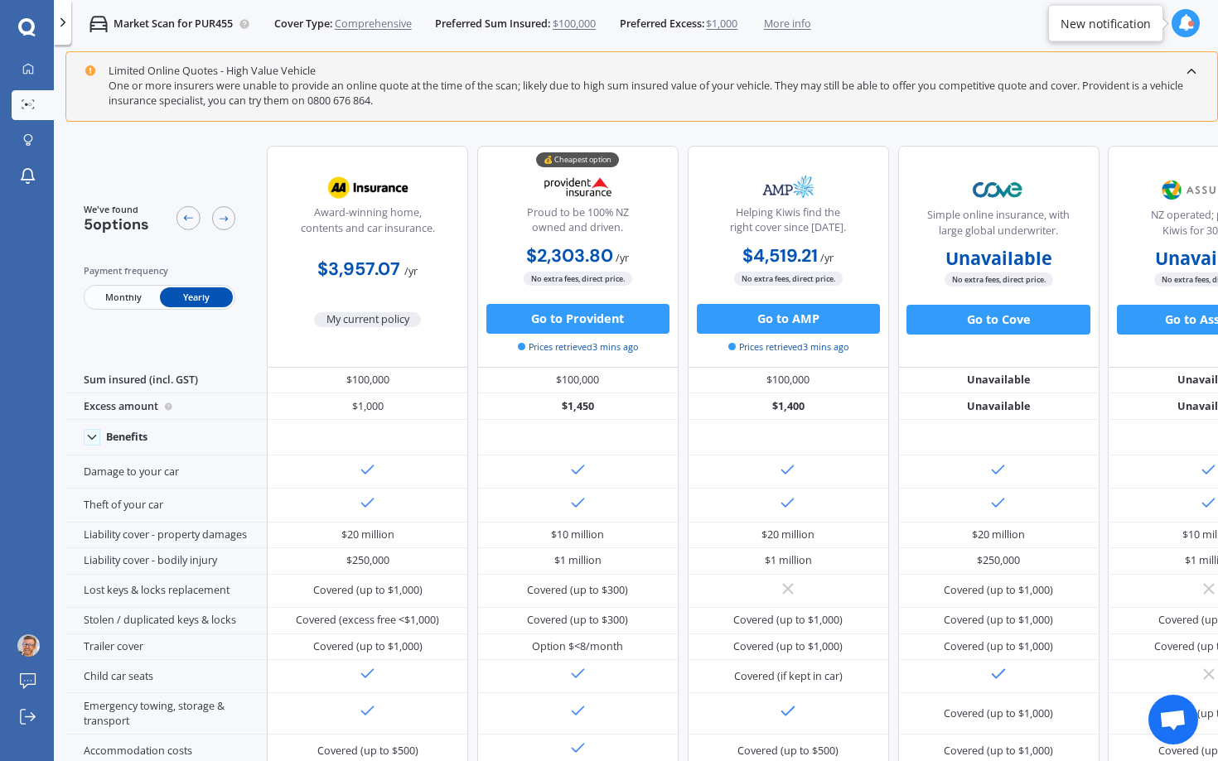
click at [65, 24] on icon at bounding box center [63, 22] width 15 height 15
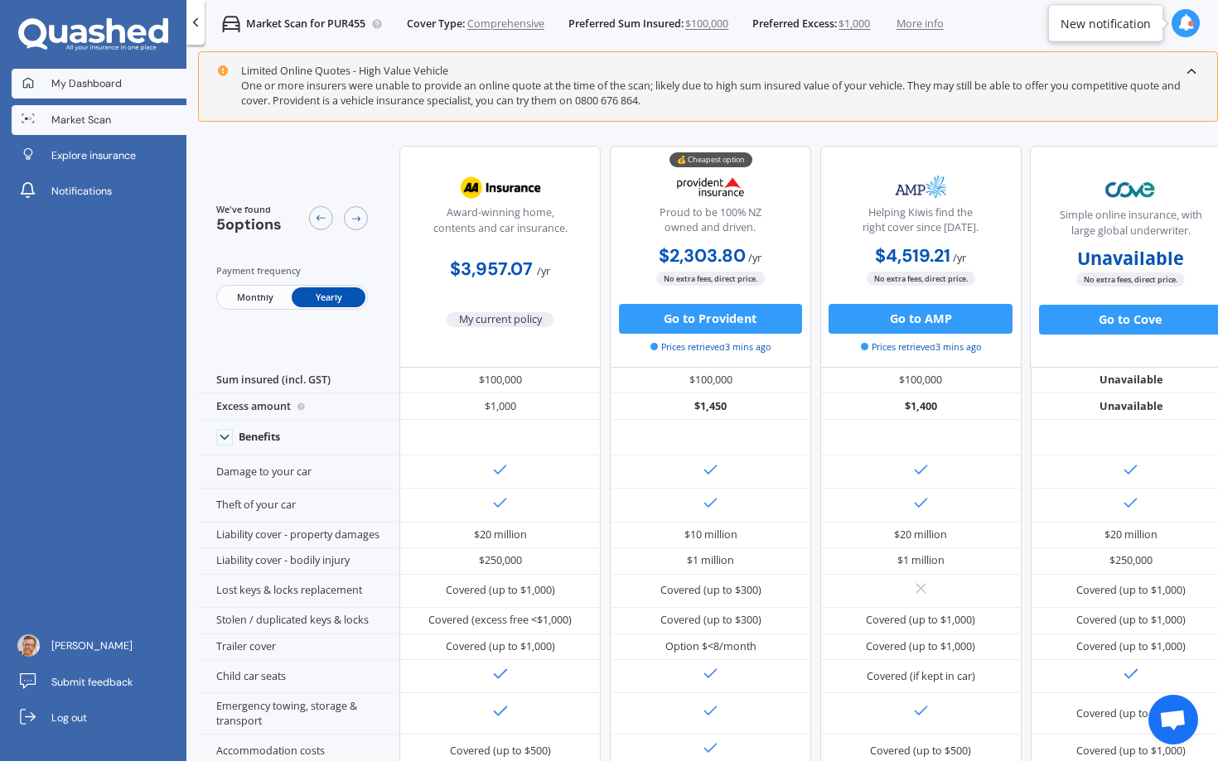
click at [110, 91] on link "My Dashboard" at bounding box center [100, 84] width 176 height 30
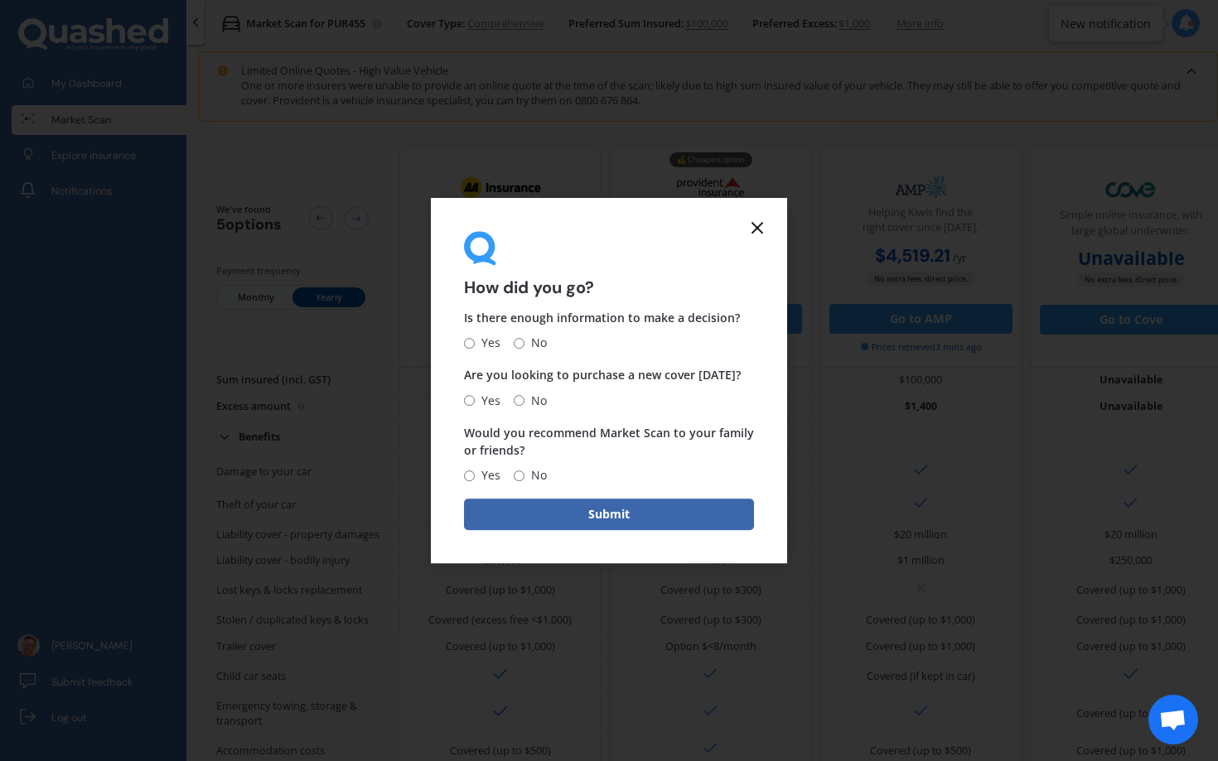
click at [477, 341] on span "Yes" at bounding box center [488, 344] width 26 height 20
click at [475, 341] on input "Yes" at bounding box center [469, 343] width 11 height 11
radio input "true"
click at [518, 403] on input "No" at bounding box center [519, 400] width 11 height 11
radio input "true"
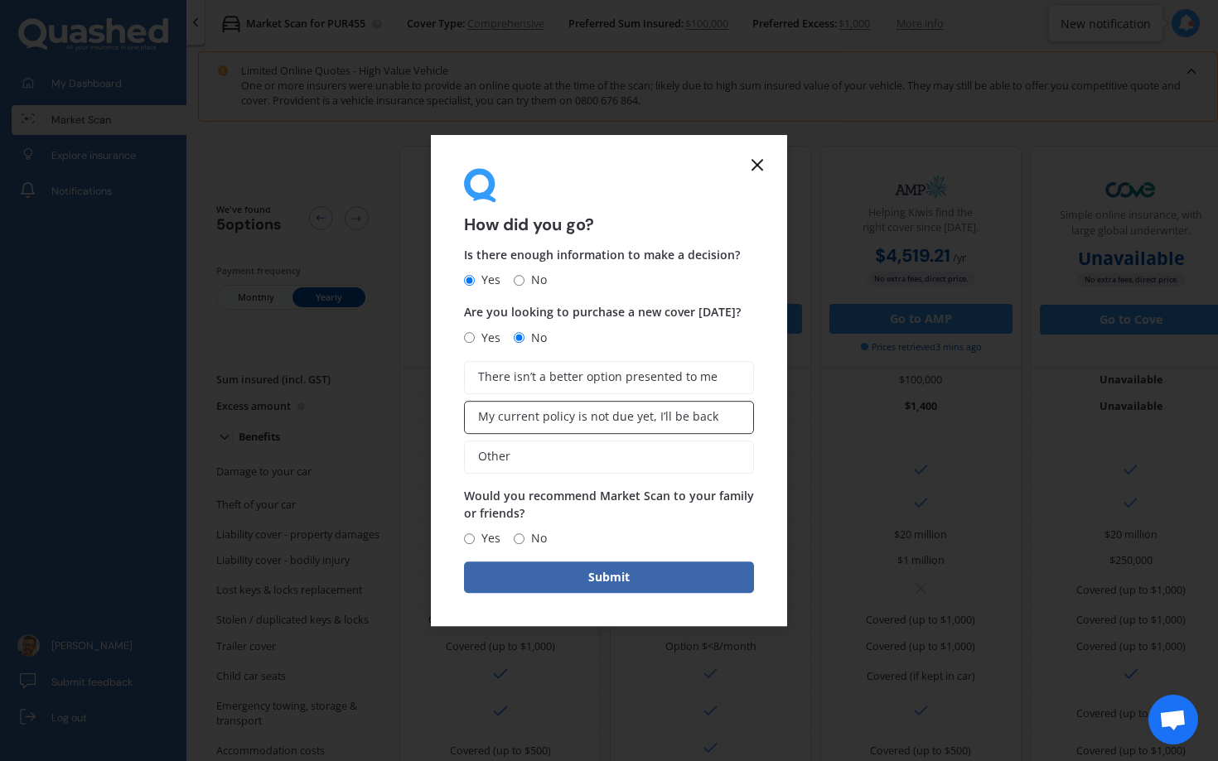
click at [634, 418] on span "My current policy is not due yet, I’ll be back" at bounding box center [598, 417] width 240 height 14
click at [0, 0] on input "My current policy is not due yet, I’ll be back" at bounding box center [0, 0] width 0 height 0
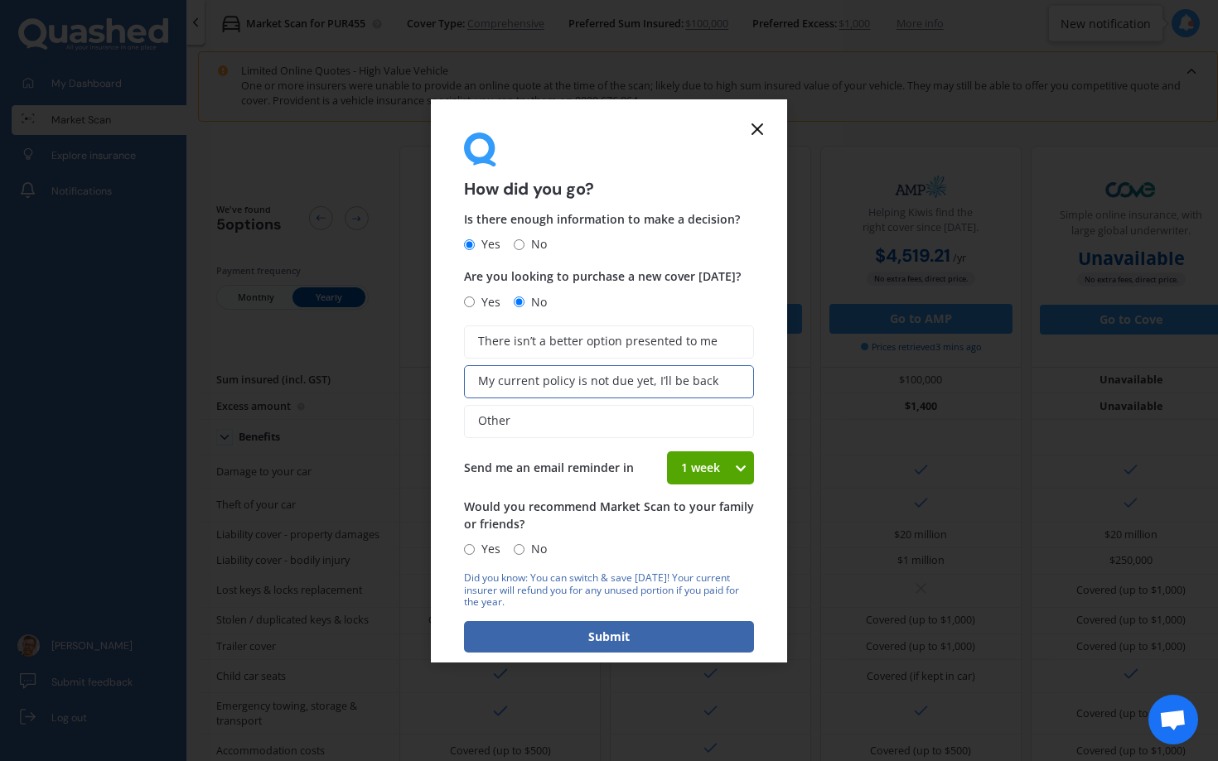
click at [693, 472] on div "1 week" at bounding box center [700, 468] width 66 height 33
click at [596, 461] on span "Send me an email reminder in" at bounding box center [549, 468] width 170 height 16
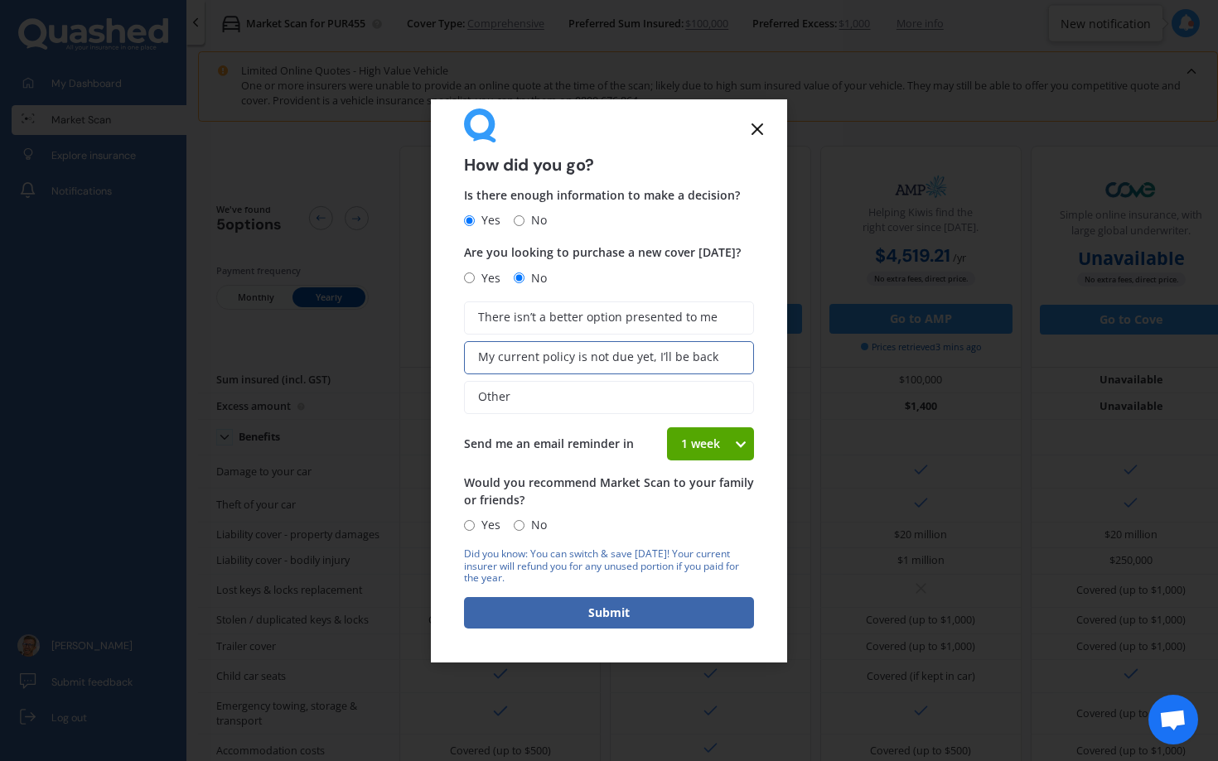
click at [757, 126] on icon at bounding box center [757, 129] width 20 height 20
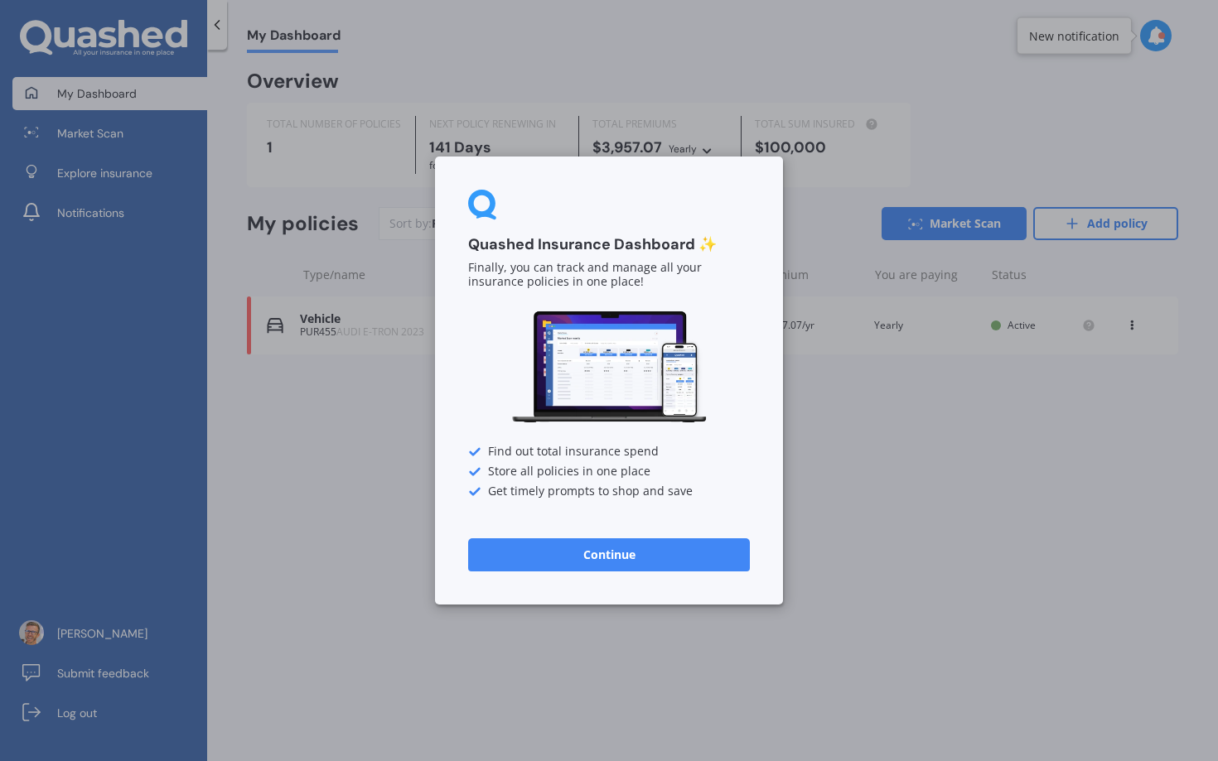
click at [599, 556] on button "Continue" at bounding box center [609, 555] width 282 height 33
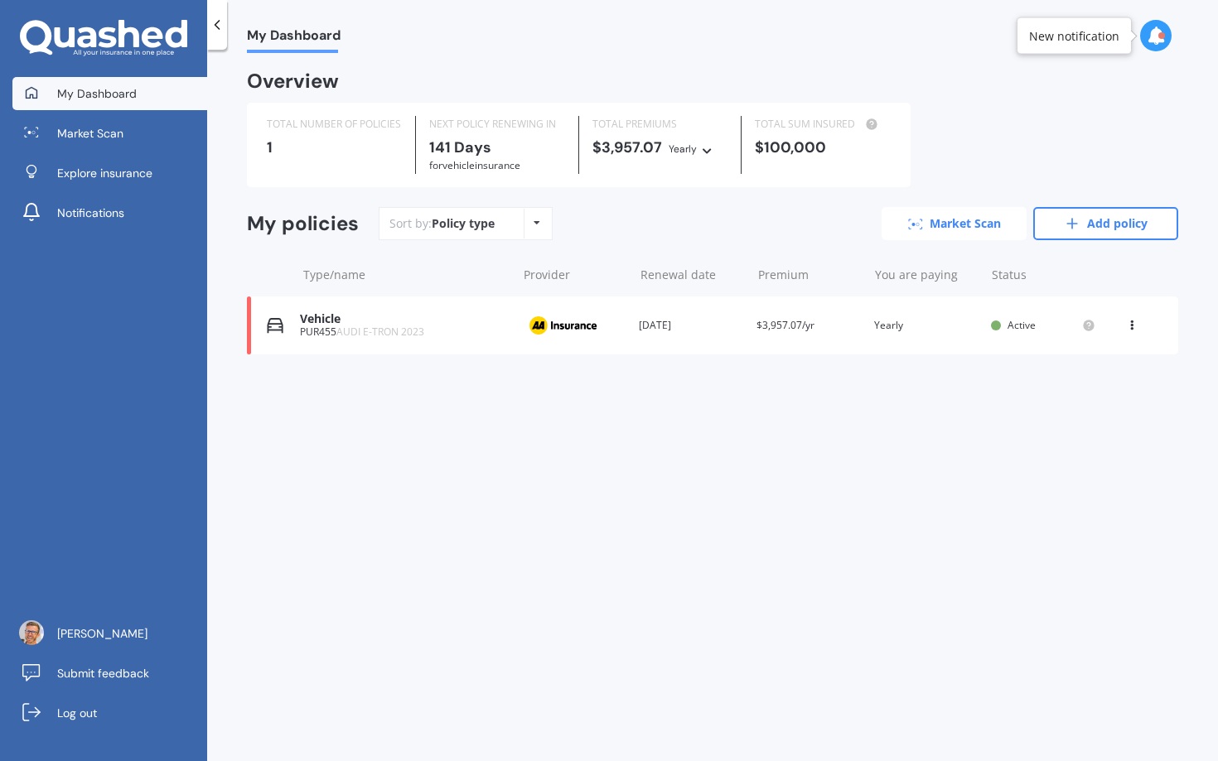
click at [981, 229] on link "Market Scan" at bounding box center [954, 223] width 145 height 33
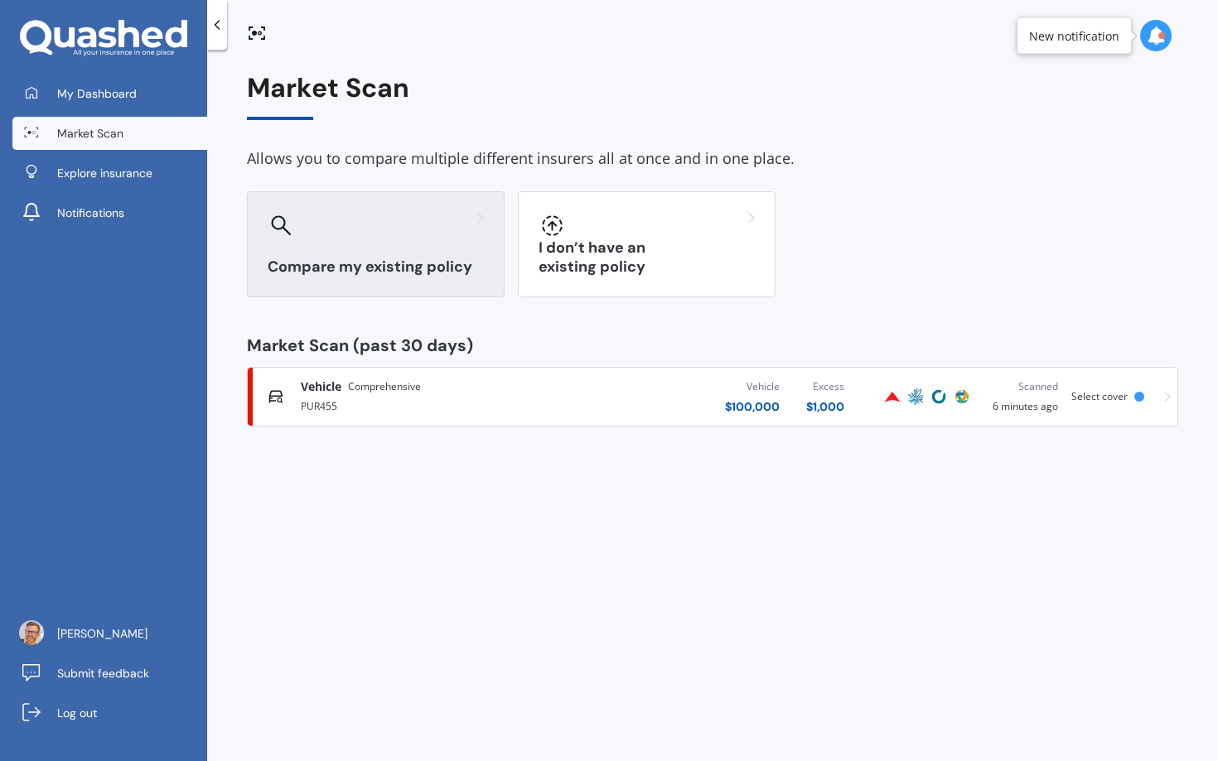
click at [391, 225] on div at bounding box center [376, 225] width 216 height 27
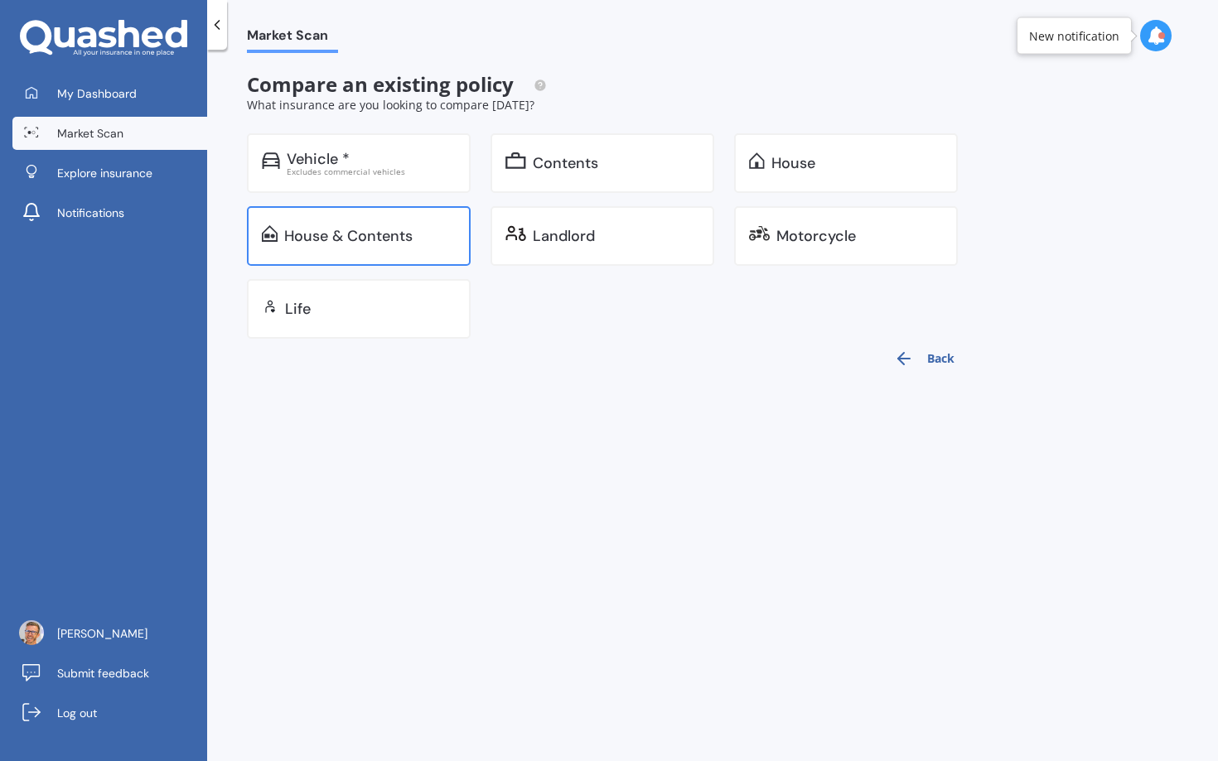
click at [384, 253] on div "House & Contents" at bounding box center [359, 236] width 224 height 60
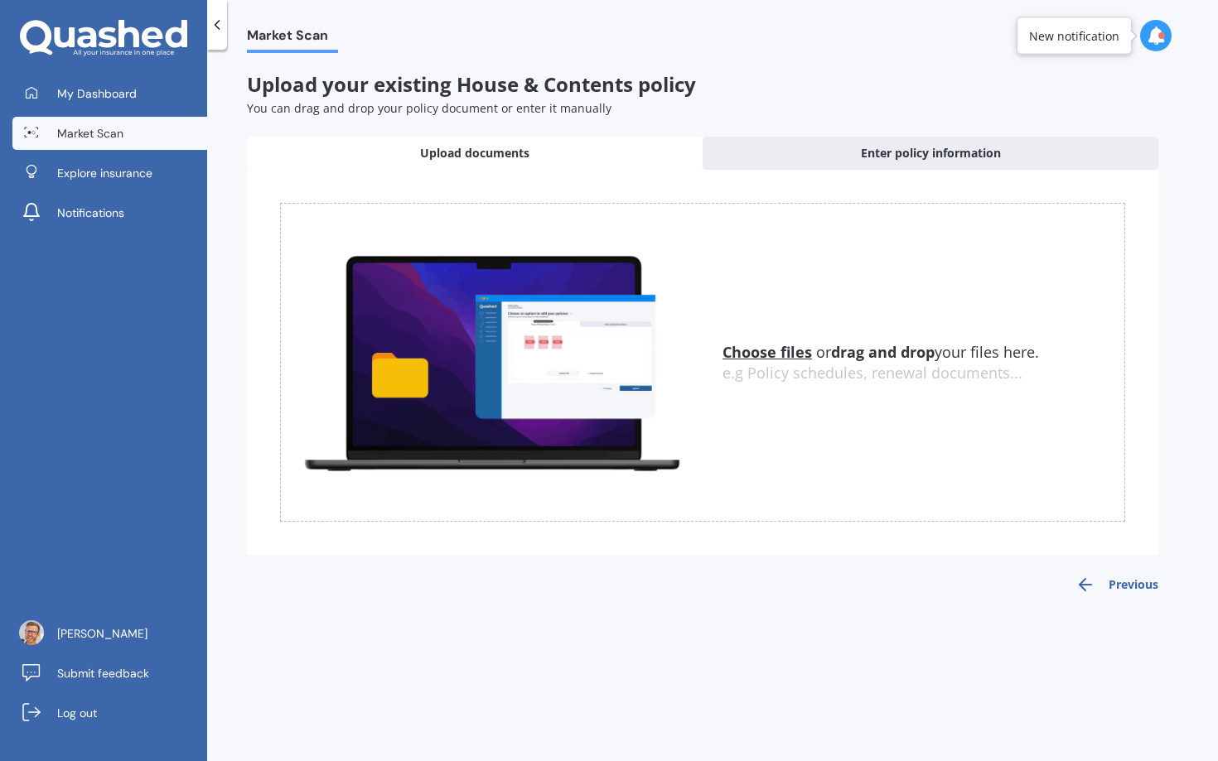
click at [751, 349] on u "Choose files" at bounding box center [766, 352] width 89 height 20
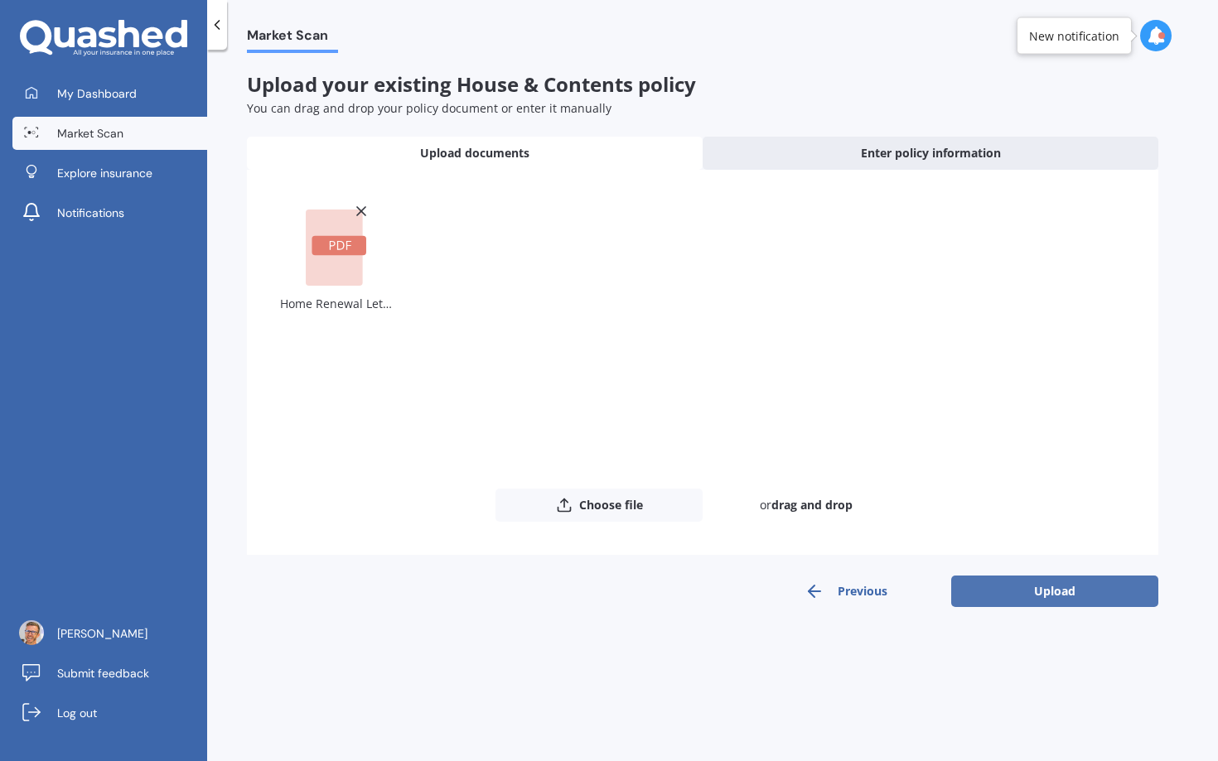
click at [1063, 594] on button "Upload" at bounding box center [1054, 591] width 207 height 31
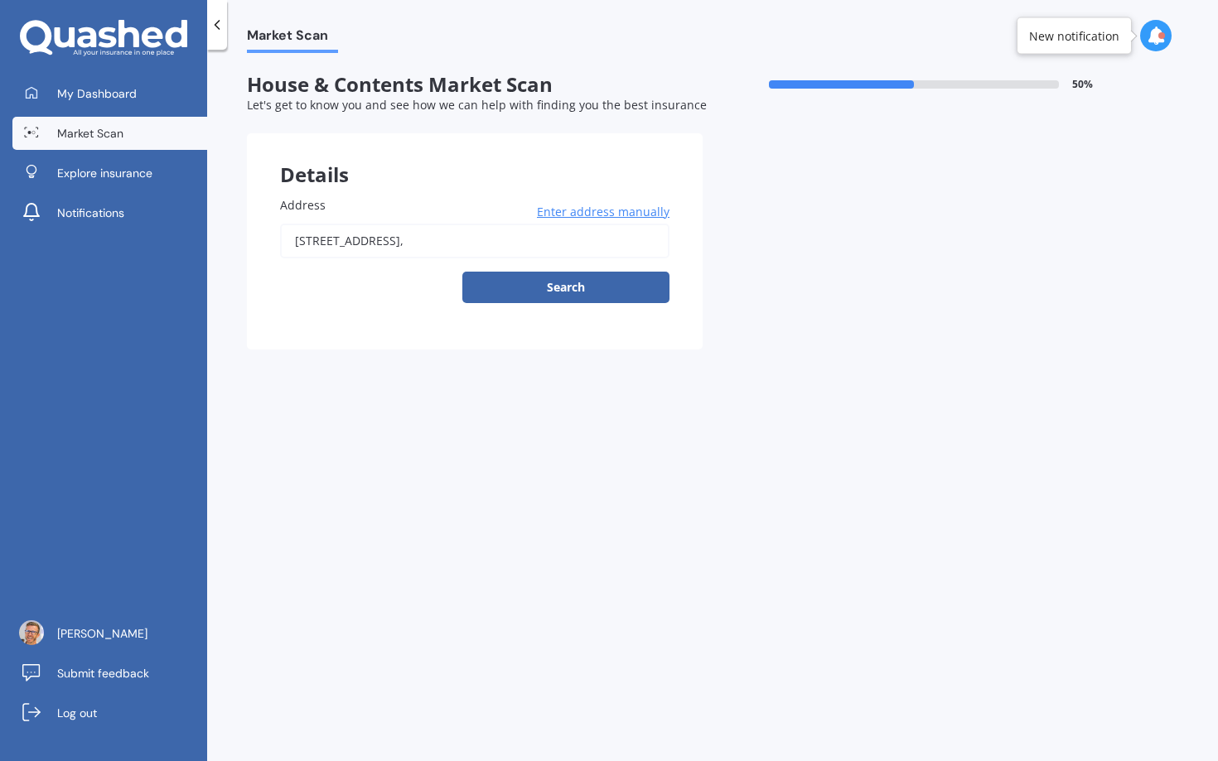
click at [445, 244] on input "[STREET_ADDRESS]," at bounding box center [474, 241] width 389 height 35
type input "[STREET_ADDRESS][PERSON_NAME]"
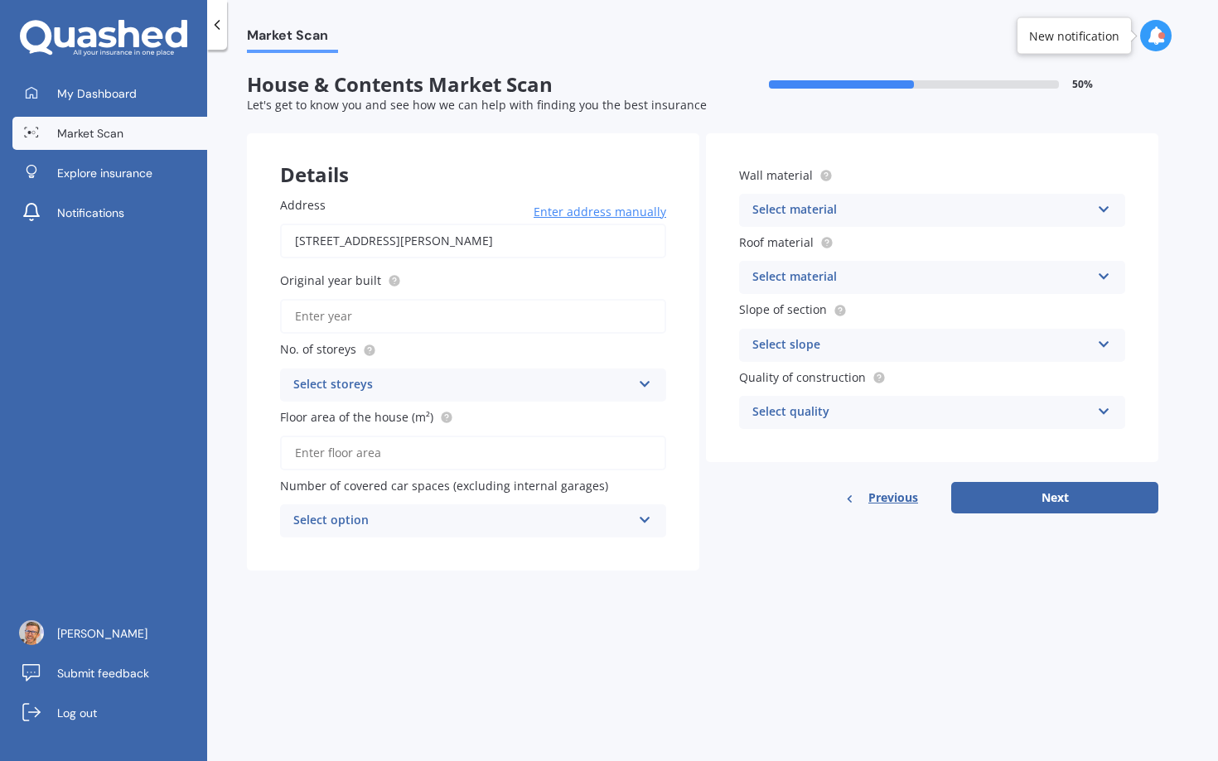
click at [442, 328] on input "Original year built" at bounding box center [473, 316] width 386 height 35
type input "2016"
click at [437, 403] on div "Address [STREET_ADDRESS][PERSON_NAME] Enter address manually Search Original ye…" at bounding box center [473, 367] width 452 height 408
click at [419, 390] on div "Select storeys" at bounding box center [462, 385] width 338 height 20
click at [377, 421] on div "1" at bounding box center [473, 418] width 384 height 30
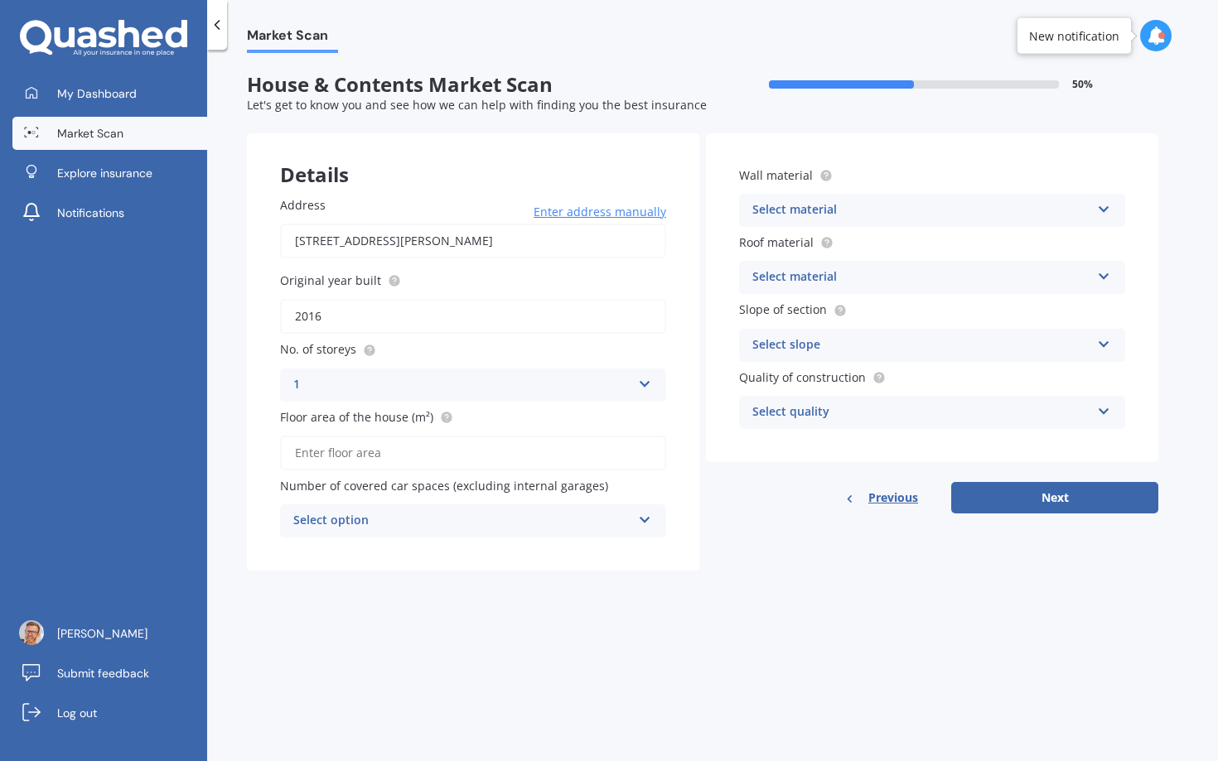
click at [383, 438] on input "Floor area of the house (m²)" at bounding box center [473, 453] width 386 height 35
type input "120"
click at [529, 522] on div "Select option" at bounding box center [462, 521] width 338 height 20
click at [323, 563] on div "0" at bounding box center [473, 554] width 384 height 30
click at [826, 218] on div "Select material" at bounding box center [921, 211] width 338 height 20
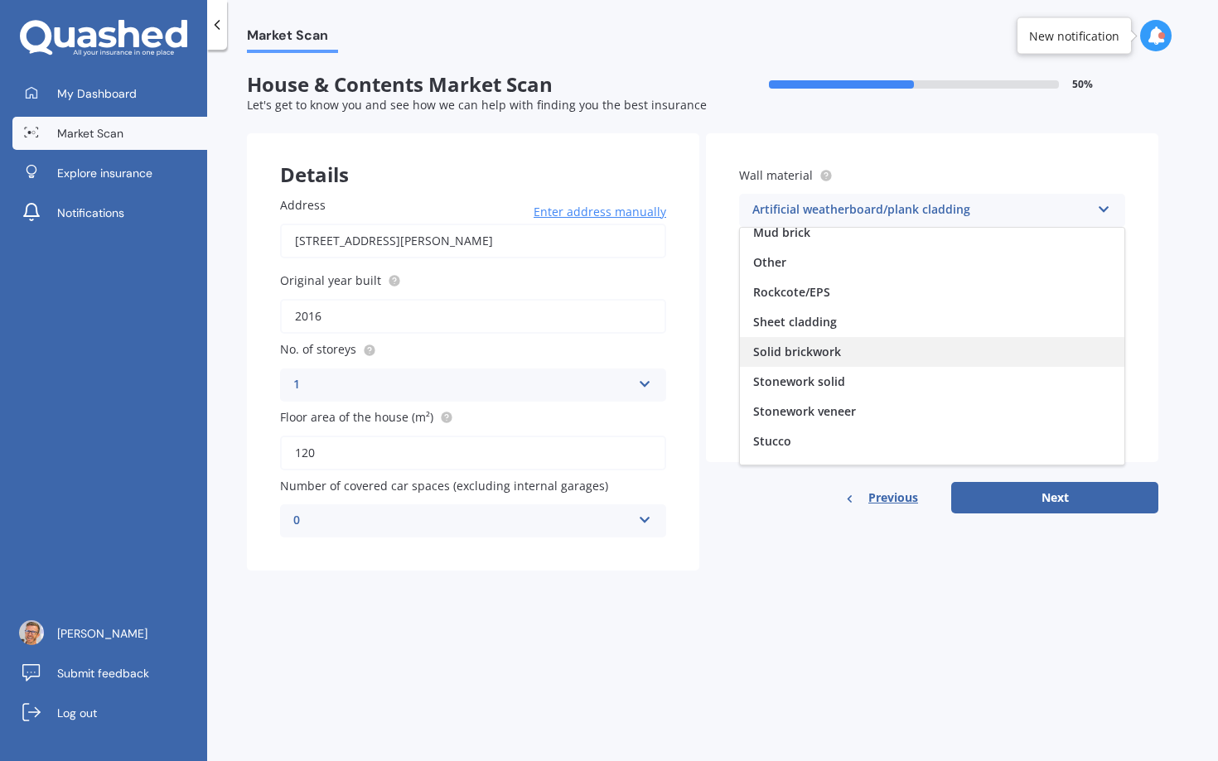
scroll to position [151, 0]
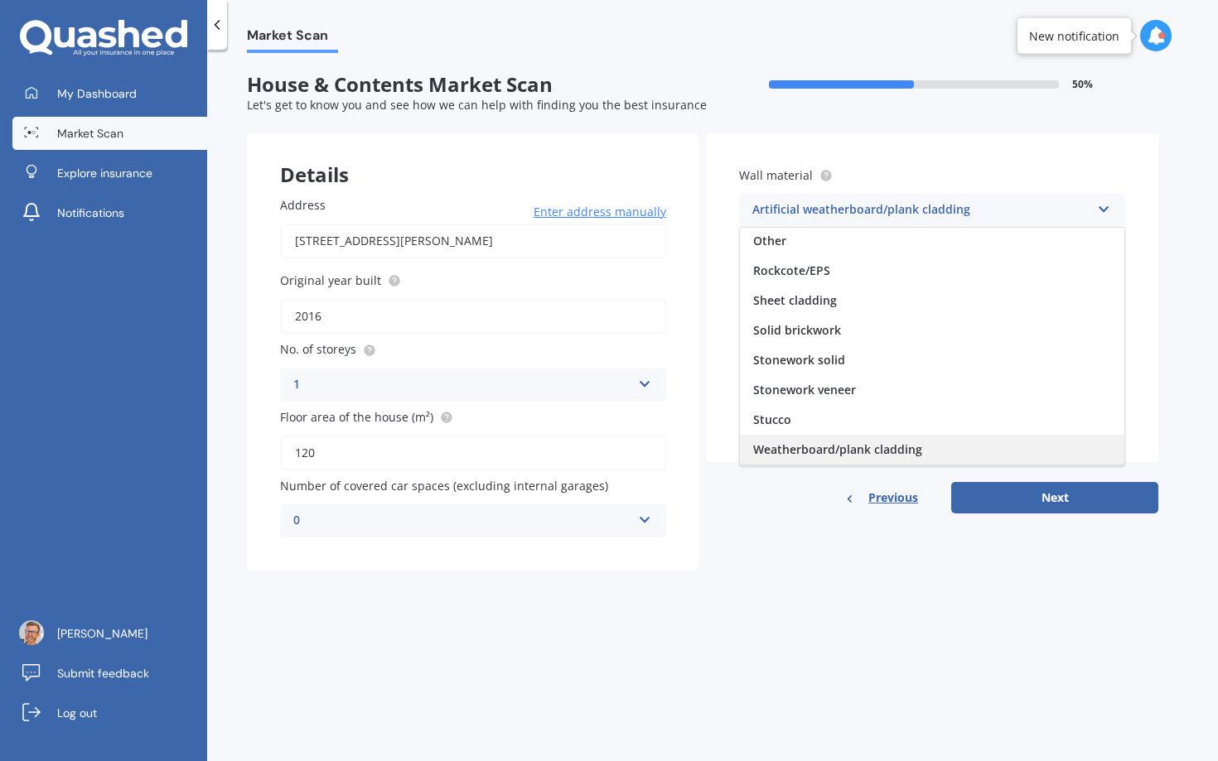
click at [838, 447] on span "Weatherboard/plank cladding" at bounding box center [837, 450] width 169 height 16
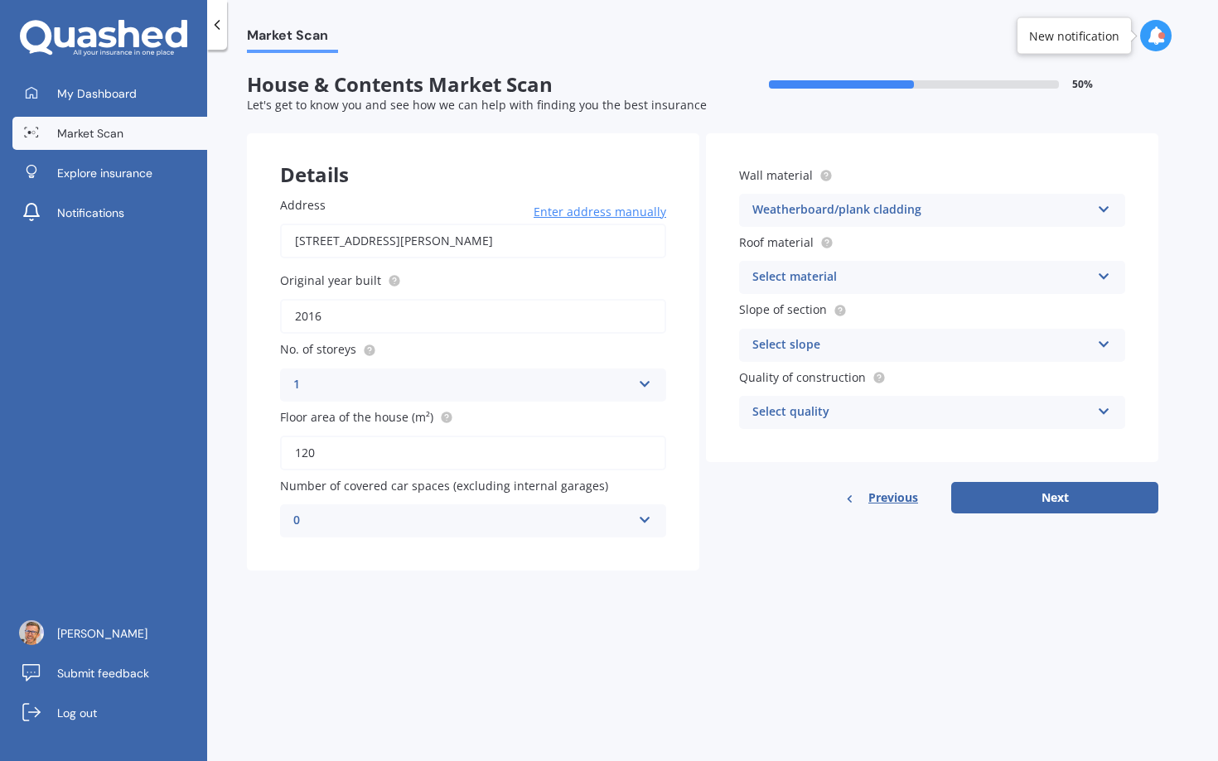
click at [870, 269] on div "Select material" at bounding box center [921, 278] width 338 height 20
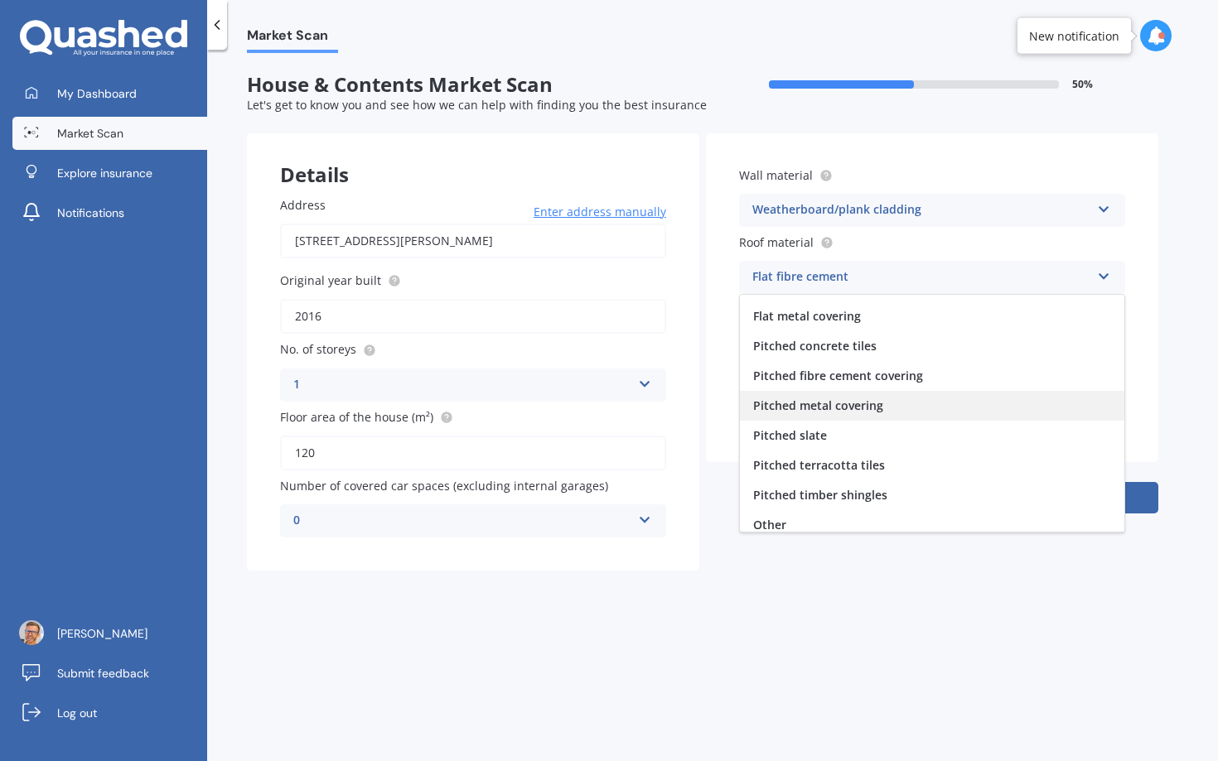
scroll to position [0, 0]
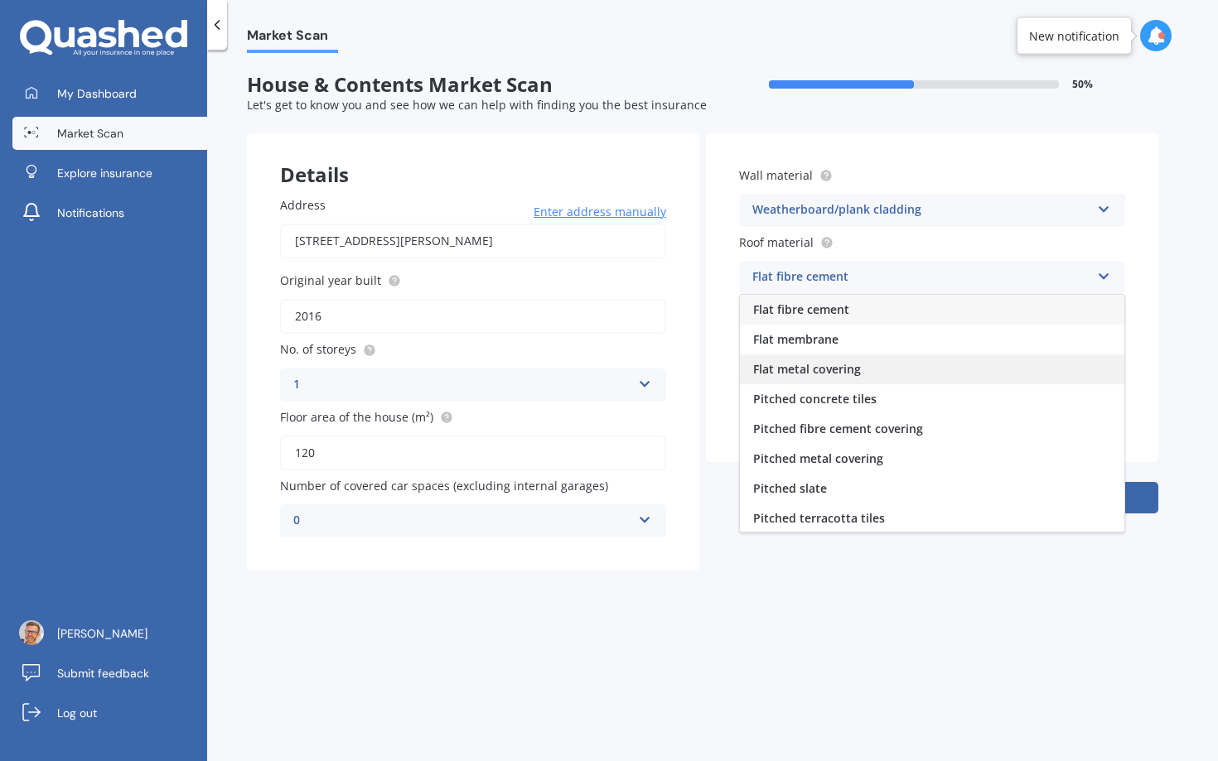
click at [829, 370] on span "Flat metal covering" at bounding box center [807, 369] width 108 height 16
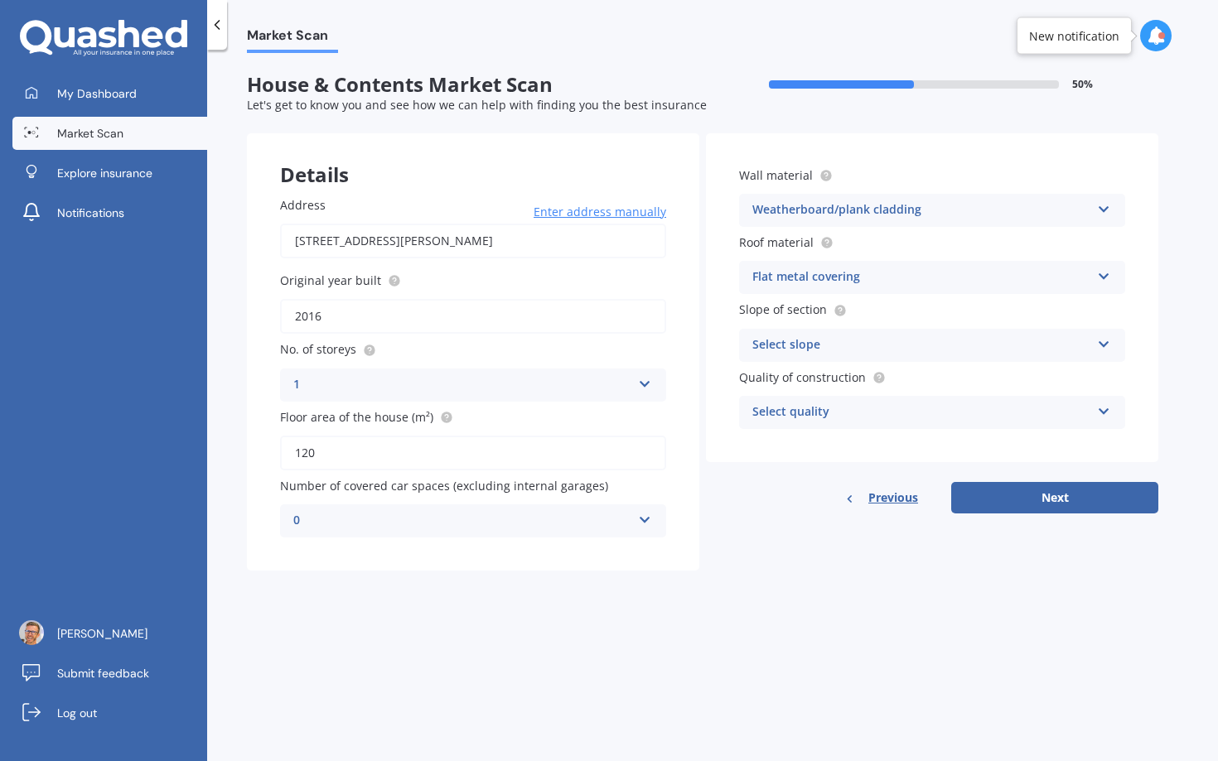
click at [903, 341] on div "Select slope" at bounding box center [921, 346] width 338 height 20
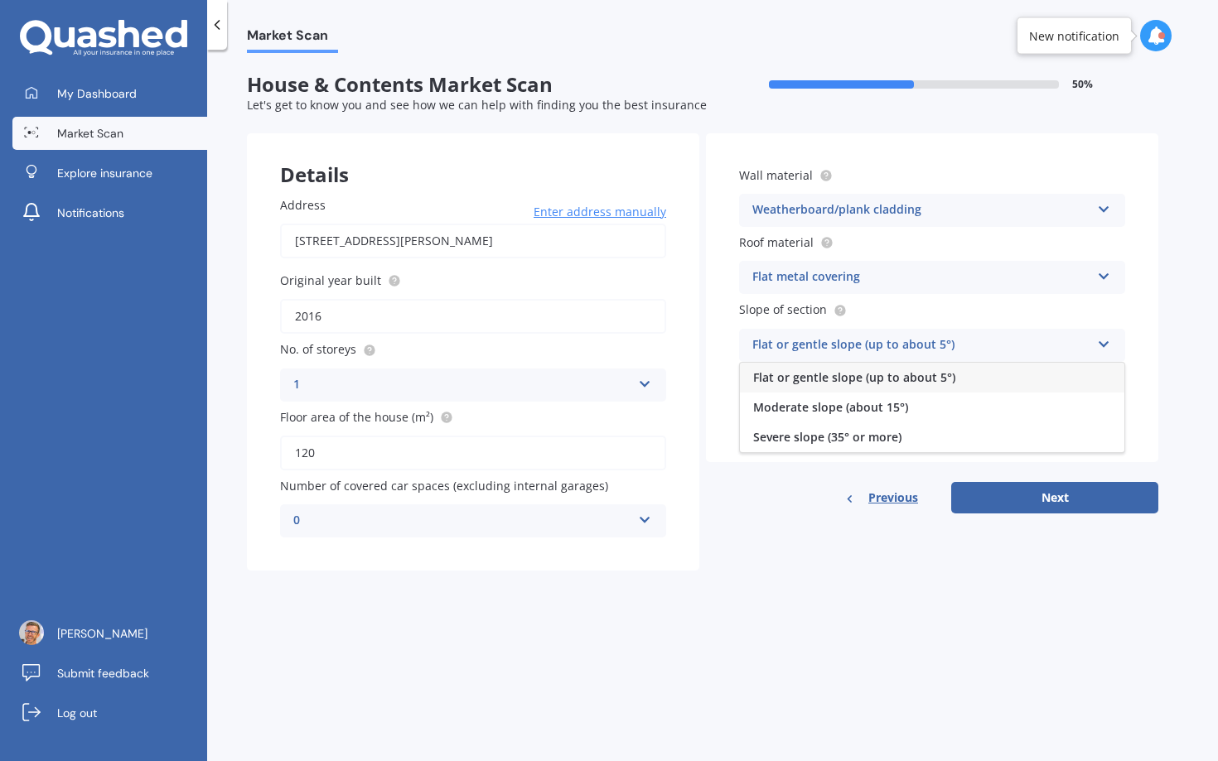
click at [901, 373] on span "Flat or gentle slope (up to about 5°)" at bounding box center [854, 378] width 202 height 16
click at [890, 410] on div "Select quality" at bounding box center [921, 413] width 338 height 20
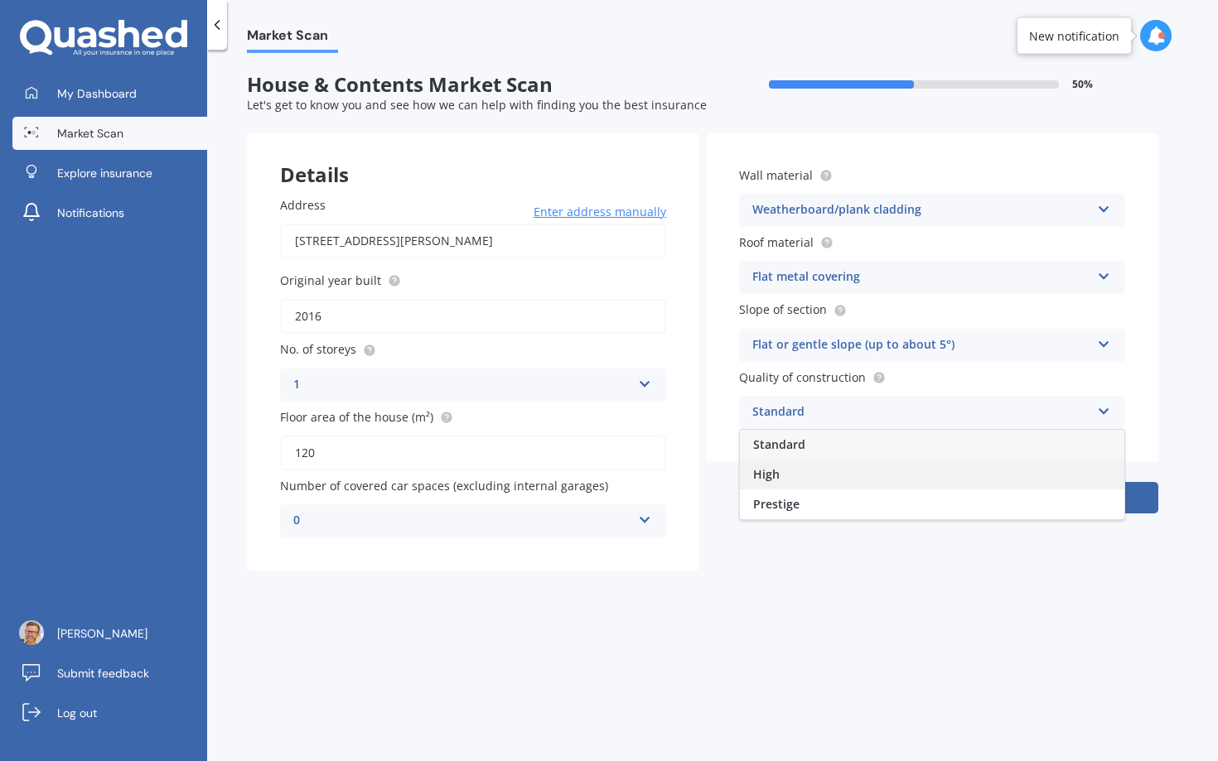
click at [769, 476] on span "High" at bounding box center [766, 474] width 27 height 16
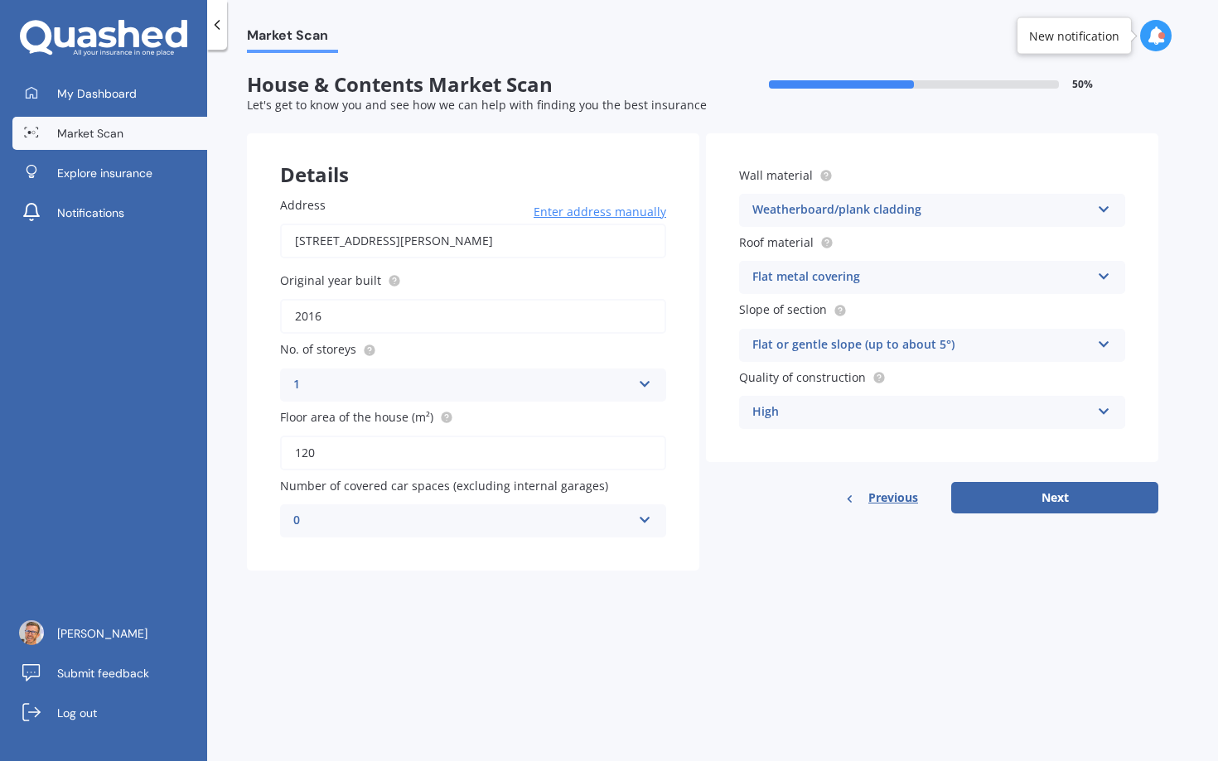
click at [800, 414] on div "High" at bounding box center [921, 413] width 338 height 20
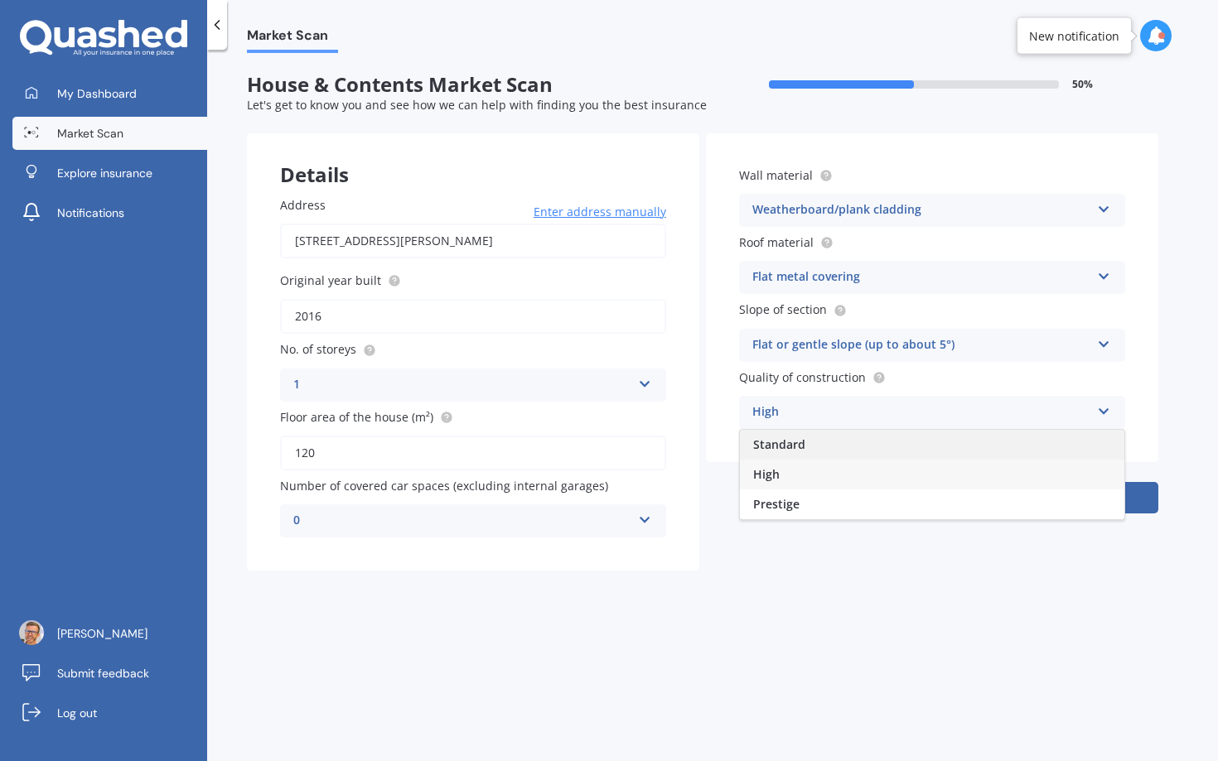
click at [790, 447] on span "Standard" at bounding box center [779, 445] width 52 height 16
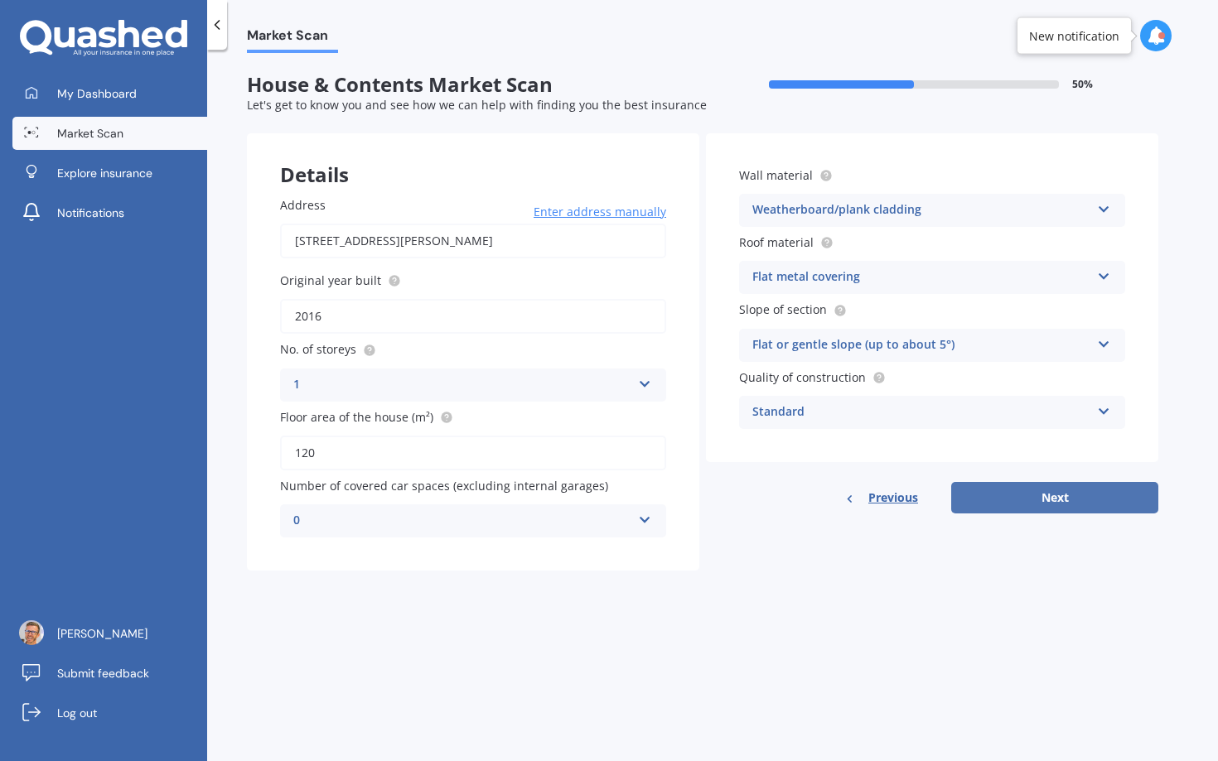
click at [1053, 503] on button "Next" at bounding box center [1054, 497] width 207 height 31
select select "10"
select select "03"
select select "1983"
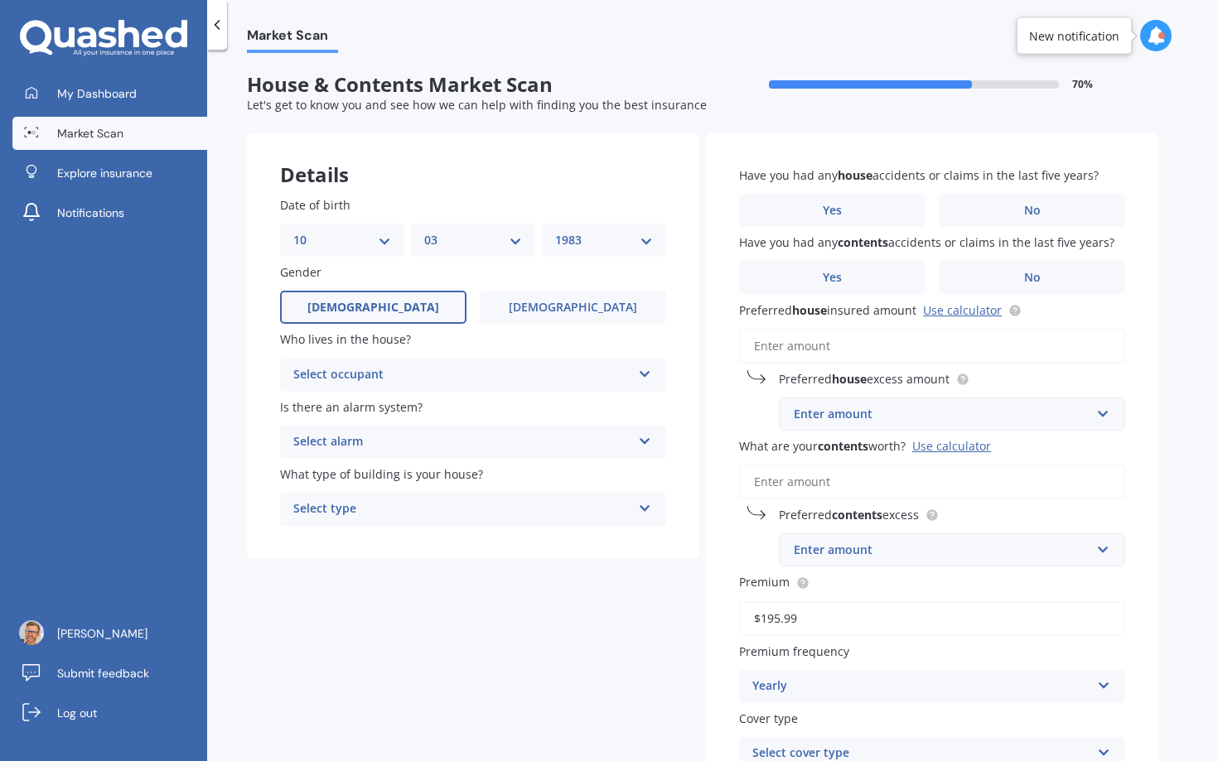
click at [434, 385] on div "Select occupant" at bounding box center [462, 375] width 338 height 20
click at [336, 412] on div "Owner" at bounding box center [473, 408] width 384 height 30
click at [444, 447] on div "Select alarm" at bounding box center [462, 442] width 338 height 20
click at [389, 505] on span "Yes, not monitored" at bounding box center [348, 504] width 109 height 16
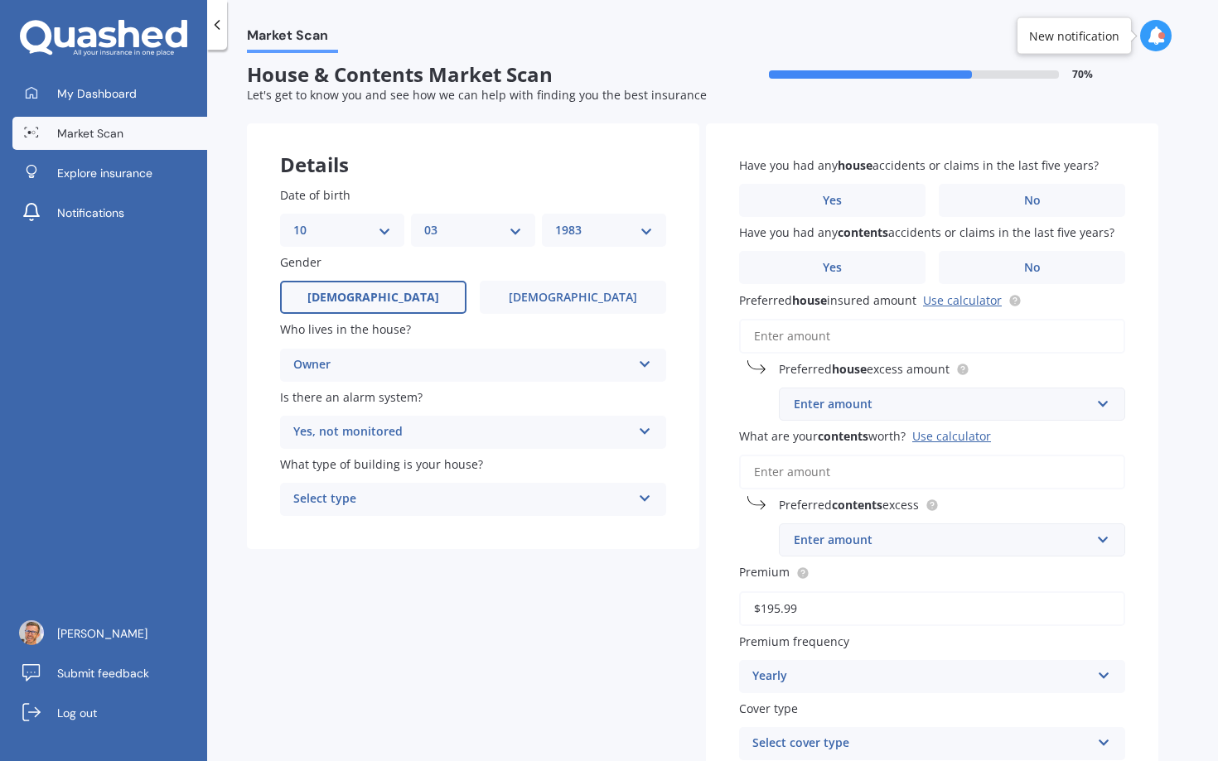
click at [405, 503] on div "Select type" at bounding box center [462, 500] width 338 height 20
click at [347, 534] on span "Freestanding" at bounding box center [331, 532] width 74 height 16
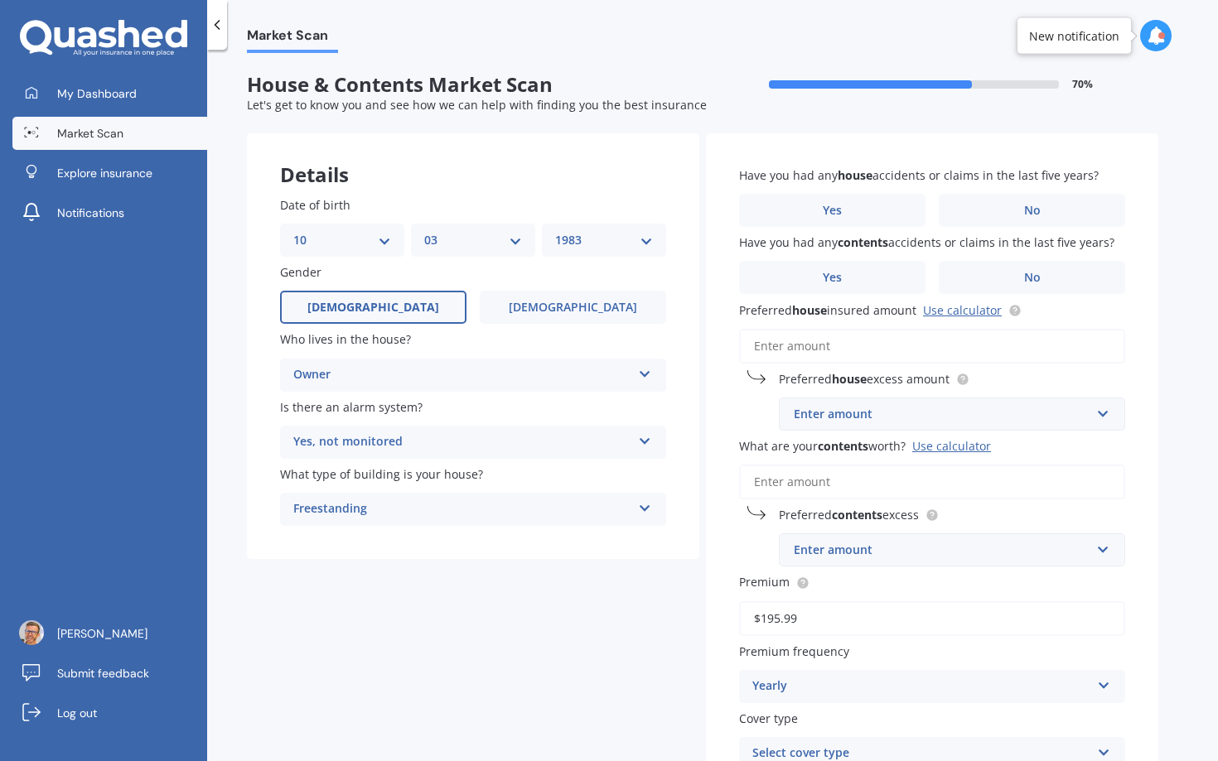
click at [1100, 36] on div "New notification" at bounding box center [1074, 35] width 90 height 17
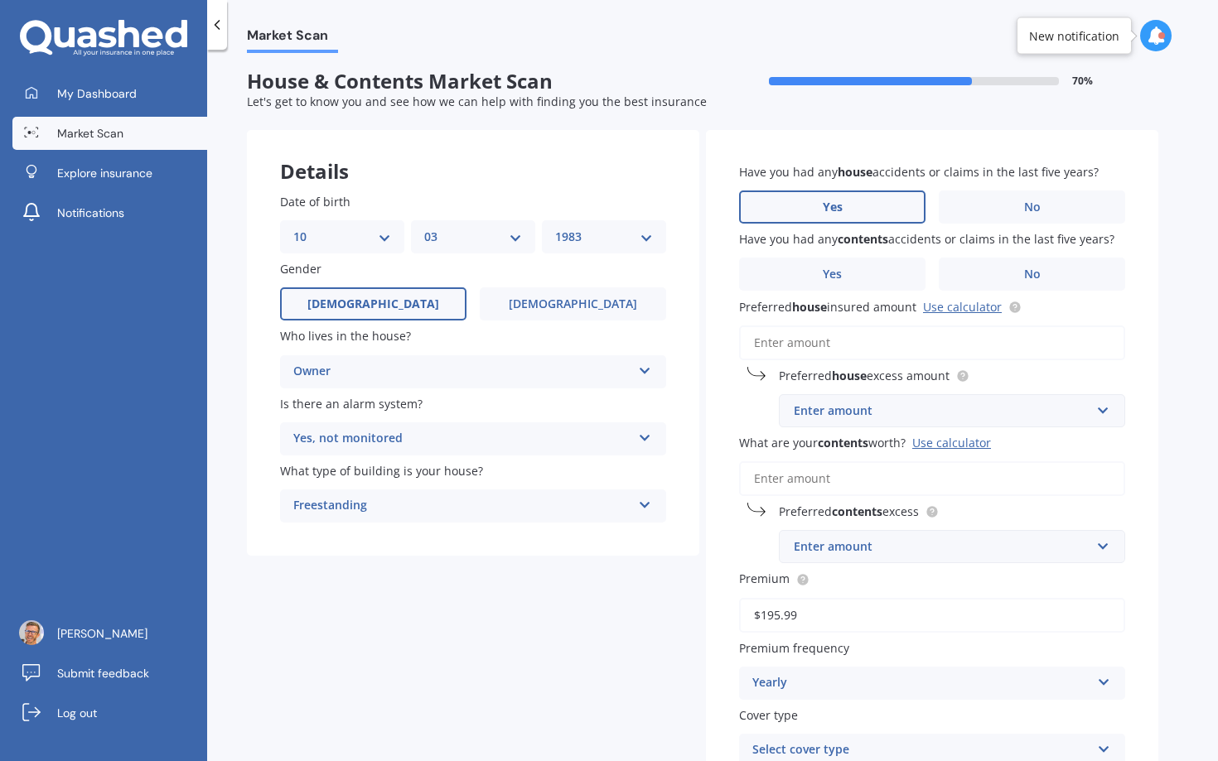
click at [885, 206] on label "Yes" at bounding box center [832, 207] width 186 height 33
click at [0, 0] on input "Yes" at bounding box center [0, 0] width 0 height 0
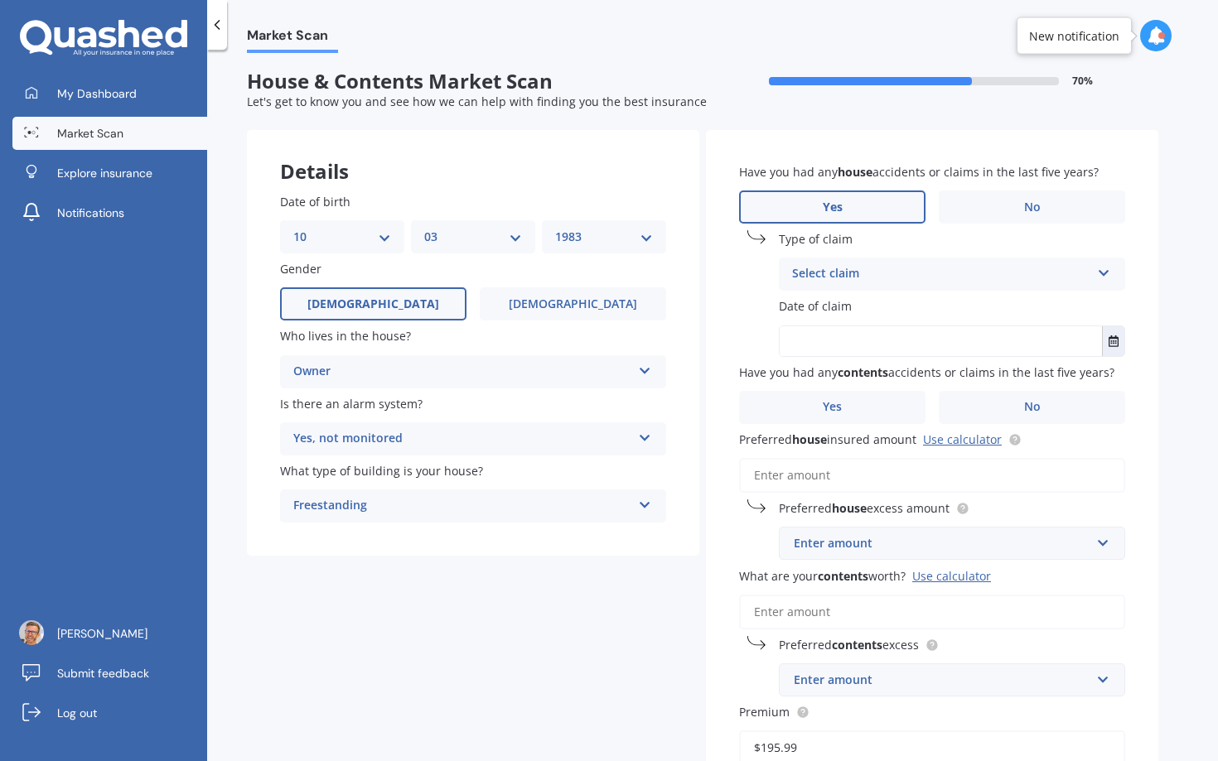
click at [853, 282] on div "Select claim" at bounding box center [941, 274] width 298 height 20
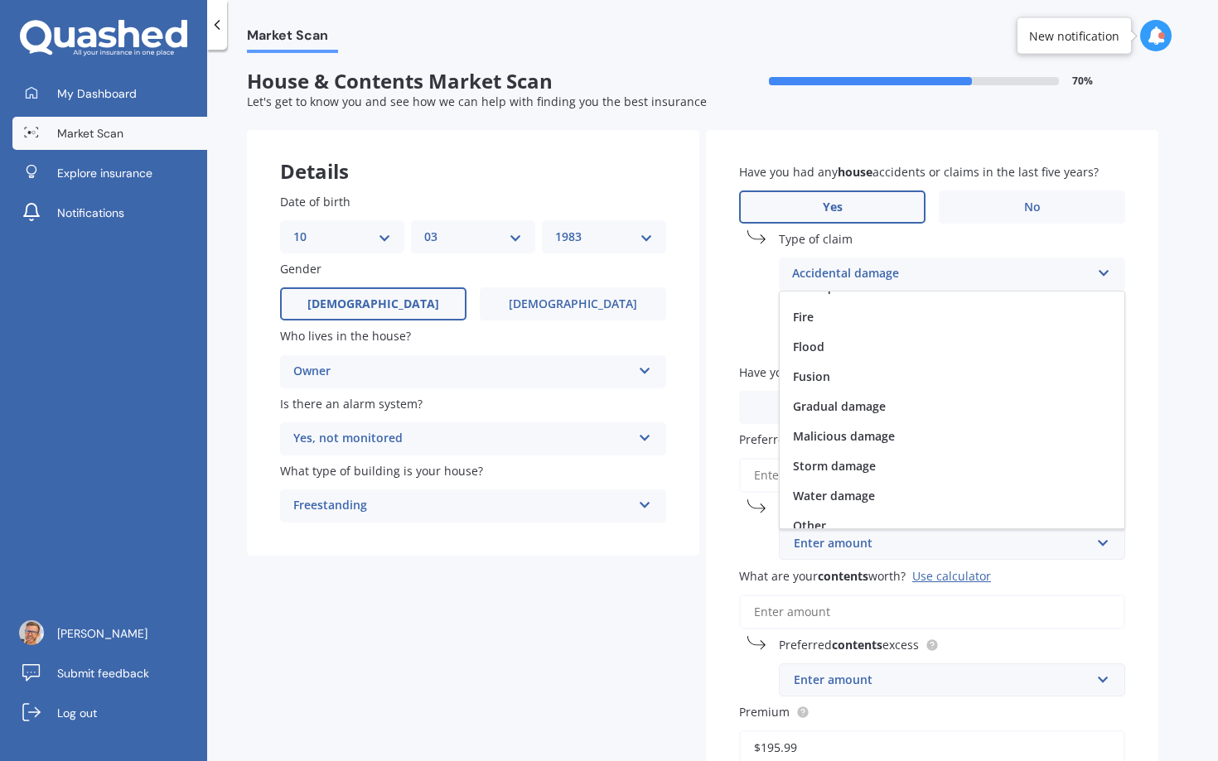
scroll to position [121, 0]
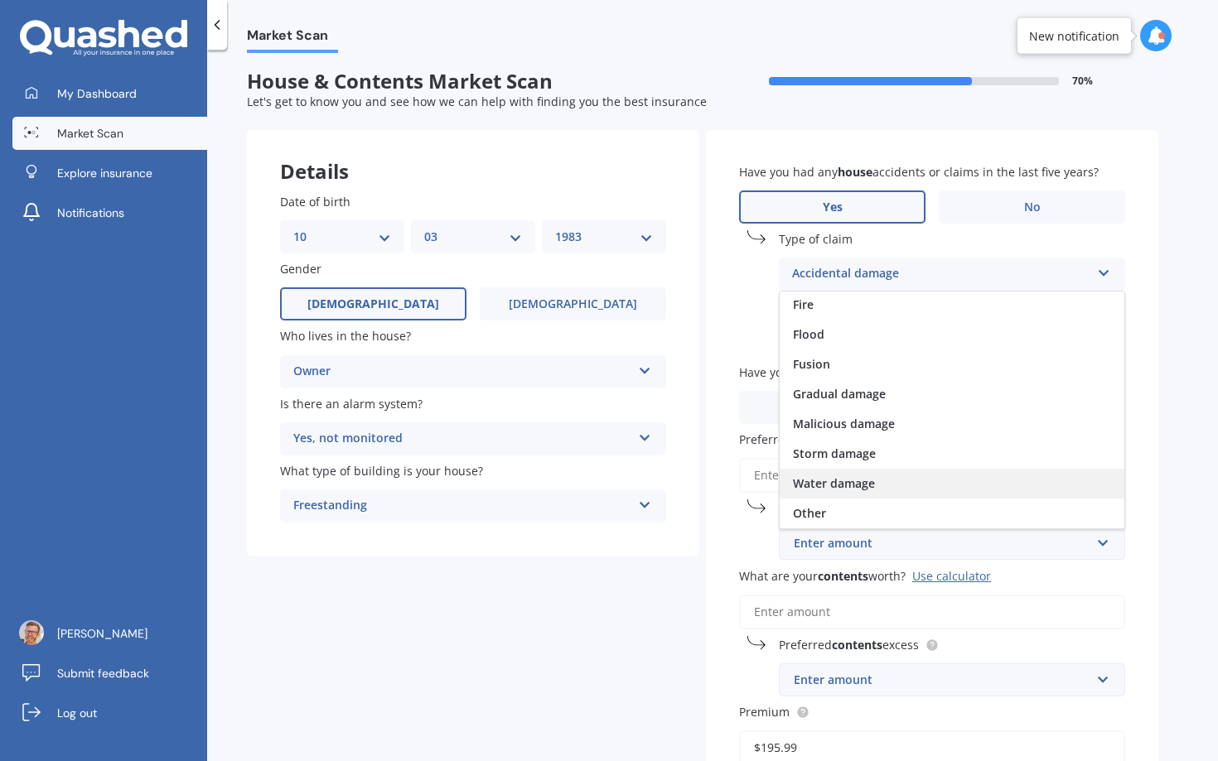
click at [831, 490] on span "Water damage" at bounding box center [834, 484] width 82 height 16
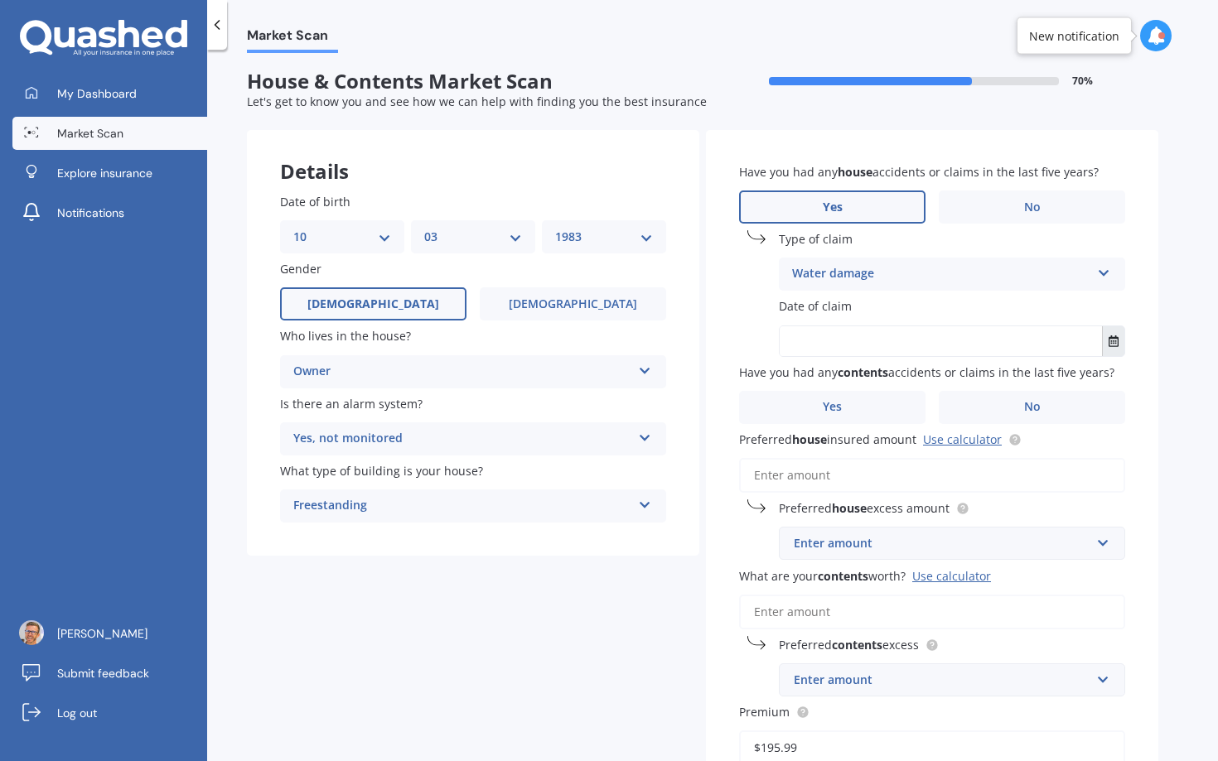
click at [1111, 335] on button "Select date" at bounding box center [1113, 341] width 22 height 30
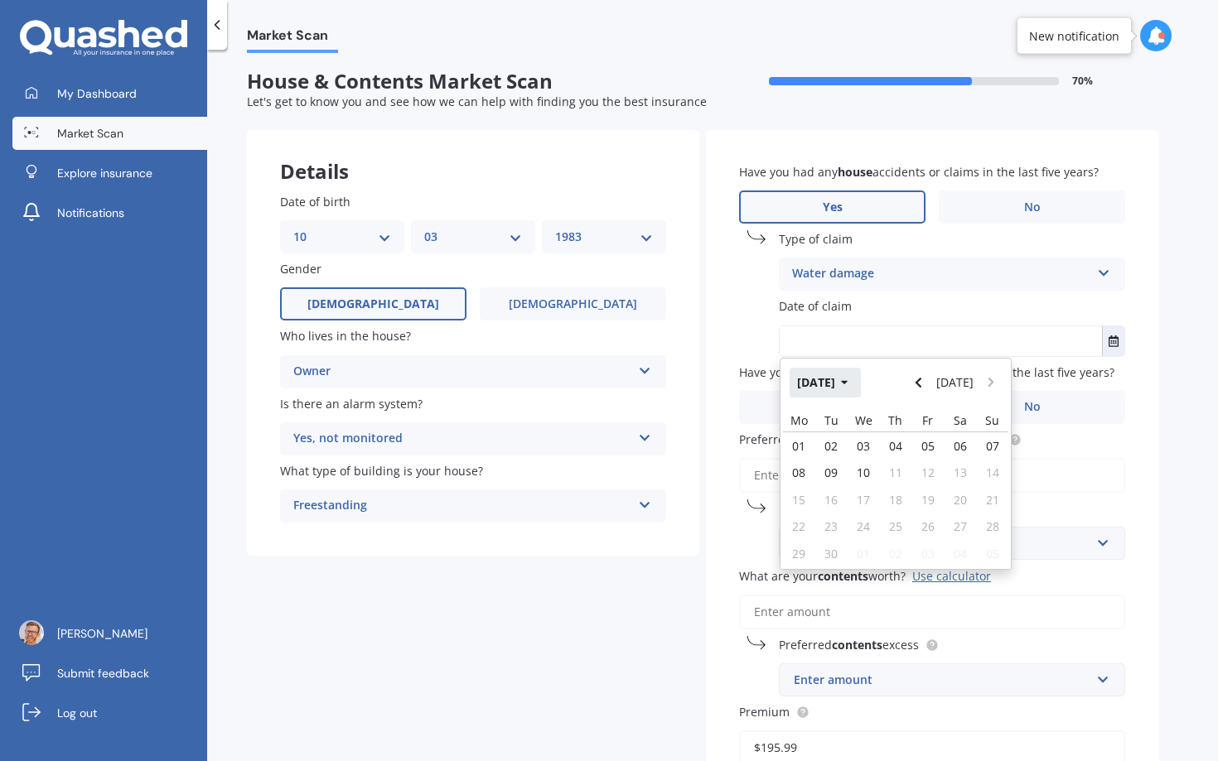
click at [825, 384] on button "[DATE]" at bounding box center [825, 383] width 71 height 30
click at [846, 398] on button "2025" at bounding box center [820, 383] width 60 height 30
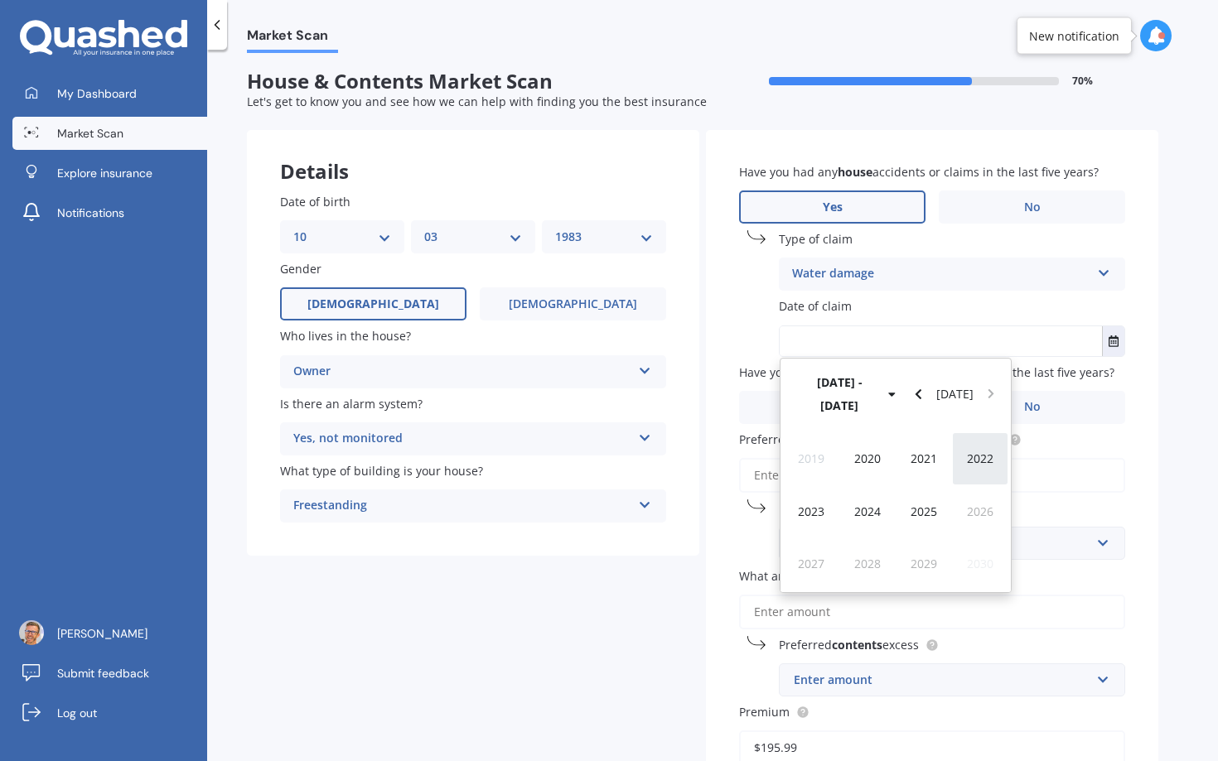
click at [974, 451] on span "2022" at bounding box center [980, 459] width 27 height 16
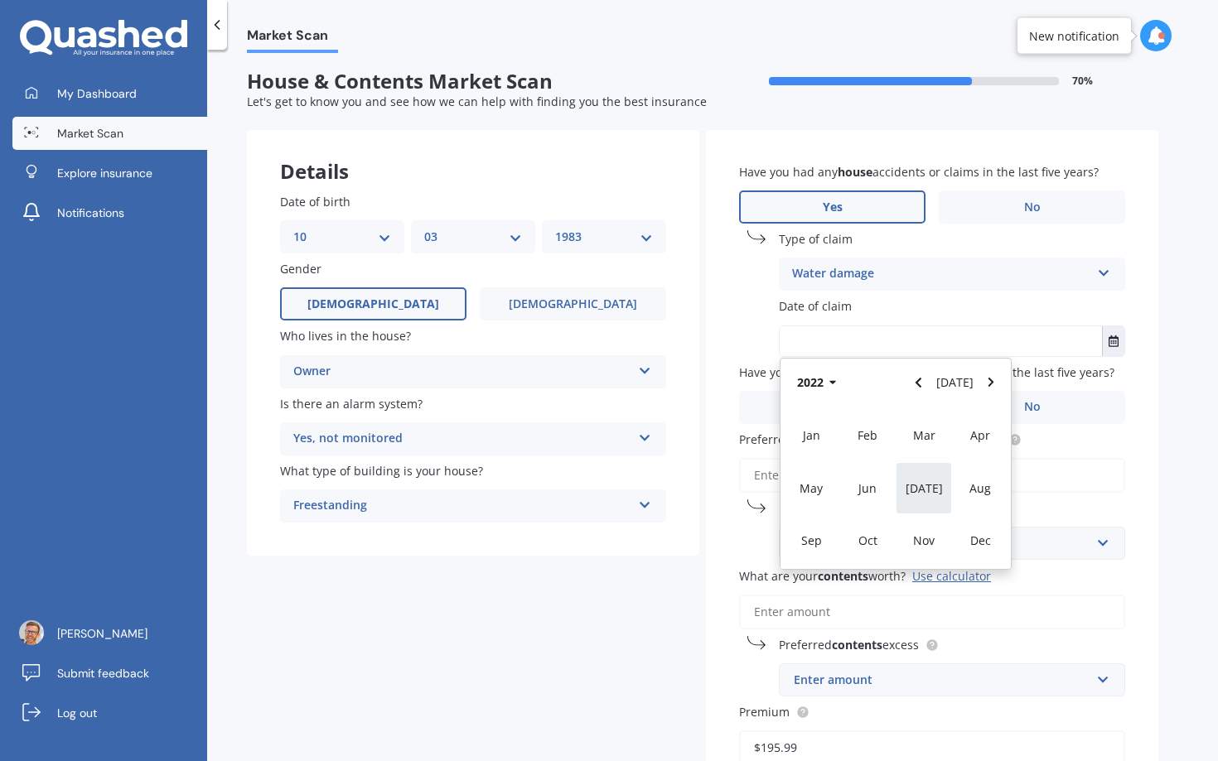
click at [925, 488] on span "[DATE]" at bounding box center [924, 489] width 37 height 16
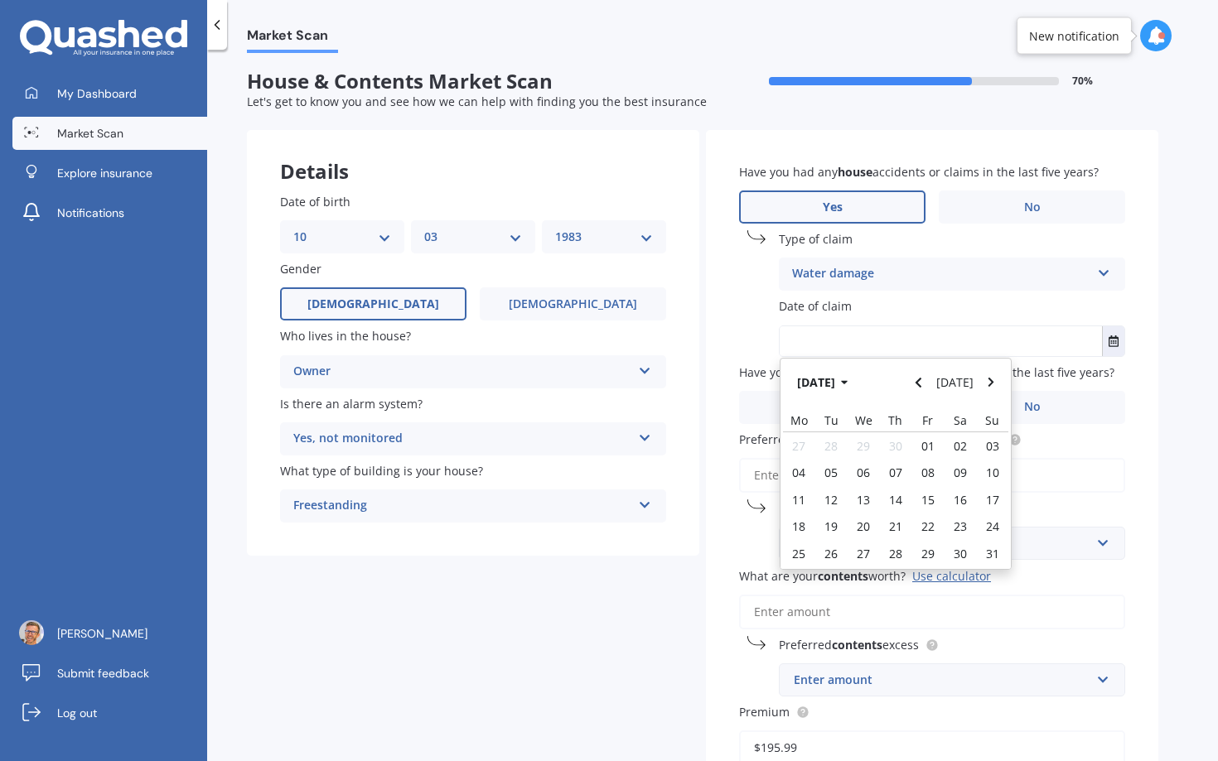
click at [1147, 422] on div "Have you had any house accidents or claims in the last five years? Yes No Type …" at bounding box center [932, 532] width 452 height 804
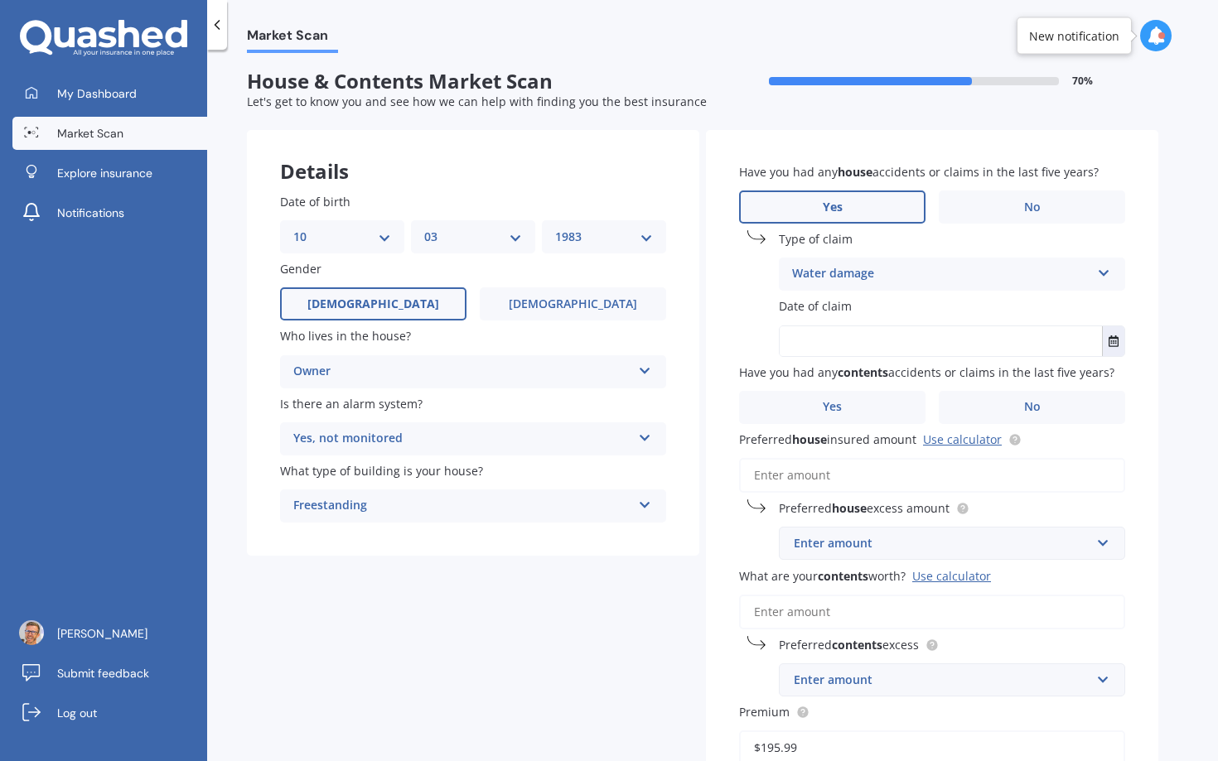
scroll to position [18, 0]
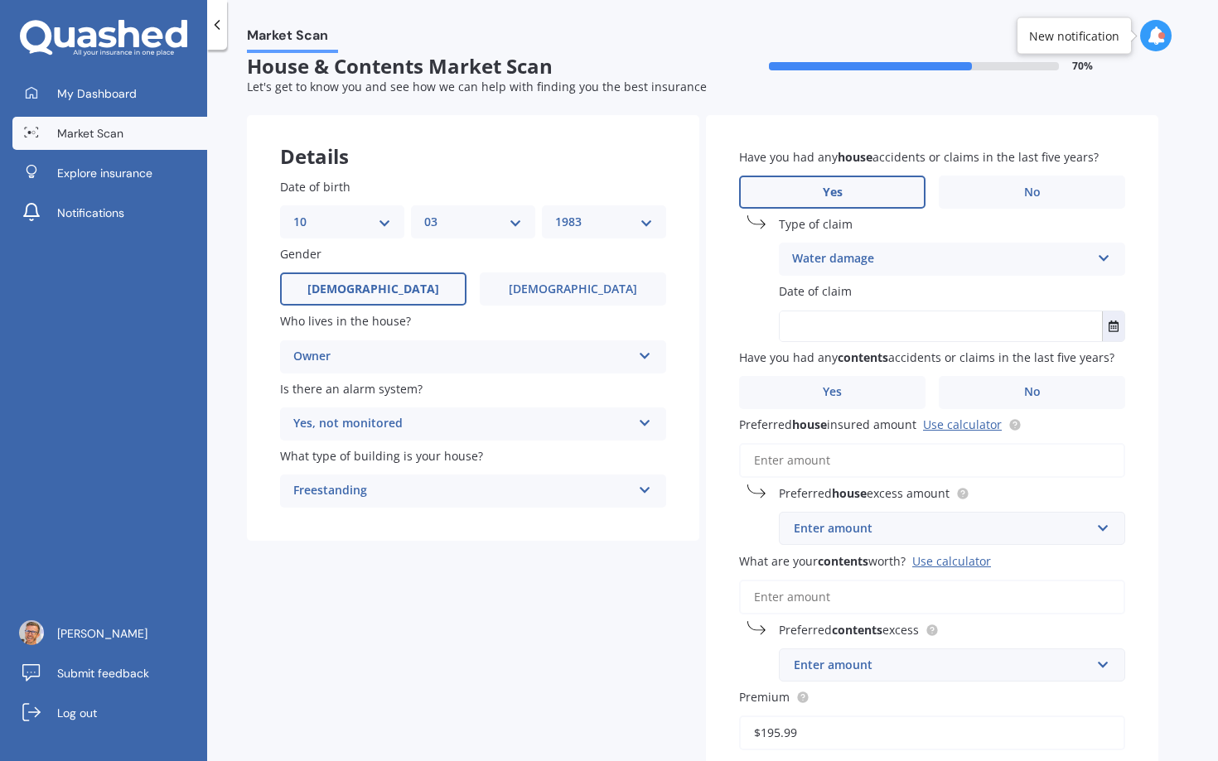
click at [979, 337] on input "text" at bounding box center [941, 327] width 322 height 30
click at [1121, 326] on button "Select date" at bounding box center [1113, 327] width 22 height 30
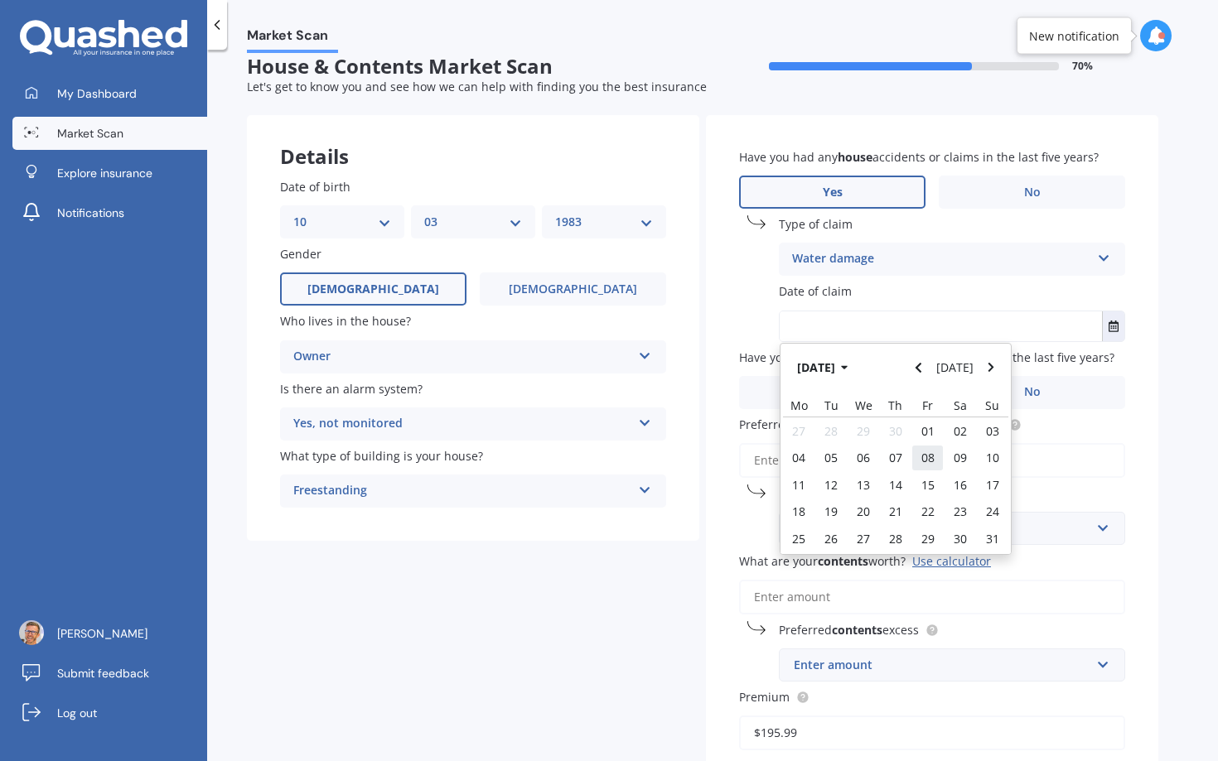
click at [929, 463] on span "08" at bounding box center [927, 458] width 13 height 16
type input "[DATE]"
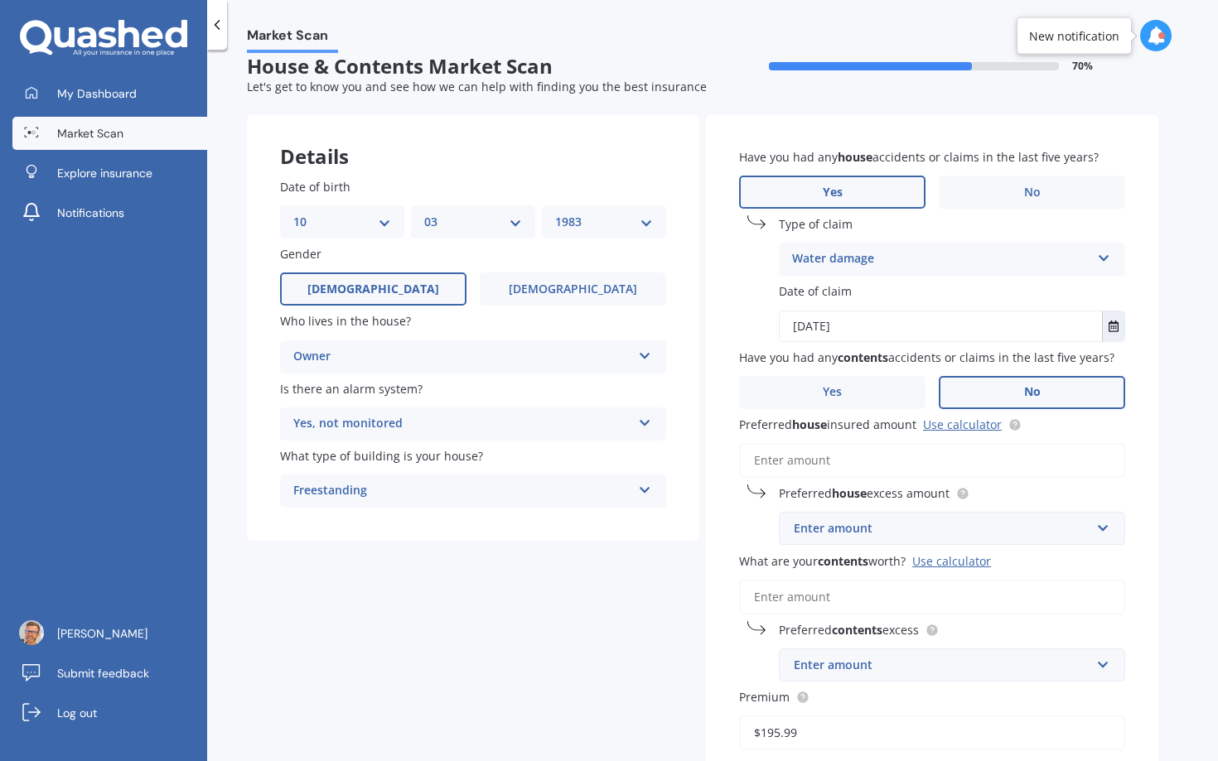
click at [1025, 393] on span "No" at bounding box center [1032, 392] width 17 height 14
click at [0, 0] on input "No" at bounding box center [0, 0] width 0 height 0
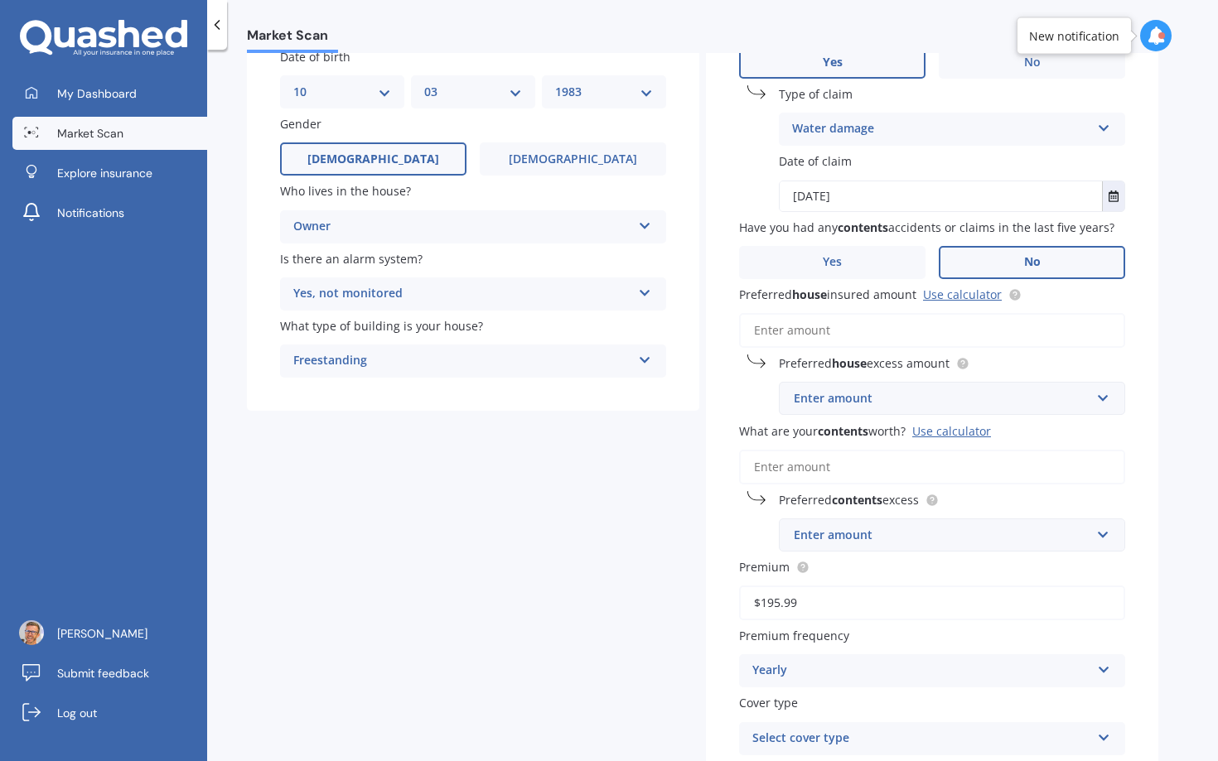
click at [870, 339] on input "Preferred house insured amount Use calculator" at bounding box center [932, 330] width 386 height 35
click at [978, 296] on link "Use calculator" at bounding box center [962, 295] width 79 height 16
click at [838, 333] on input "Preferred house insured amount Use calculator" at bounding box center [932, 330] width 386 height 35
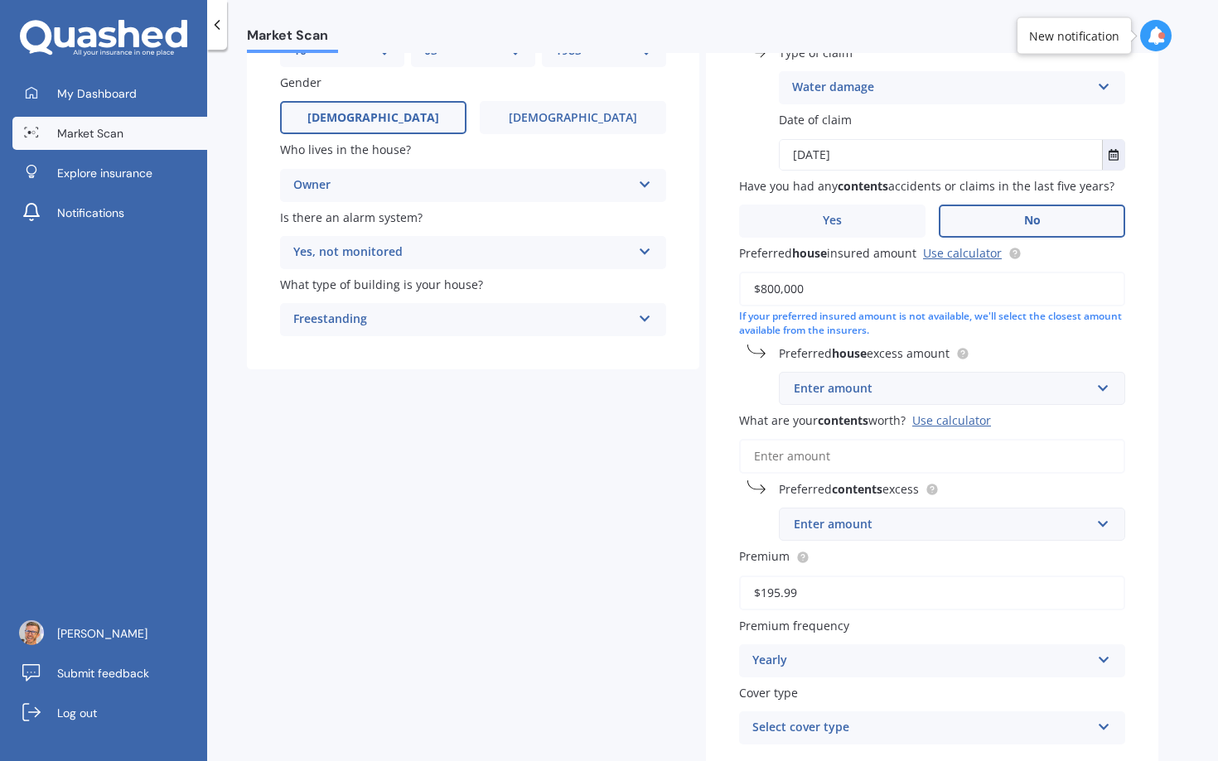
scroll to position [290, 0]
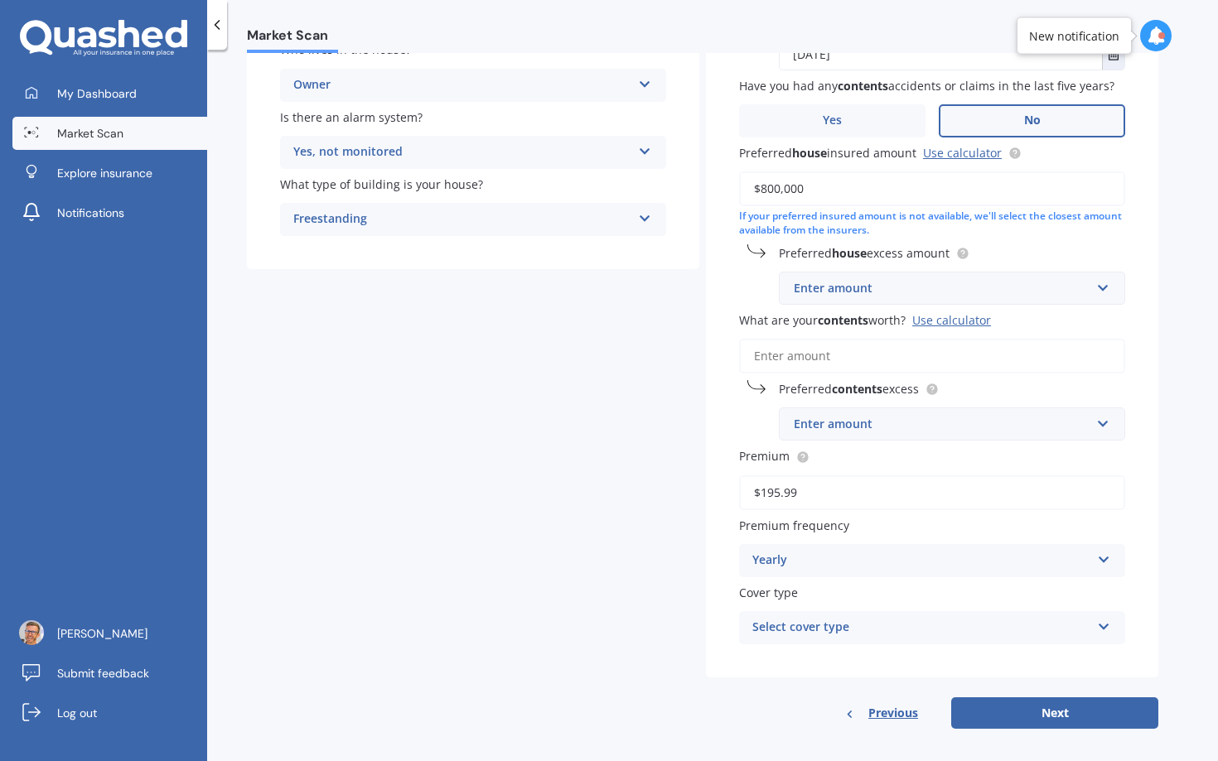
type input "$800,000"
click at [863, 312] on div "Have you had any house accidents or claims in the last five years? Yes No Type …" at bounding box center [932, 260] width 452 height 834
click at [856, 297] on div "Enter amount" at bounding box center [942, 288] width 297 height 18
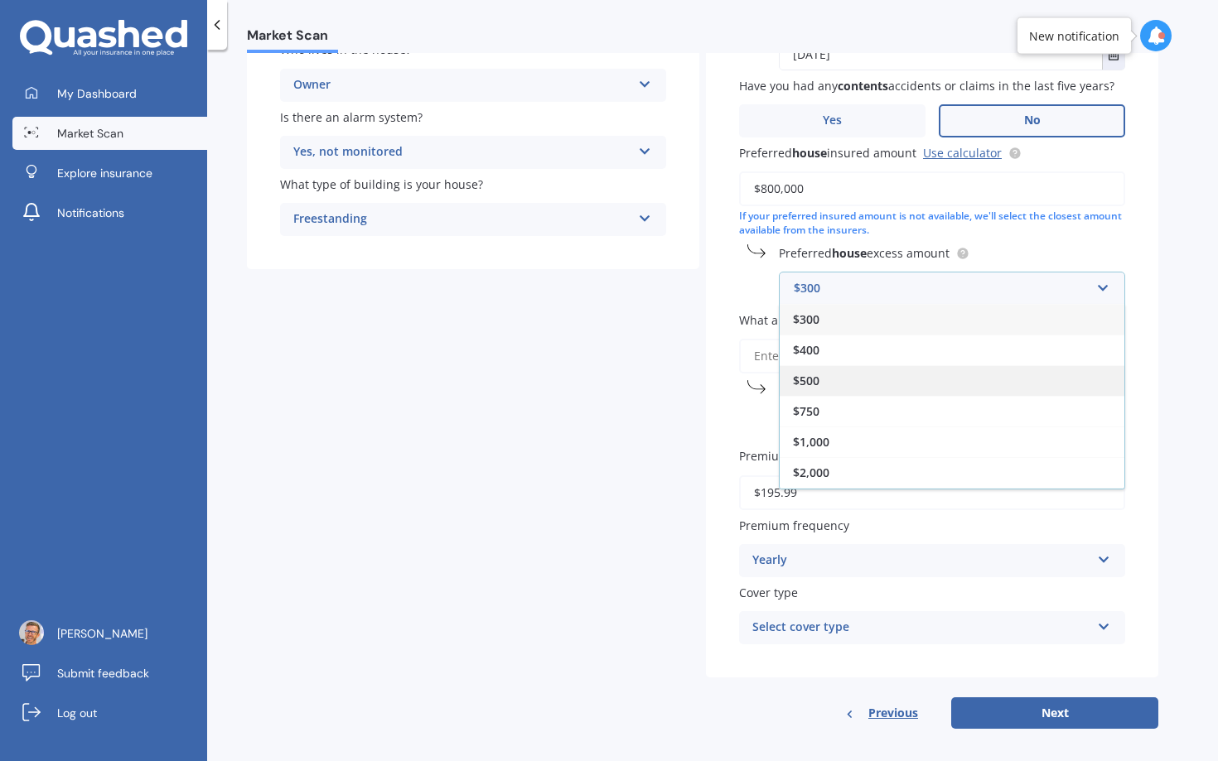
click at [814, 389] on span "$500" at bounding box center [806, 381] width 27 height 16
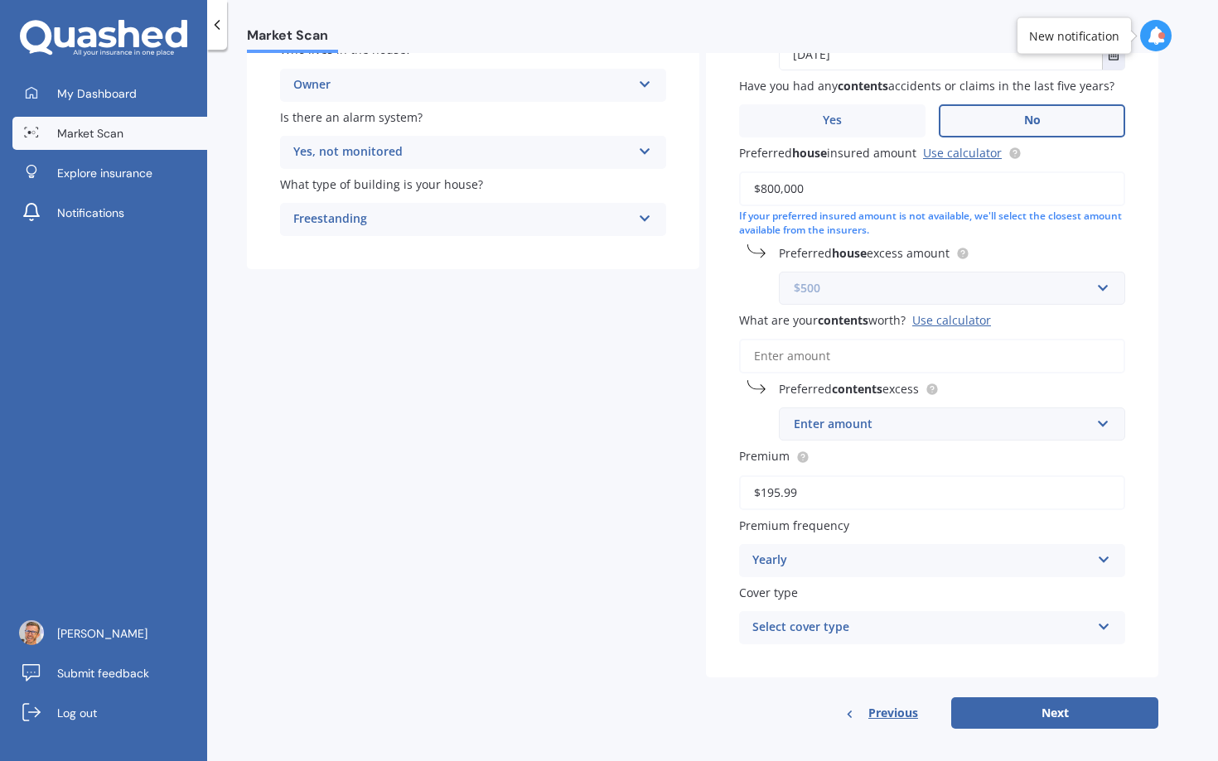
scroll to position [305, 0]
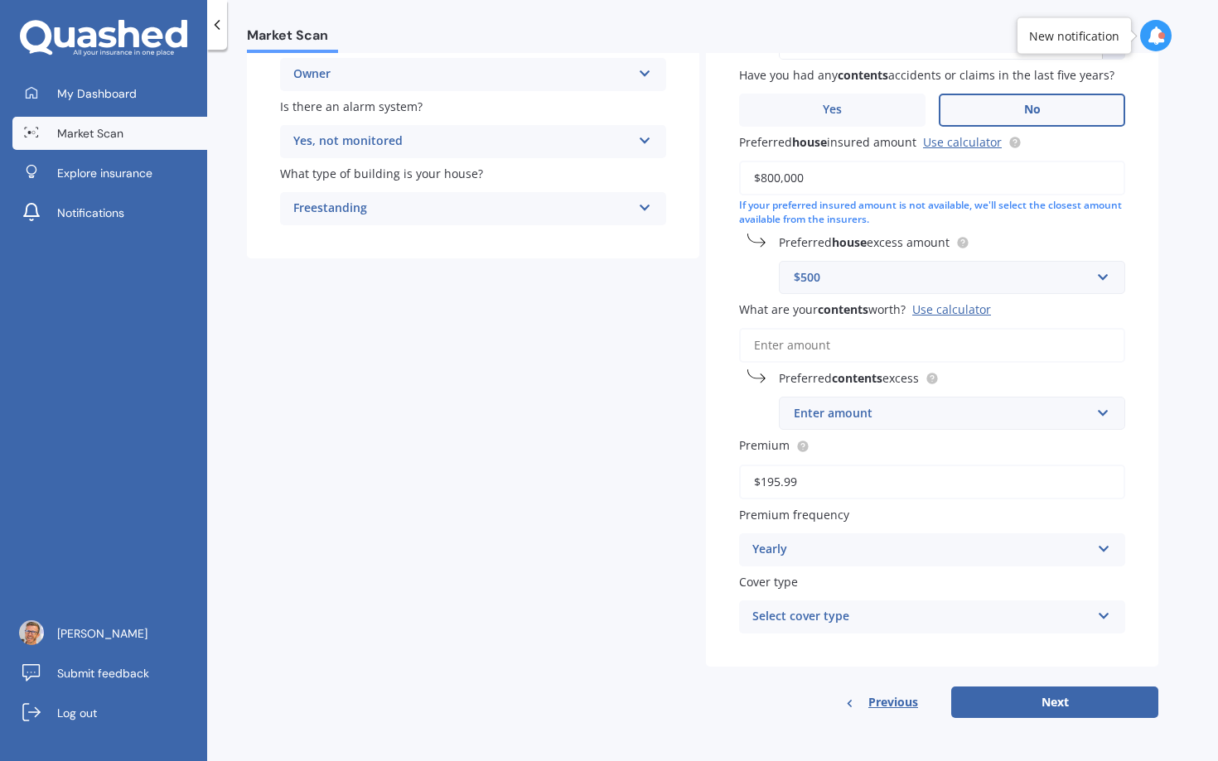
click at [872, 342] on input "What are your contents worth? Use calculator" at bounding box center [932, 345] width 386 height 35
click at [958, 306] on div "Use calculator" at bounding box center [951, 310] width 79 height 16
click at [958, 328] on input "What are your contents worth? Use calculator" at bounding box center [932, 345] width 386 height 35
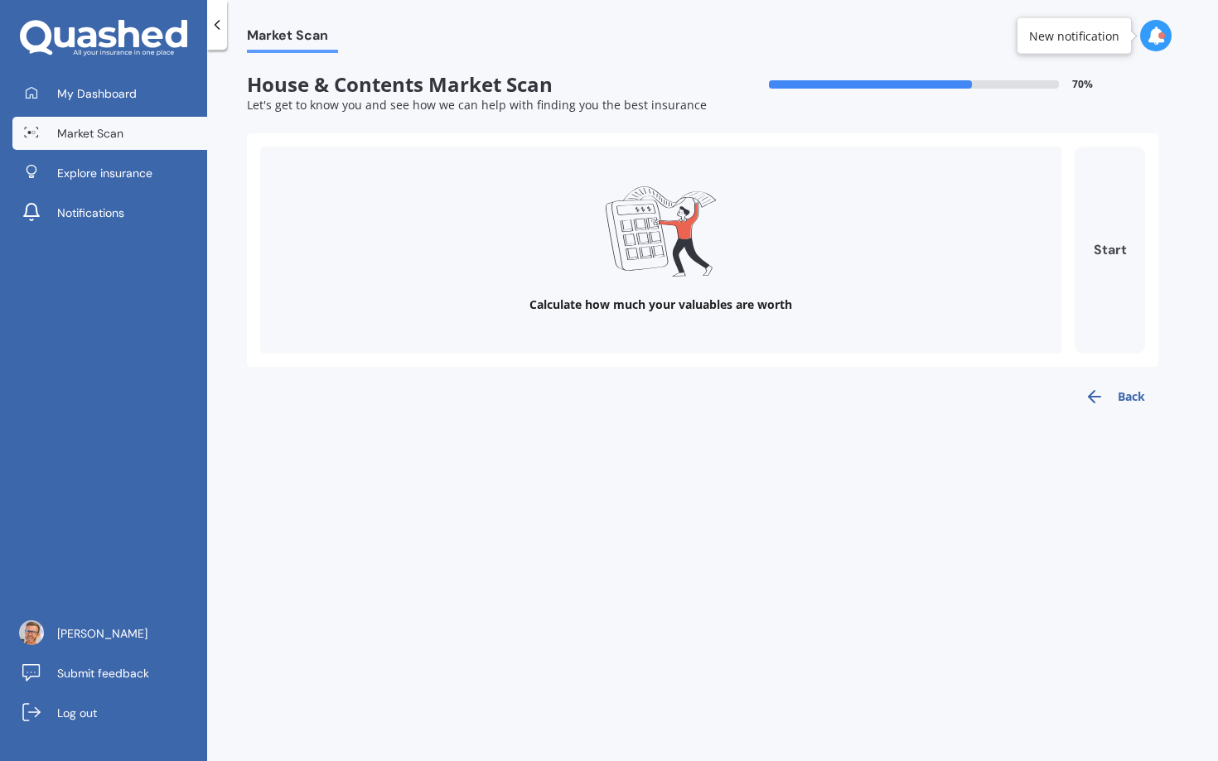
click at [1093, 230] on button "Start" at bounding box center [1110, 250] width 70 height 207
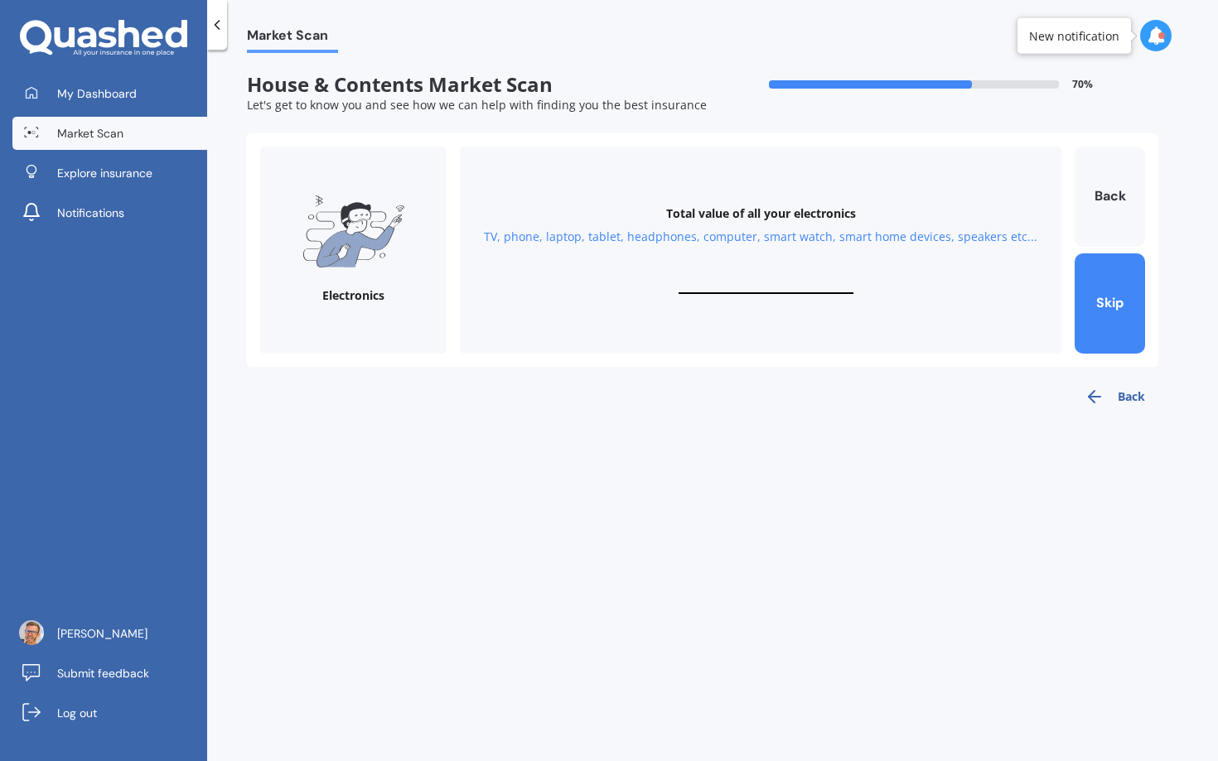
click at [763, 214] on div "Total value of all your electronics" at bounding box center [761, 213] width 190 height 17
click at [606, 307] on div "Total value of all your electronics TV, phone, laptop, tablet, headphones, comp…" at bounding box center [761, 250] width 602 height 207
click at [823, 288] on input "text" at bounding box center [766, 286] width 175 height 16
type input "$15,000"
click at [1099, 299] on button "Next" at bounding box center [1110, 304] width 70 height 100
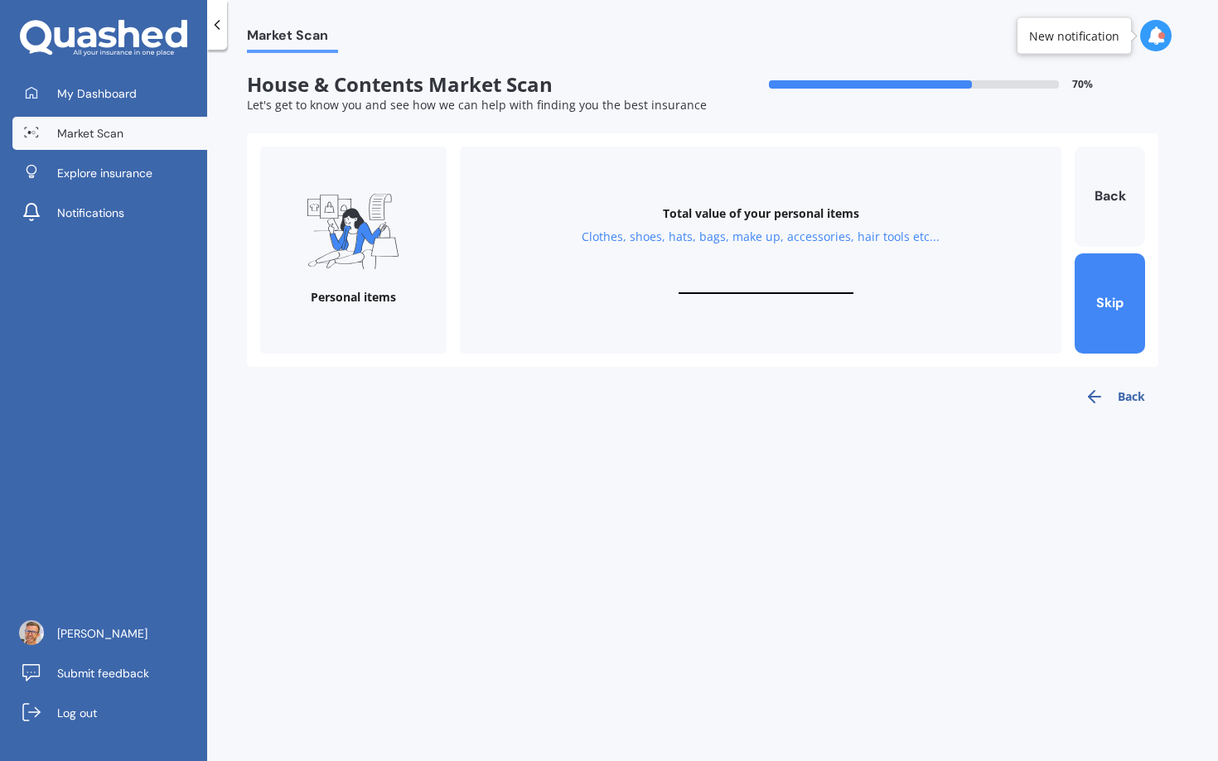
click at [771, 283] on input "text" at bounding box center [766, 286] width 175 height 16
type input "$10,000"
click at [1095, 321] on button "Next" at bounding box center [1110, 304] width 70 height 100
click at [789, 280] on input "text" at bounding box center [766, 286] width 175 height 16
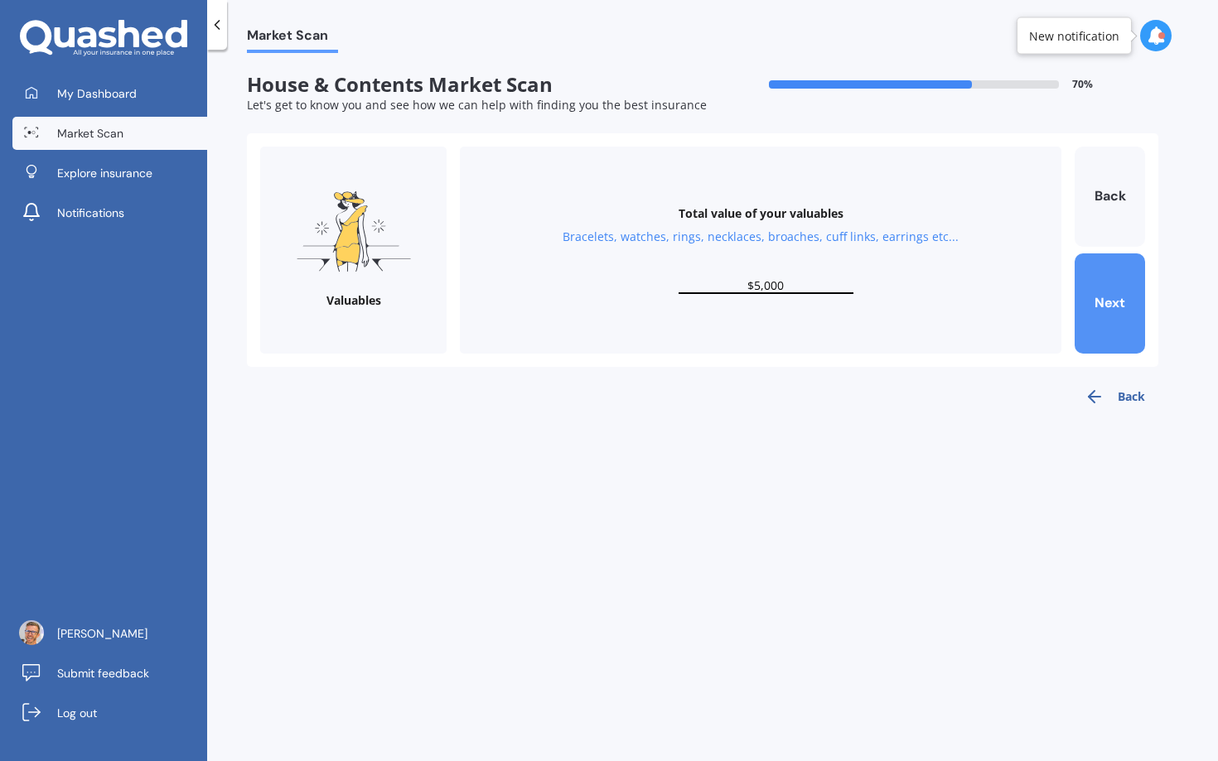
type input "$5,000"
click at [1130, 318] on button "Next" at bounding box center [1110, 304] width 70 height 100
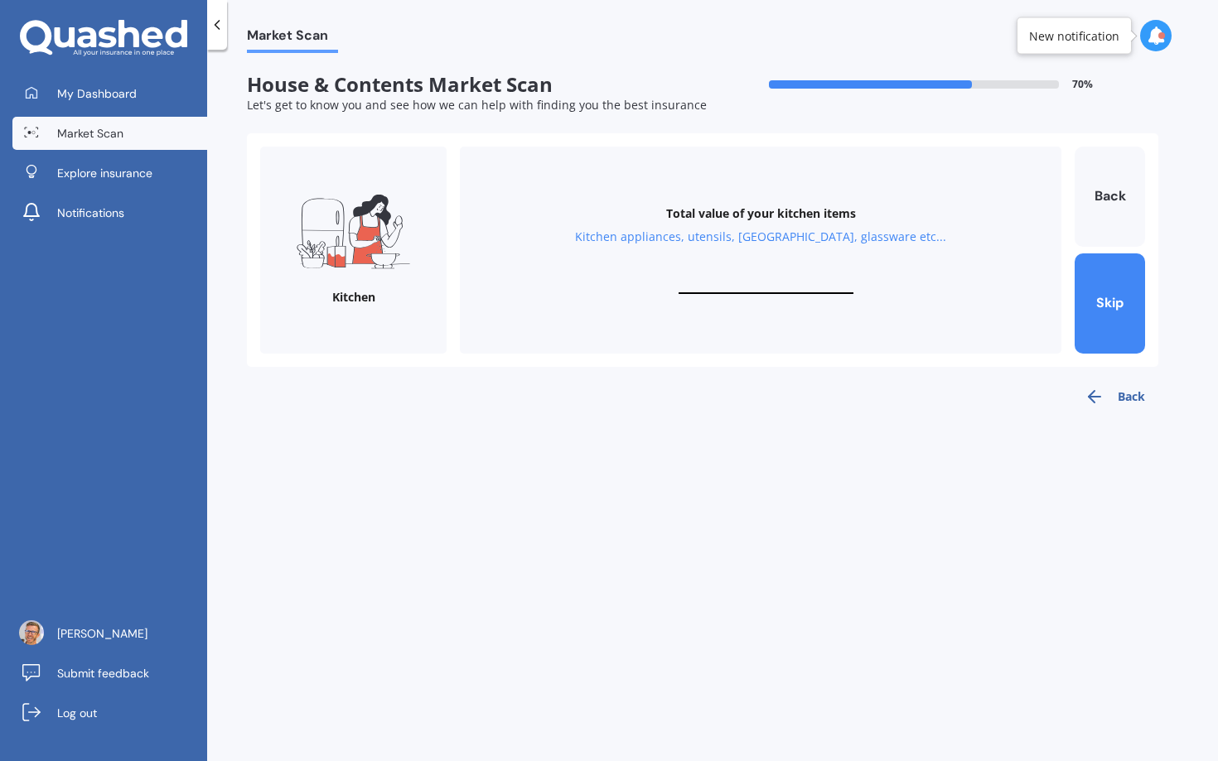
click at [762, 284] on input "text" at bounding box center [766, 286] width 175 height 16
type input "$2"
type input "$5,000"
click at [1108, 310] on button "Next" at bounding box center [1110, 304] width 70 height 100
click at [763, 283] on input "text" at bounding box center [766, 286] width 175 height 16
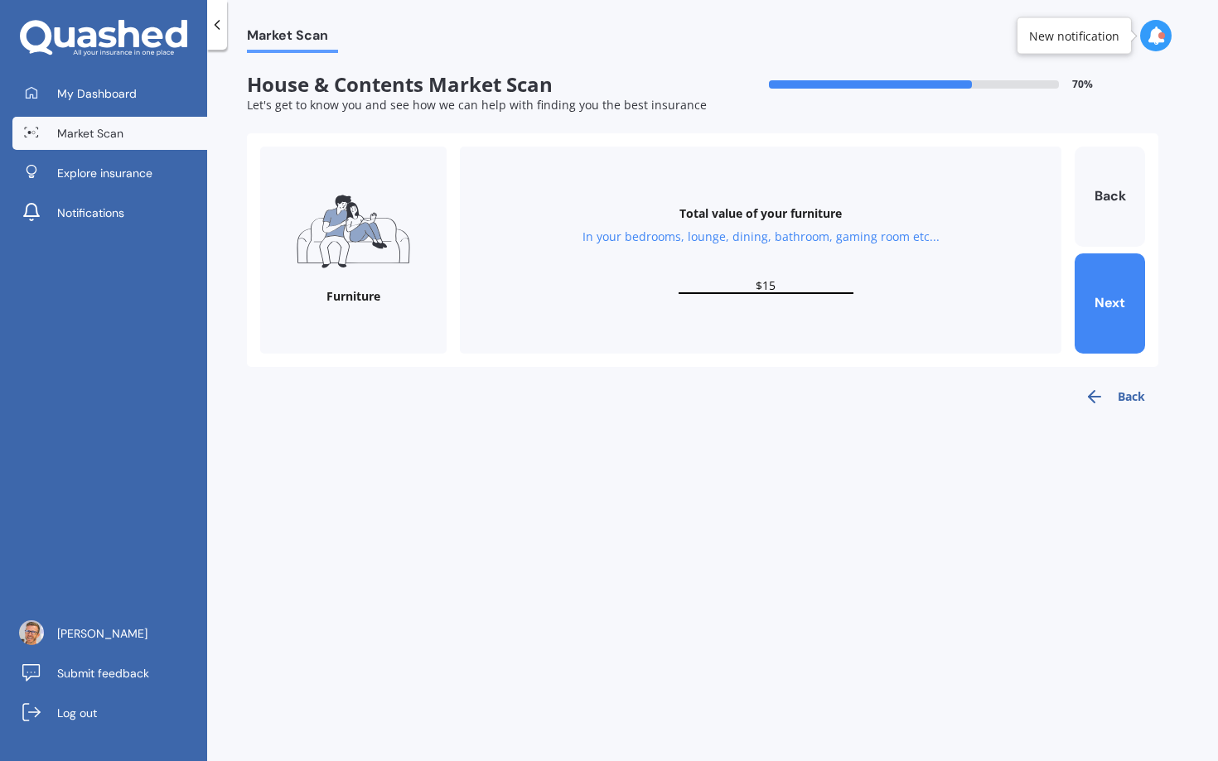
type input "$1"
type input "$25,000"
click at [1119, 306] on button "Next" at bounding box center [1110, 304] width 70 height 100
click at [771, 280] on input "text" at bounding box center [766, 286] width 175 height 16
type input "$1"
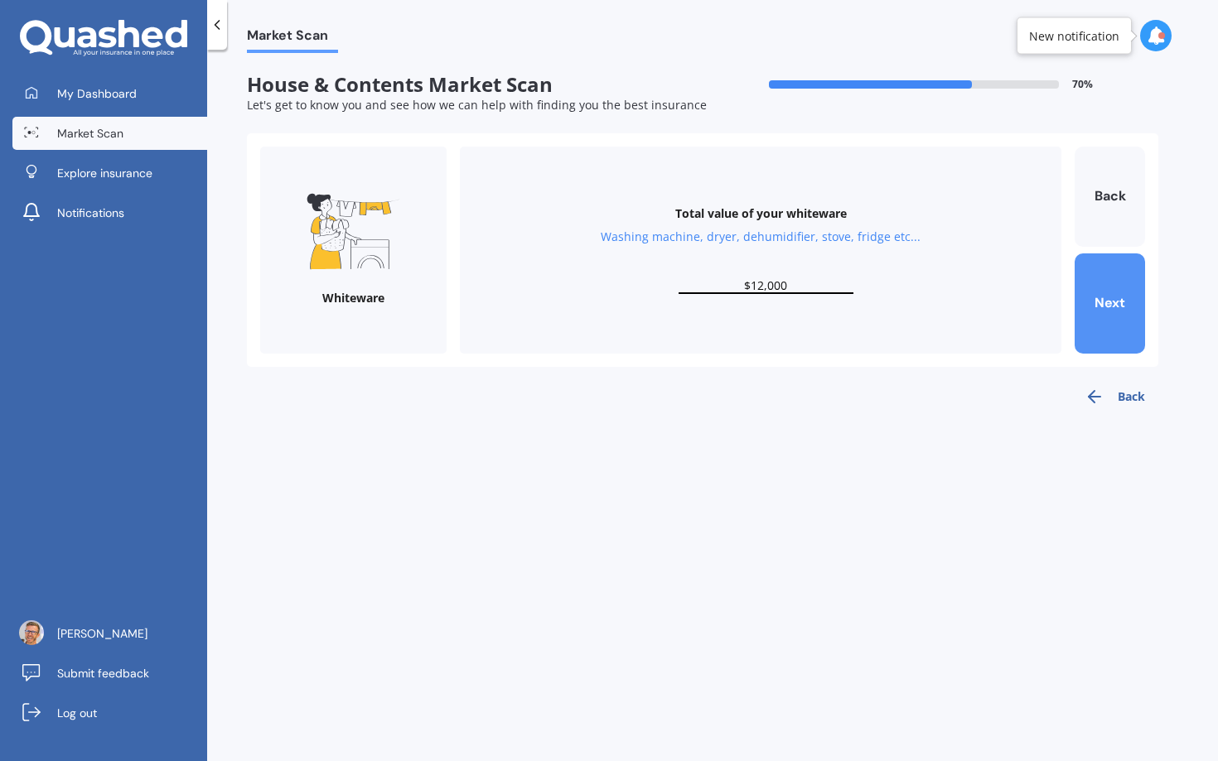
type input "$12,000"
click at [1106, 298] on button "Next" at bounding box center [1110, 304] width 70 height 100
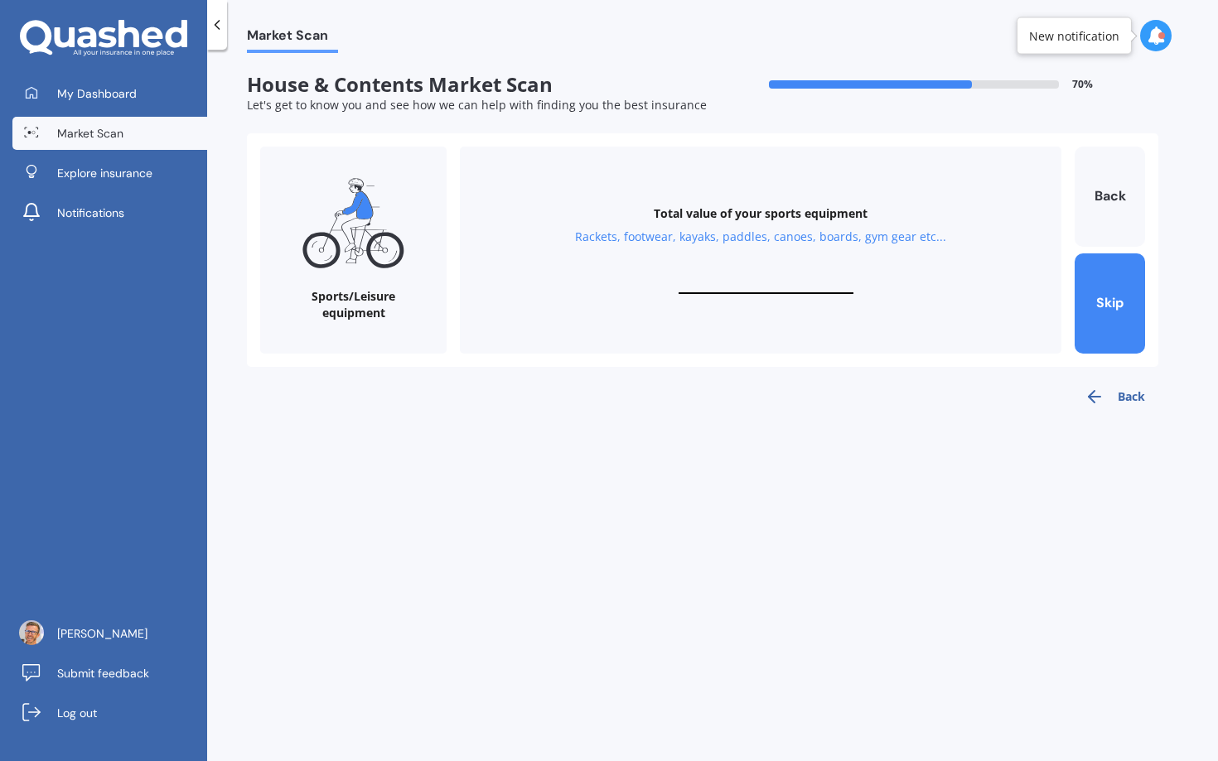
click at [761, 283] on input "text" at bounding box center [766, 286] width 175 height 16
type input "$5,000"
click at [1110, 298] on button "Next" at bounding box center [1110, 304] width 70 height 100
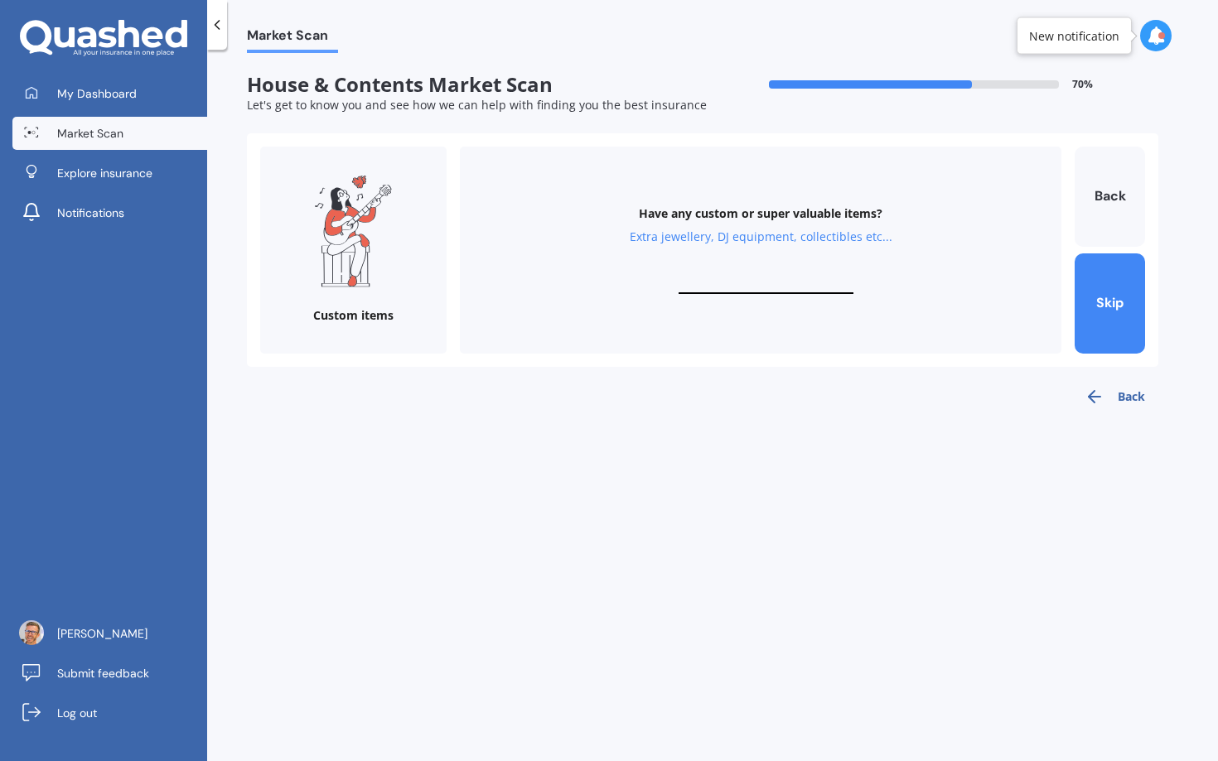
click at [771, 282] on input "text" at bounding box center [766, 286] width 175 height 16
click at [1126, 308] on button "Skip" at bounding box center [1110, 304] width 70 height 100
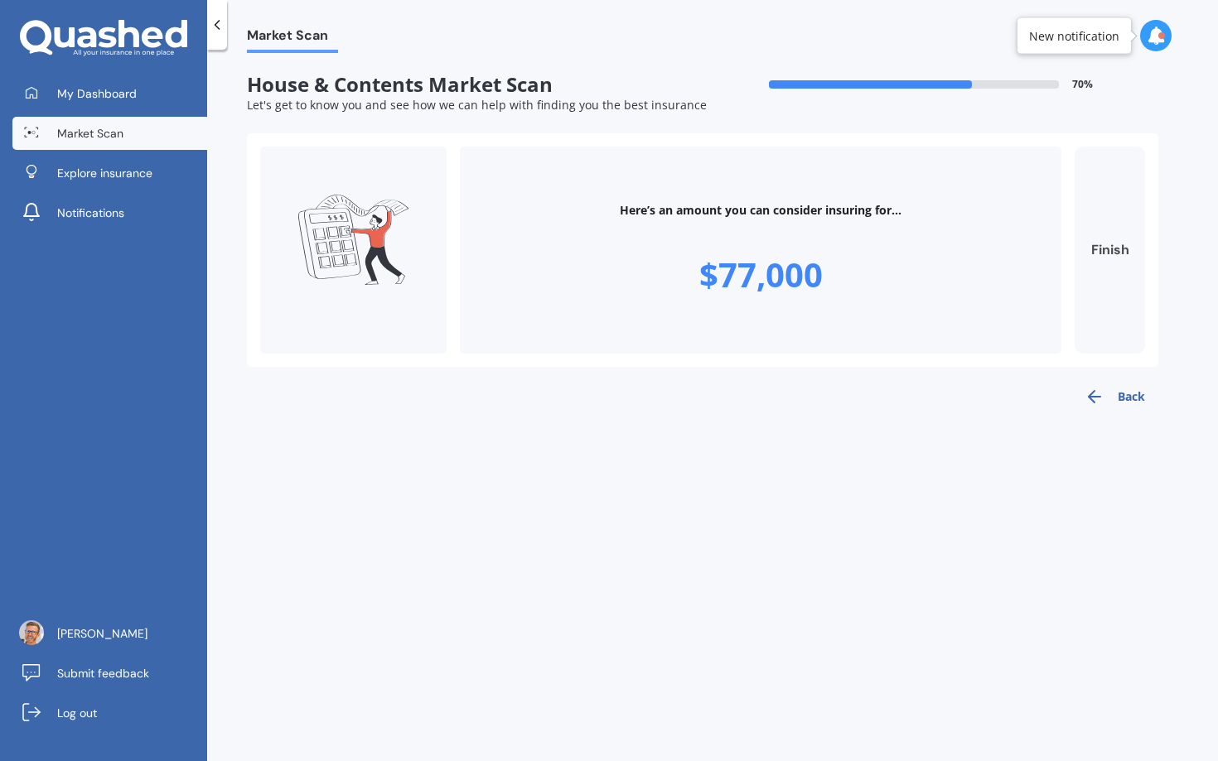
click at [1116, 242] on button "Finish" at bounding box center [1110, 250] width 70 height 207
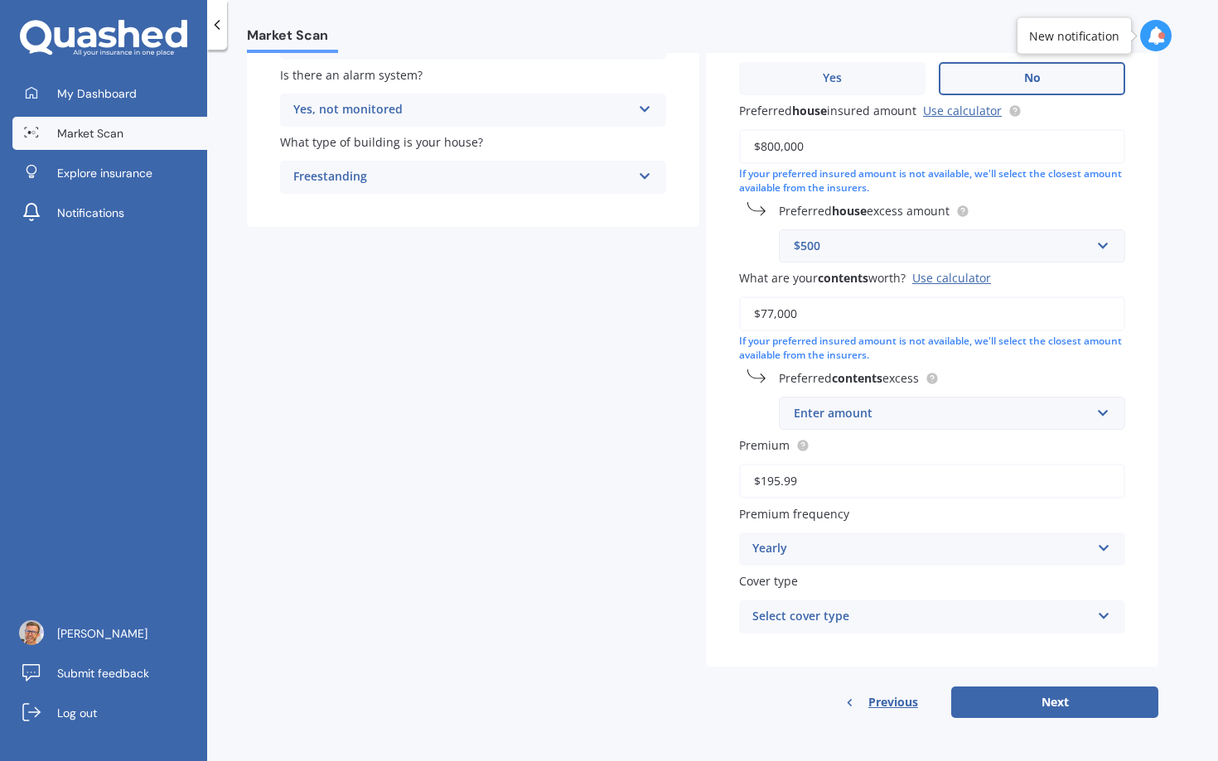
scroll to position [296, 0]
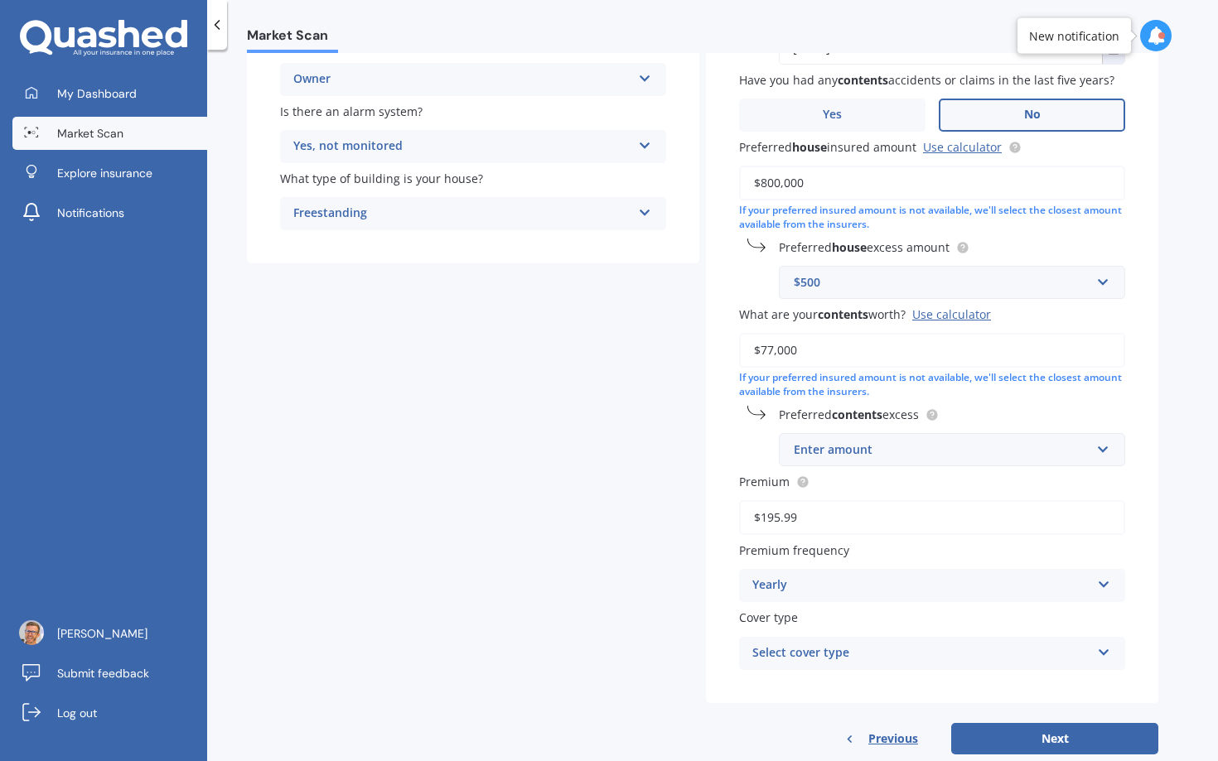
drag, startPoint x: 761, startPoint y: 353, endPoint x: 829, endPoint y: 353, distance: 67.9
click at [829, 354] on input "$77,000" at bounding box center [932, 350] width 386 height 35
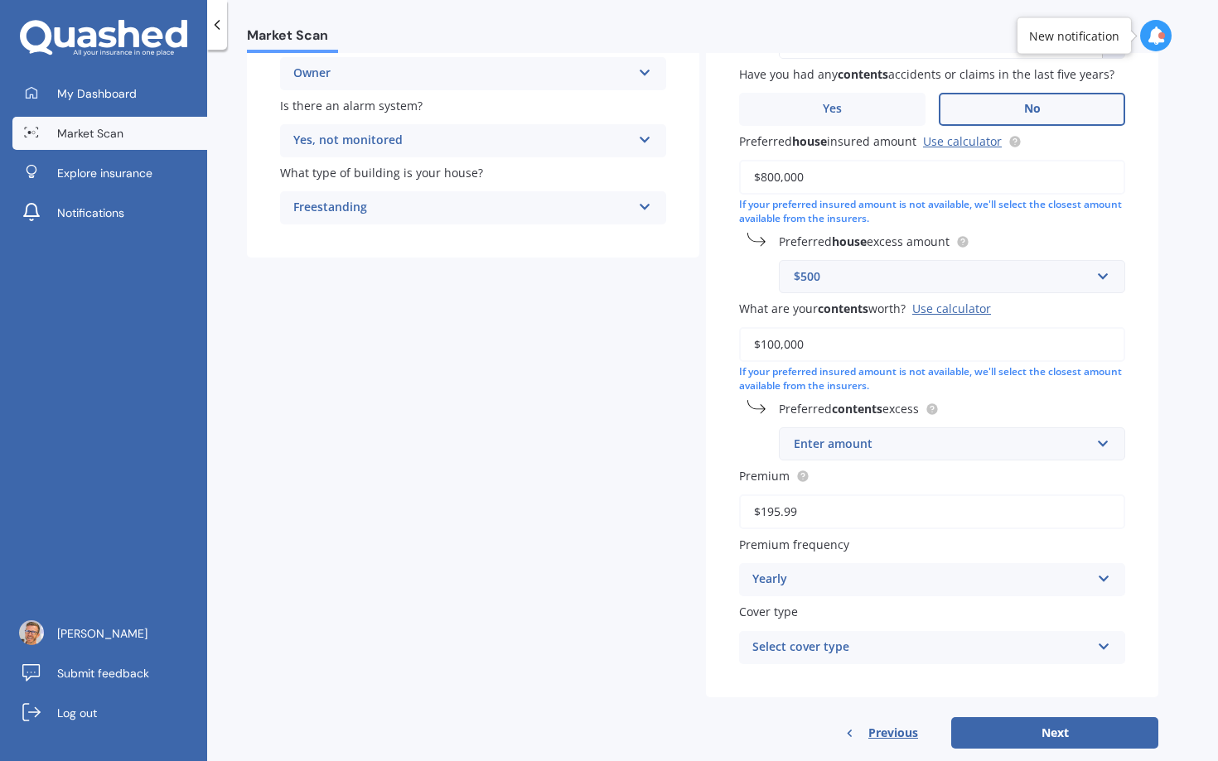
scroll to position [323, 0]
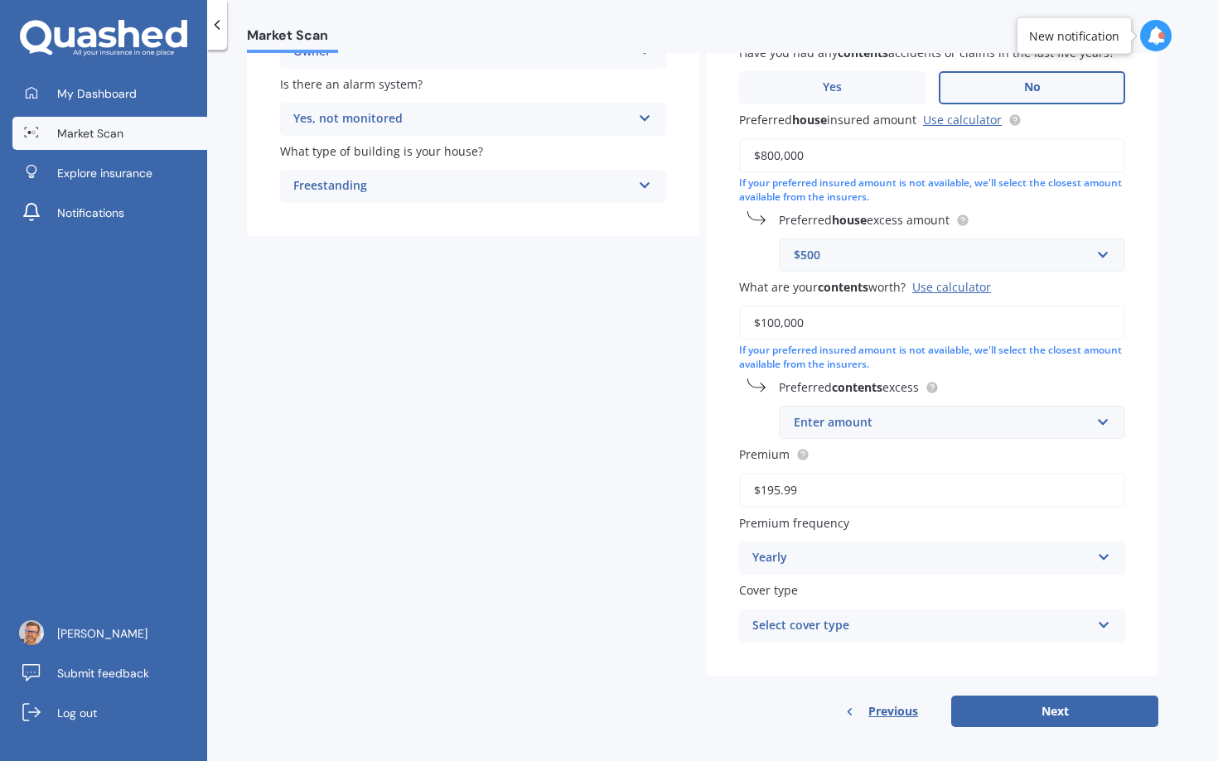
type input "$100,000"
click at [811, 565] on div "Yearly" at bounding box center [921, 558] width 338 height 20
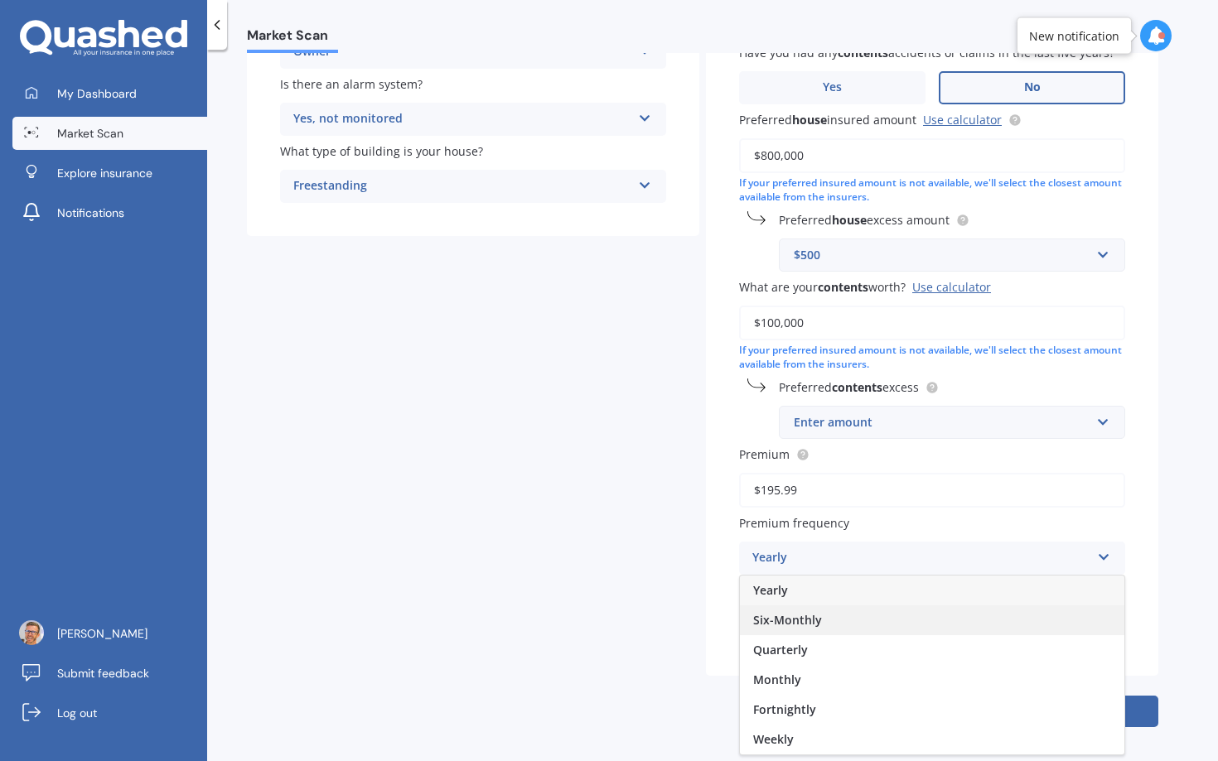
scroll to position [336, 0]
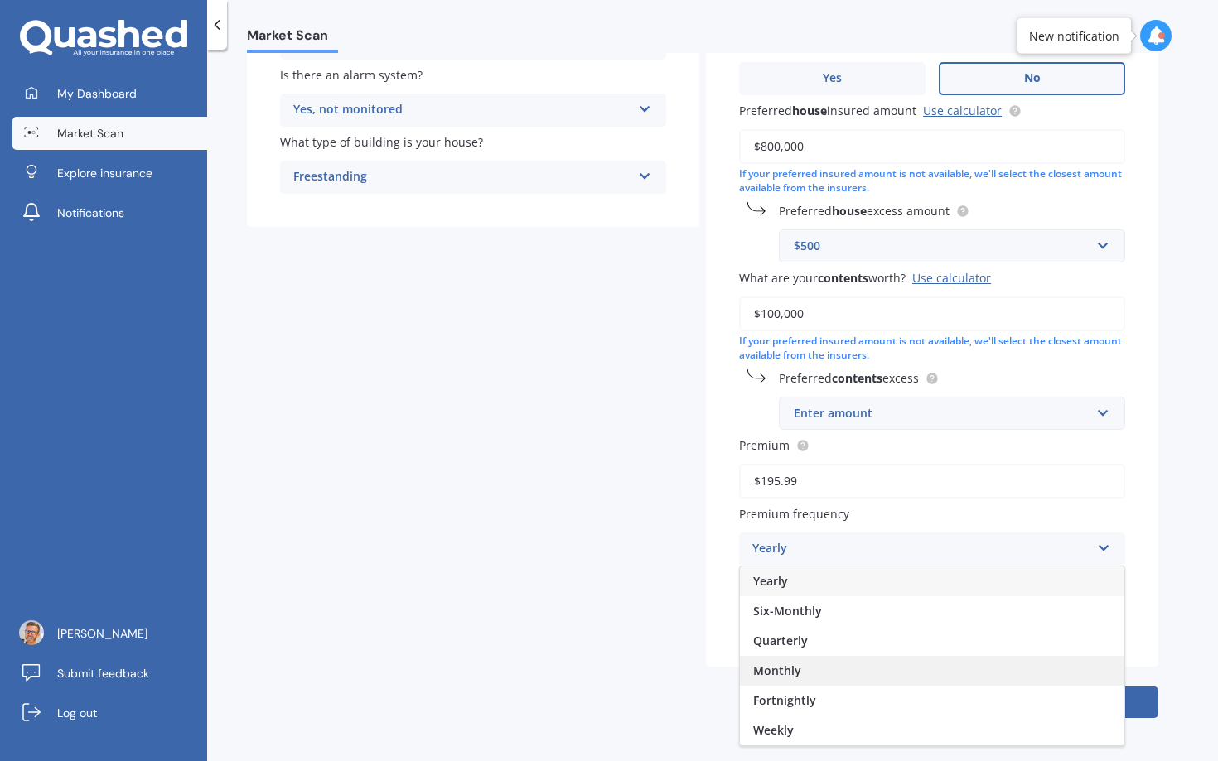
click at [780, 664] on span "Monthly" at bounding box center [777, 671] width 48 height 16
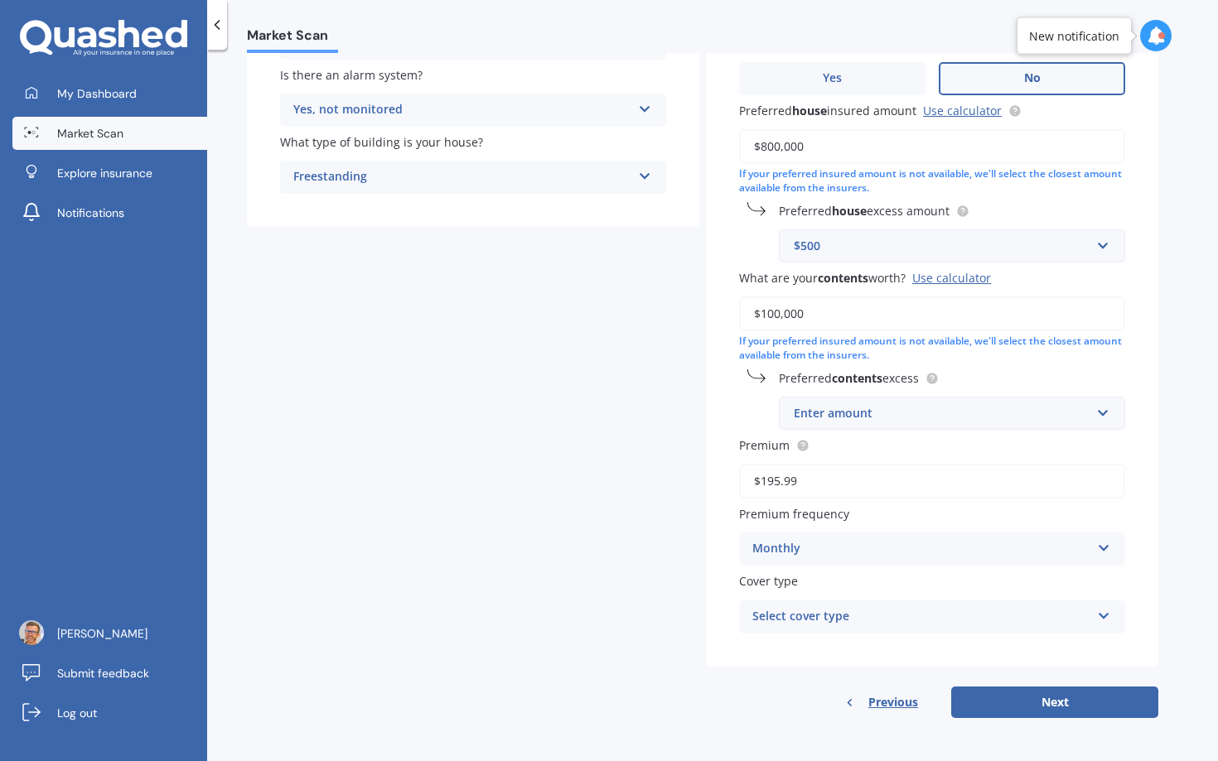
click at [892, 619] on div "Select cover type" at bounding box center [921, 617] width 338 height 20
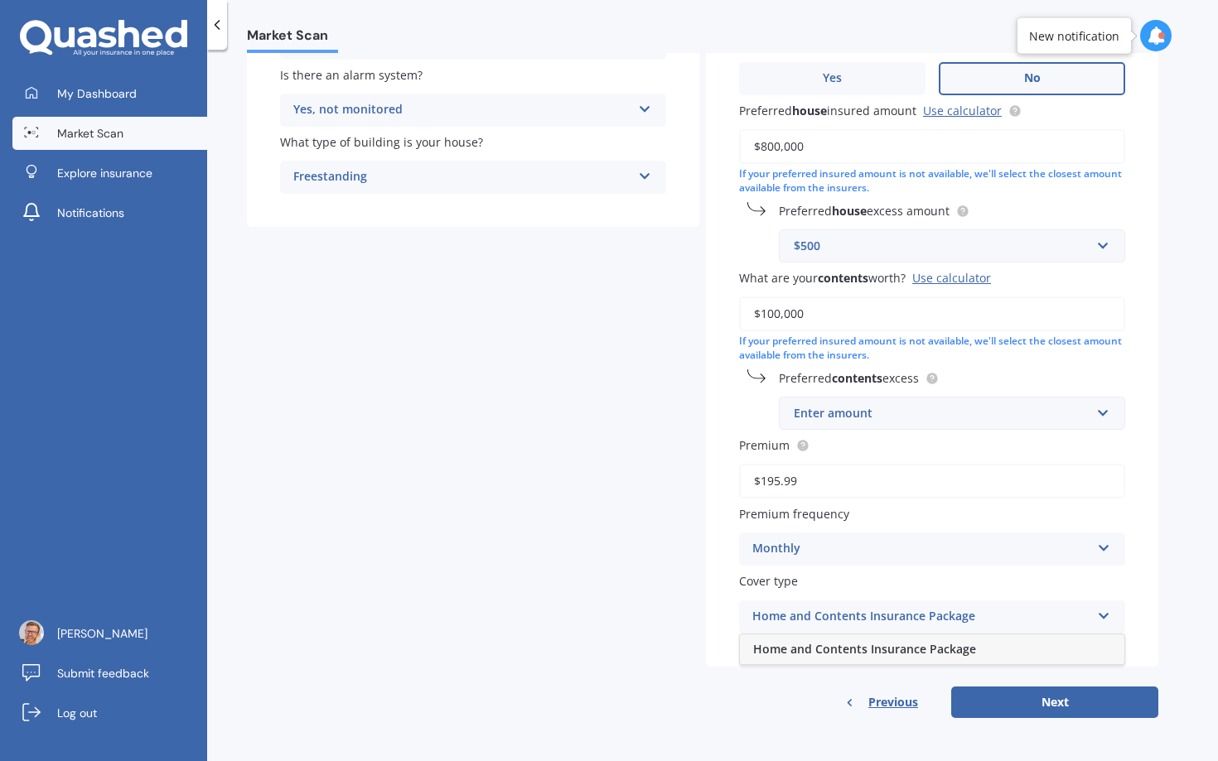
click at [882, 650] on span "Home and Contents Insurance Package" at bounding box center [864, 649] width 223 height 16
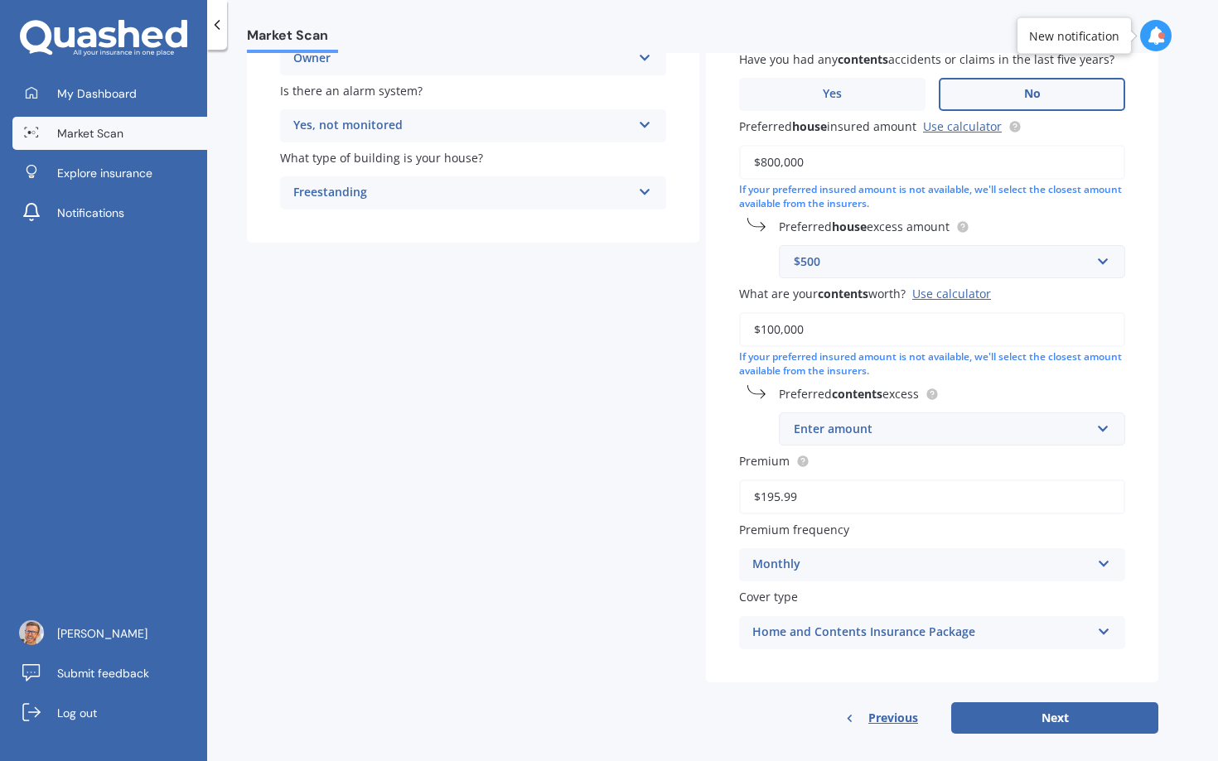
click at [912, 438] on div "Enter amount" at bounding box center [942, 429] width 297 height 18
click at [821, 544] on div "$500" at bounding box center [952, 552] width 345 height 31
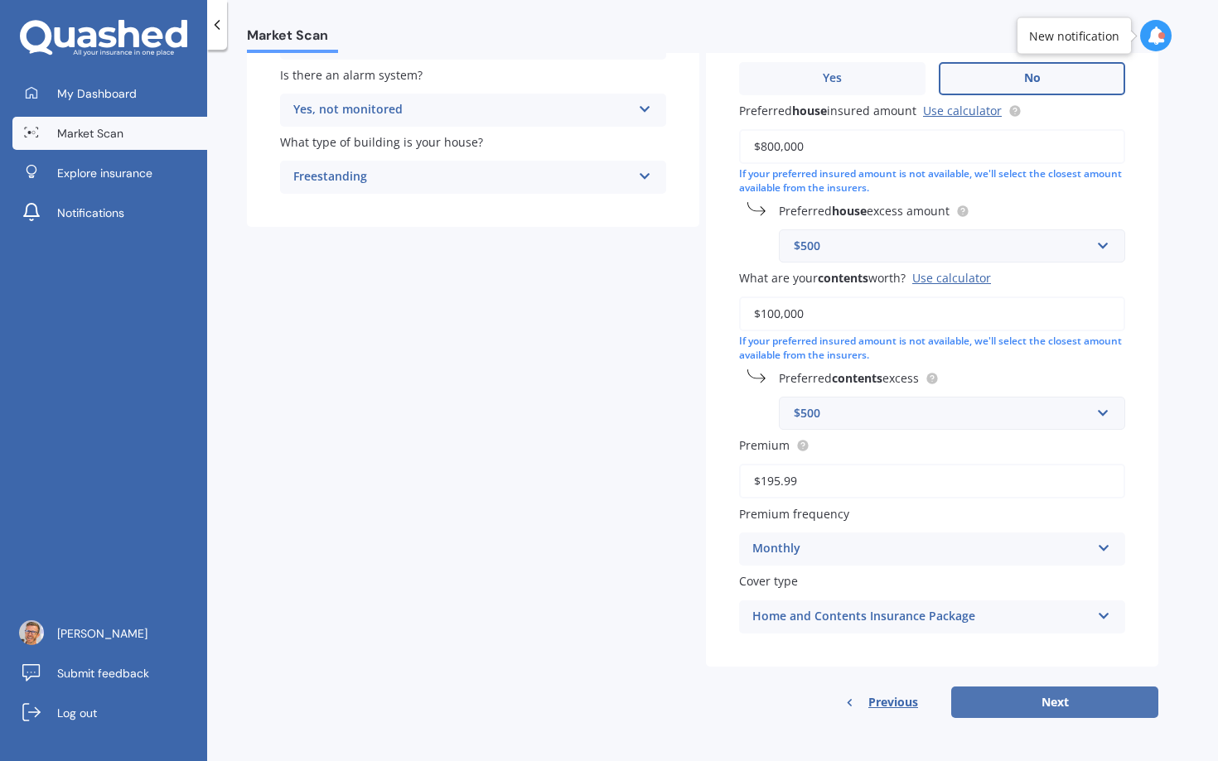
click at [1057, 706] on button "Next" at bounding box center [1054, 702] width 207 height 31
select select "10"
select select "03"
select select "1983"
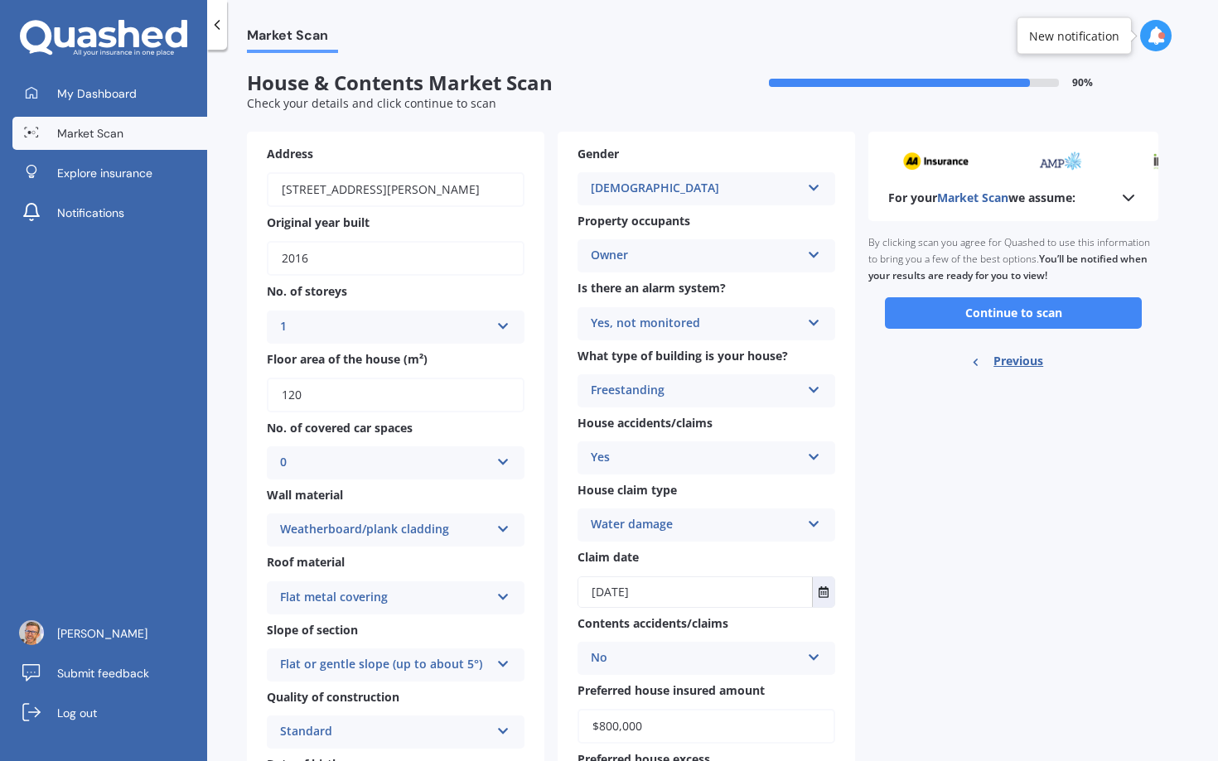
scroll to position [0, 0]
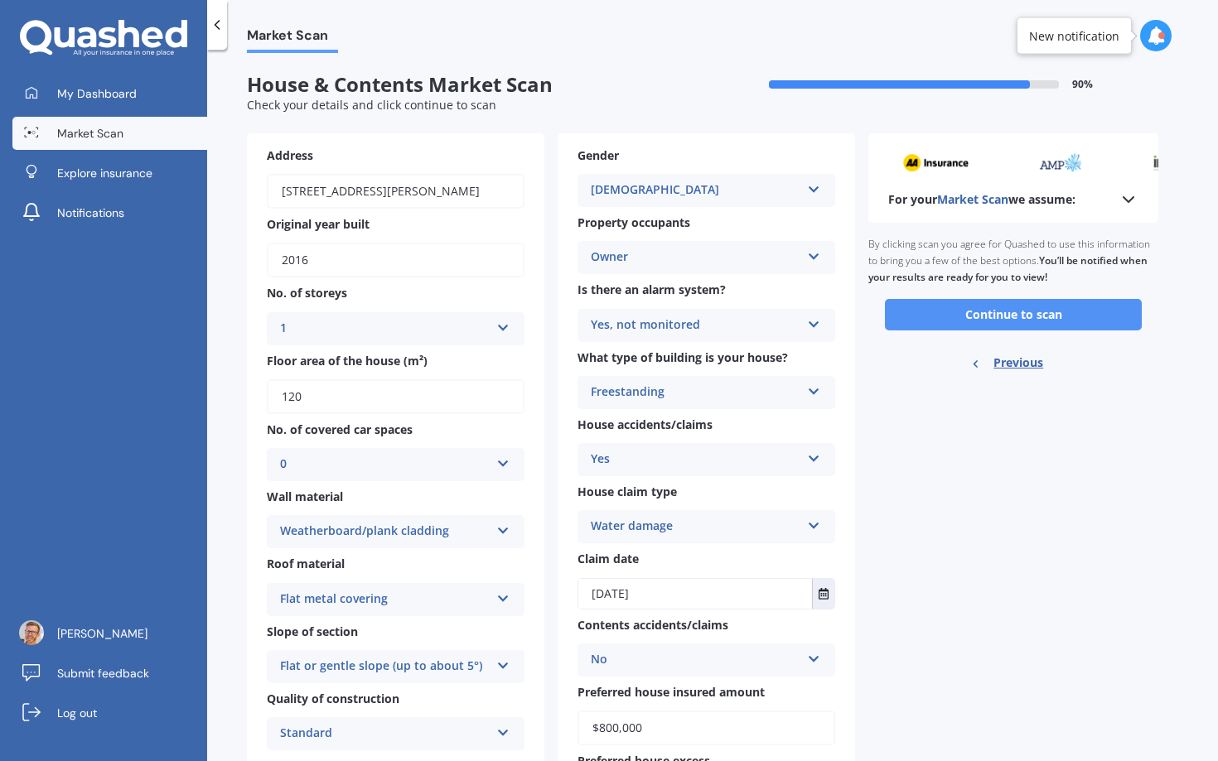
click at [1033, 325] on button "Continue to scan" at bounding box center [1013, 314] width 257 height 31
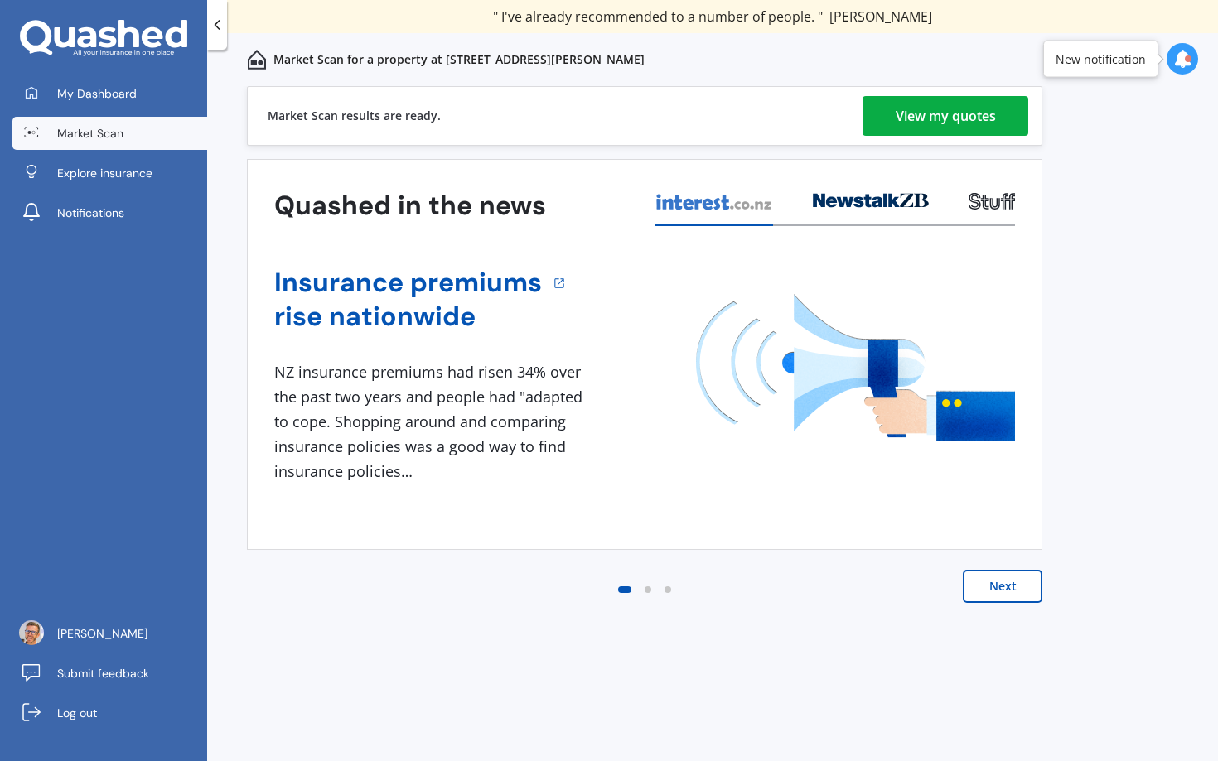
click at [949, 120] on div "View my quotes" at bounding box center [946, 116] width 100 height 40
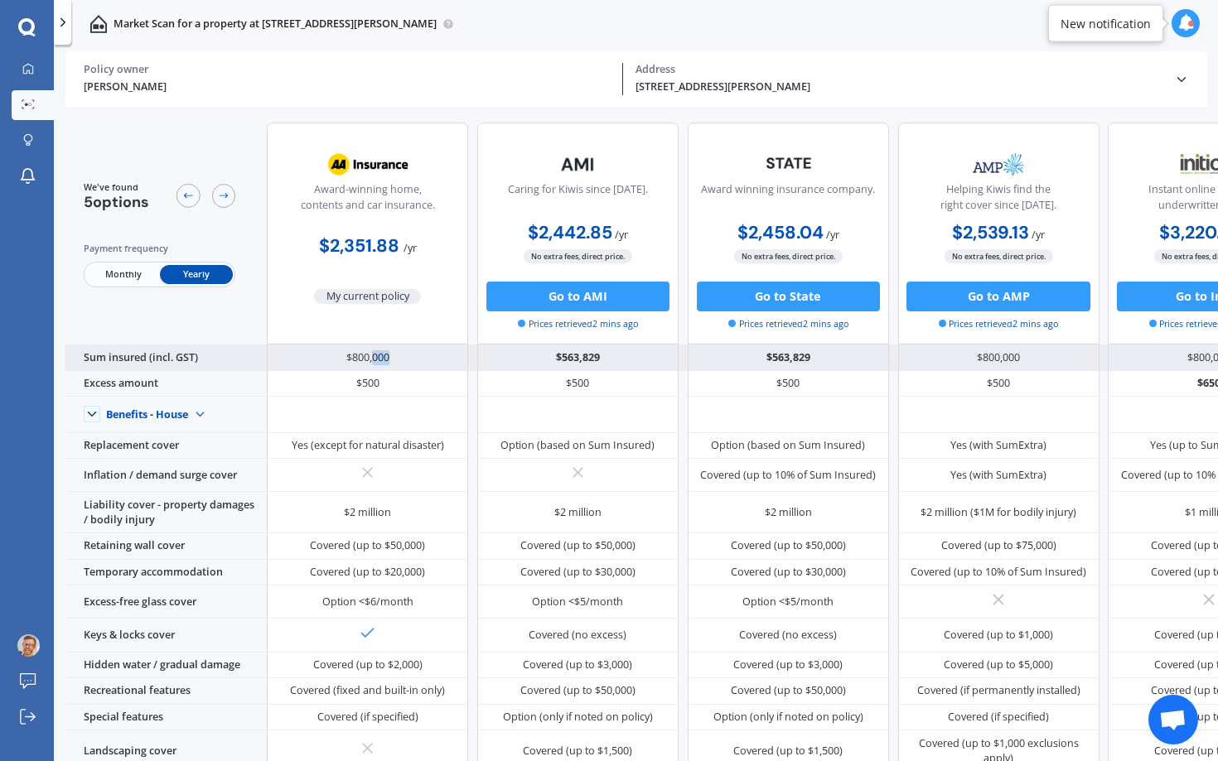
drag, startPoint x: 372, startPoint y: 360, endPoint x: 422, endPoint y: 360, distance: 49.7
click at [422, 360] on div "$800,000" at bounding box center [367, 358] width 201 height 27
